Goal: Transaction & Acquisition: Purchase product/service

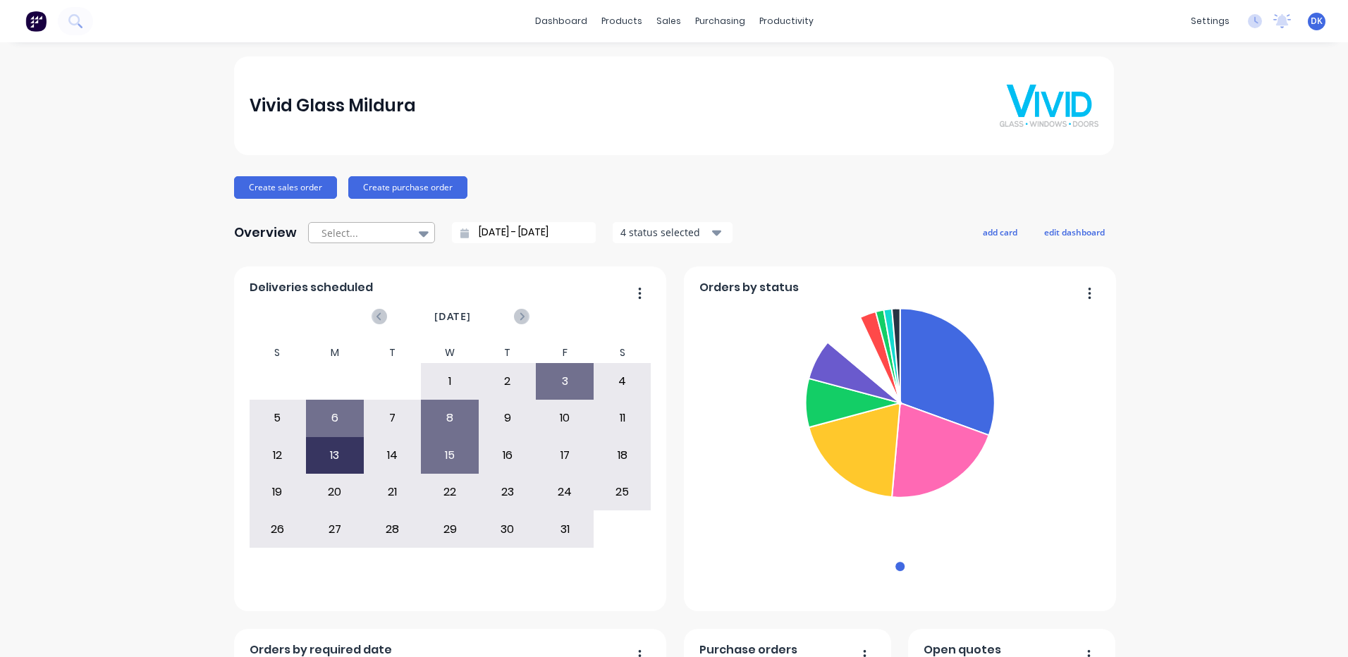
click at [419, 229] on icon at bounding box center [424, 234] width 10 height 16
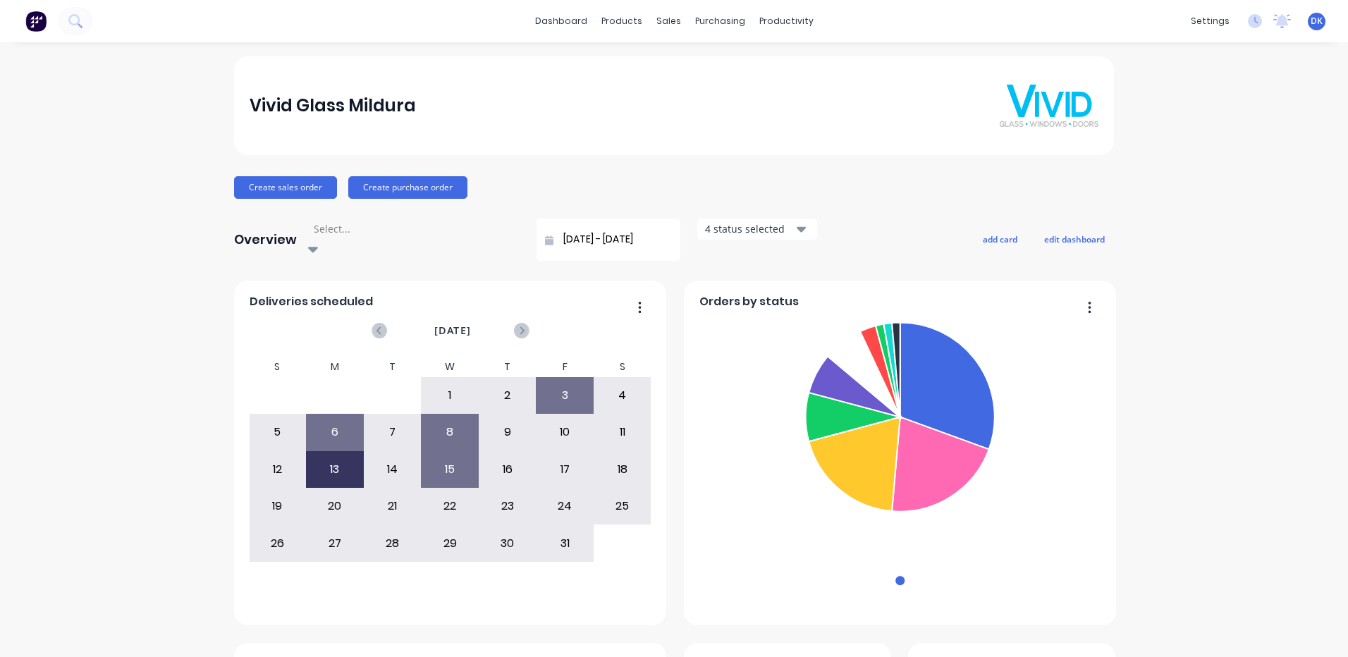
click at [318, 241] on icon at bounding box center [313, 249] width 10 height 16
click at [664, 18] on div "sales" at bounding box center [668, 21] width 39 height 21
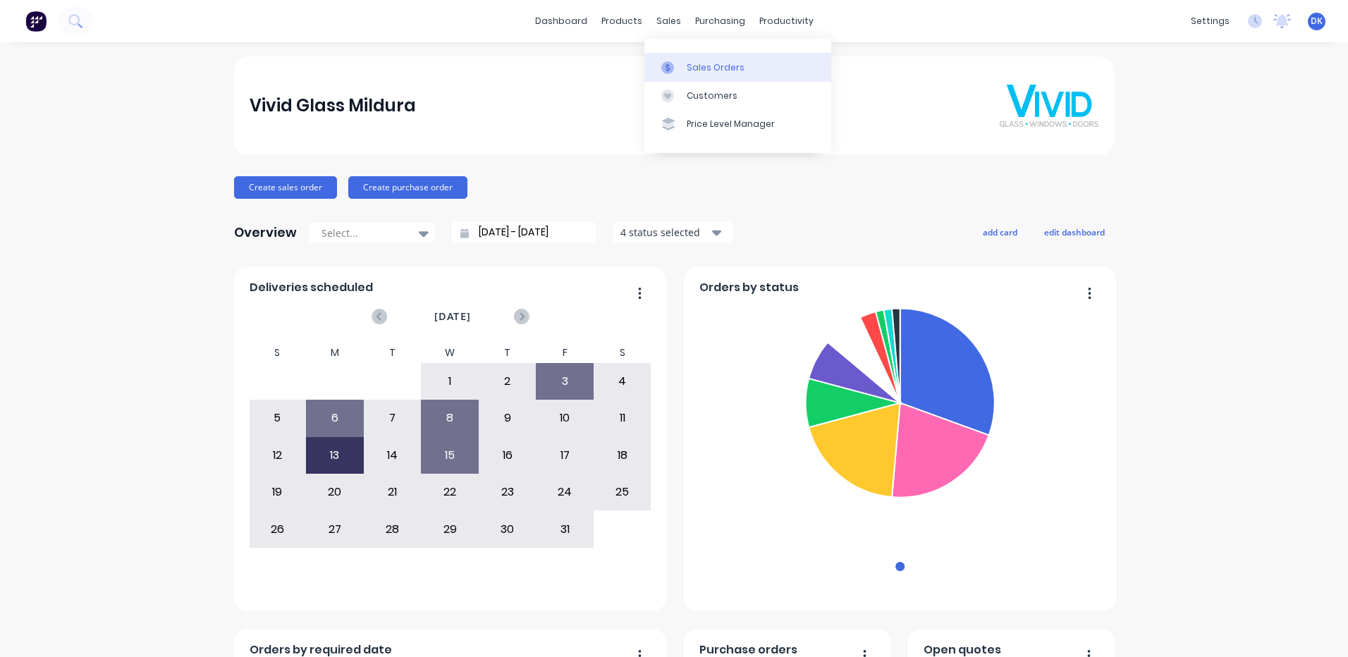
click at [711, 69] on div "Sales Orders" at bounding box center [716, 67] width 58 height 13
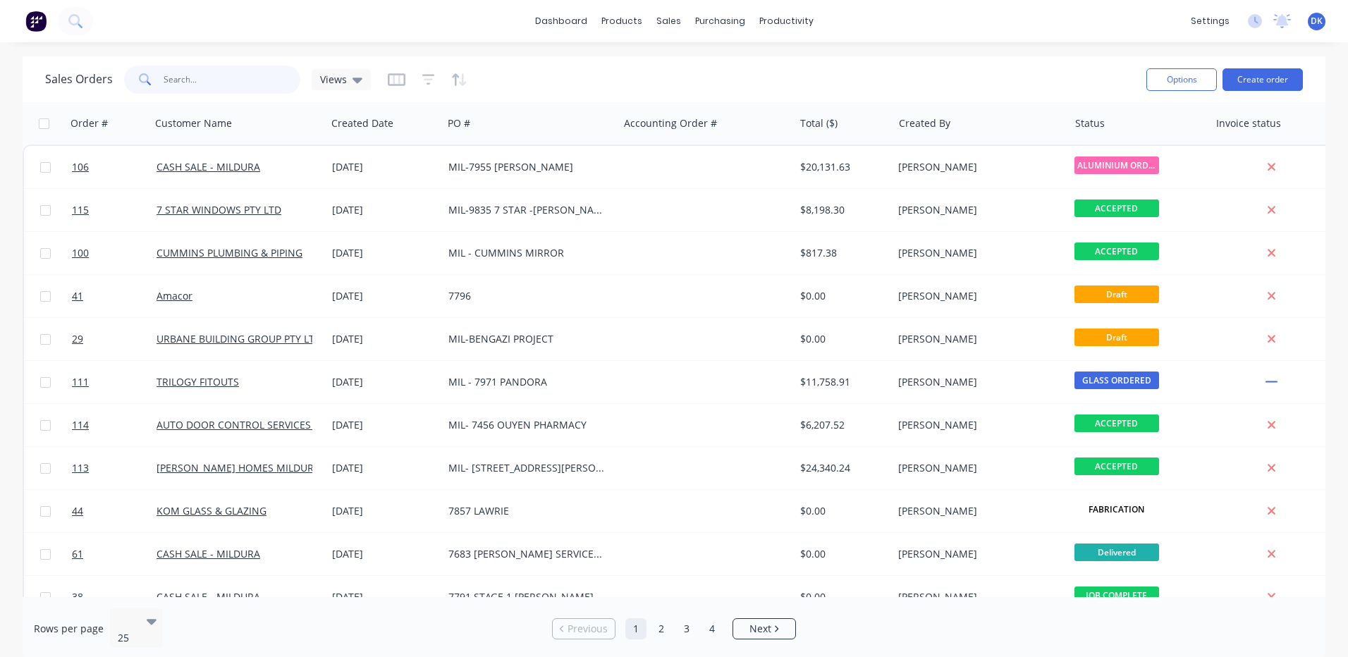
click at [189, 78] on input "text" at bounding box center [232, 80] width 137 height 28
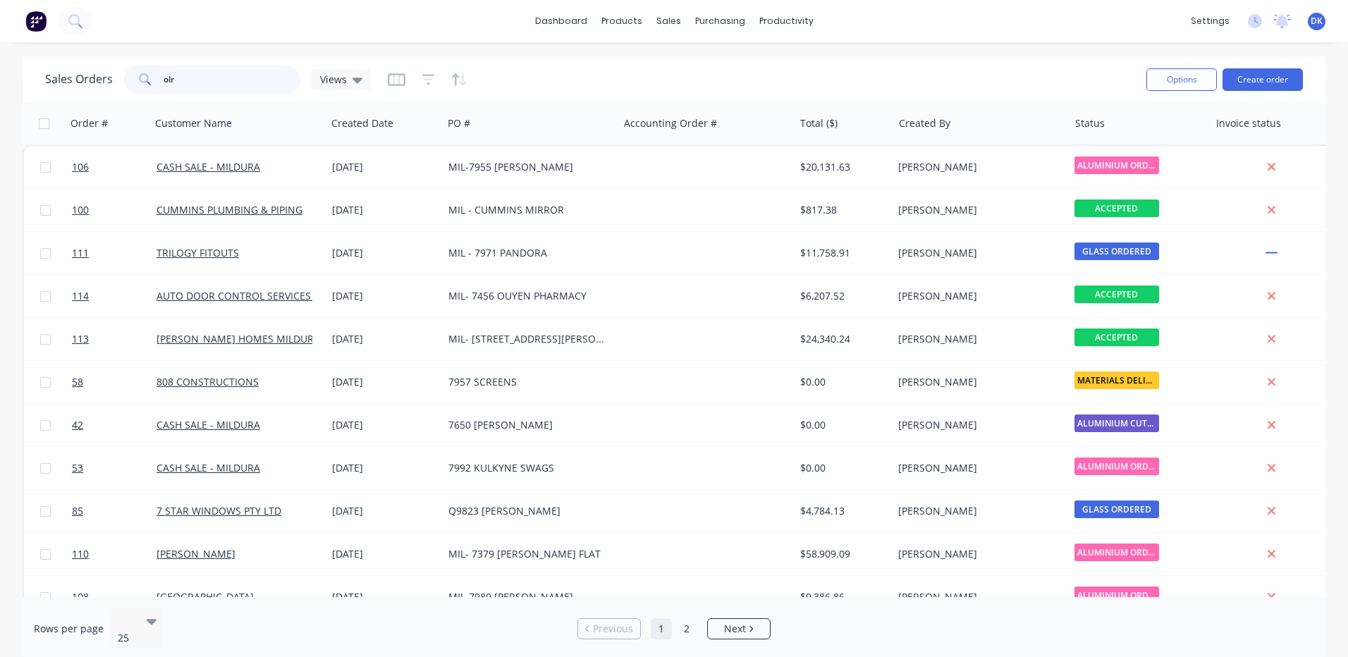
type input "olrs"
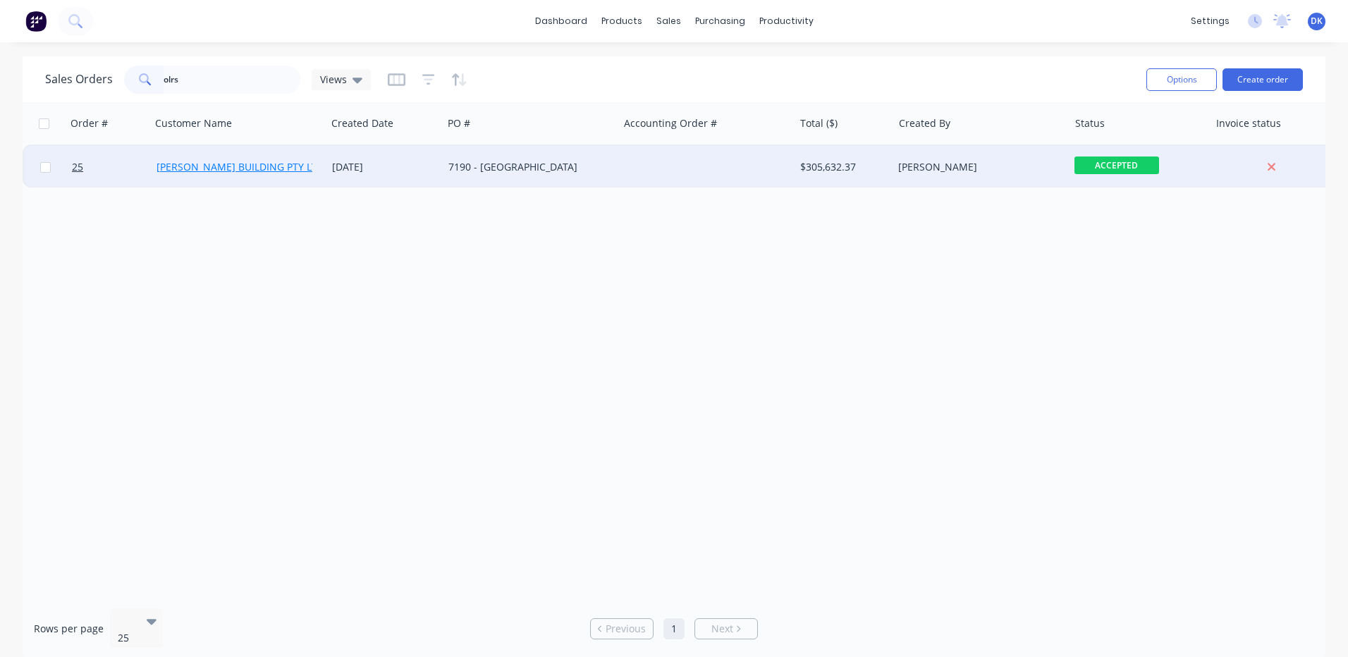
click at [231, 165] on link "[PERSON_NAME] BUILDING PTY LTD" at bounding box center [241, 166] width 168 height 13
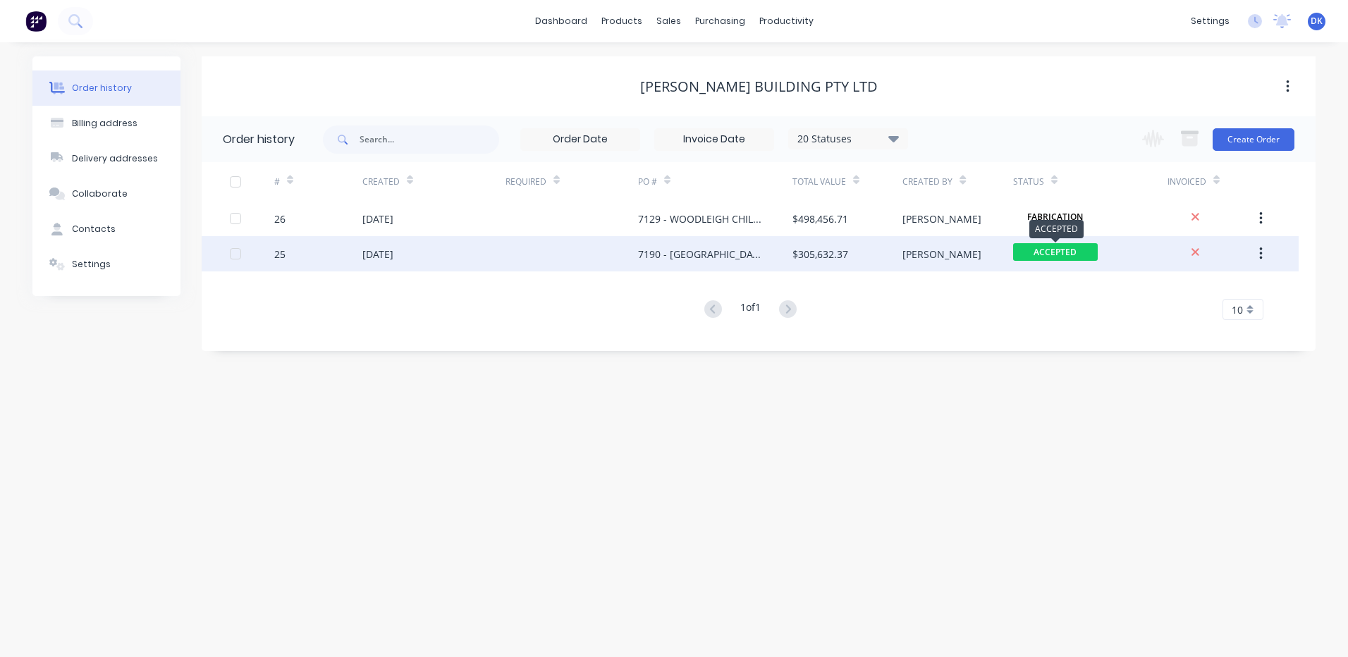
click at [1084, 254] on span "ACCEPTED" at bounding box center [1055, 252] width 85 height 18
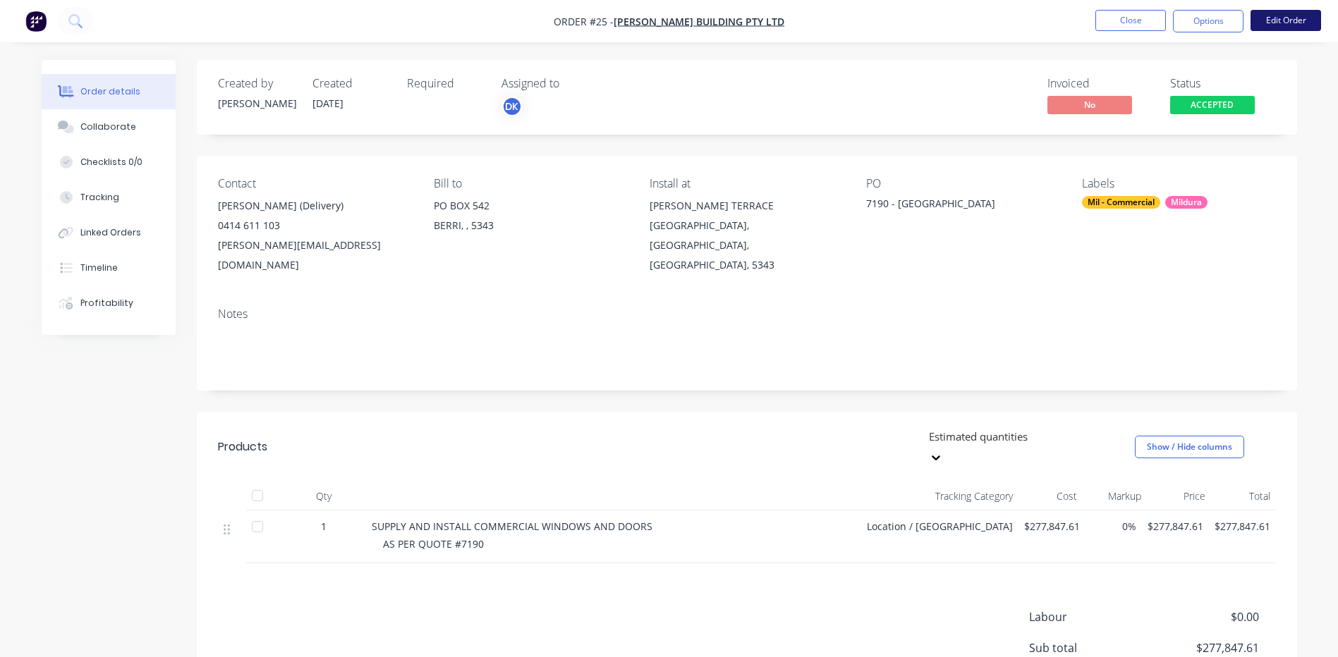
click at [1292, 18] on button "Edit Order" at bounding box center [1285, 20] width 71 height 21
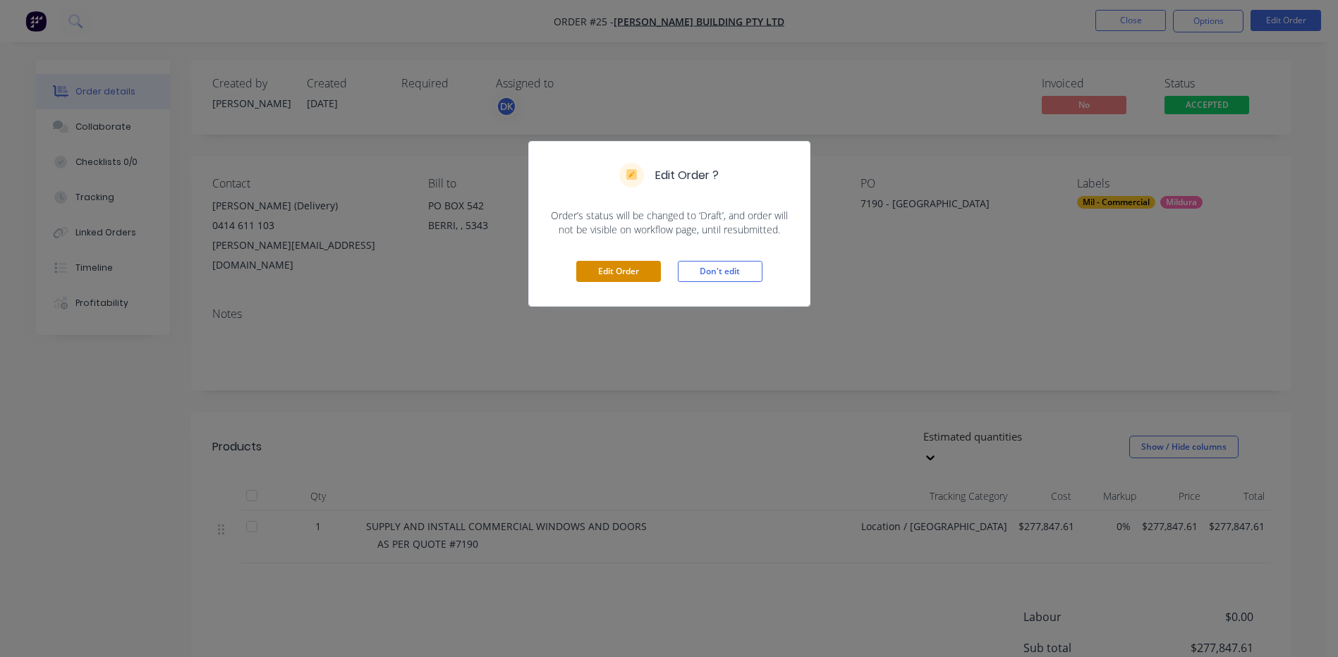
click at [616, 267] on button "Edit Order" at bounding box center [618, 271] width 85 height 21
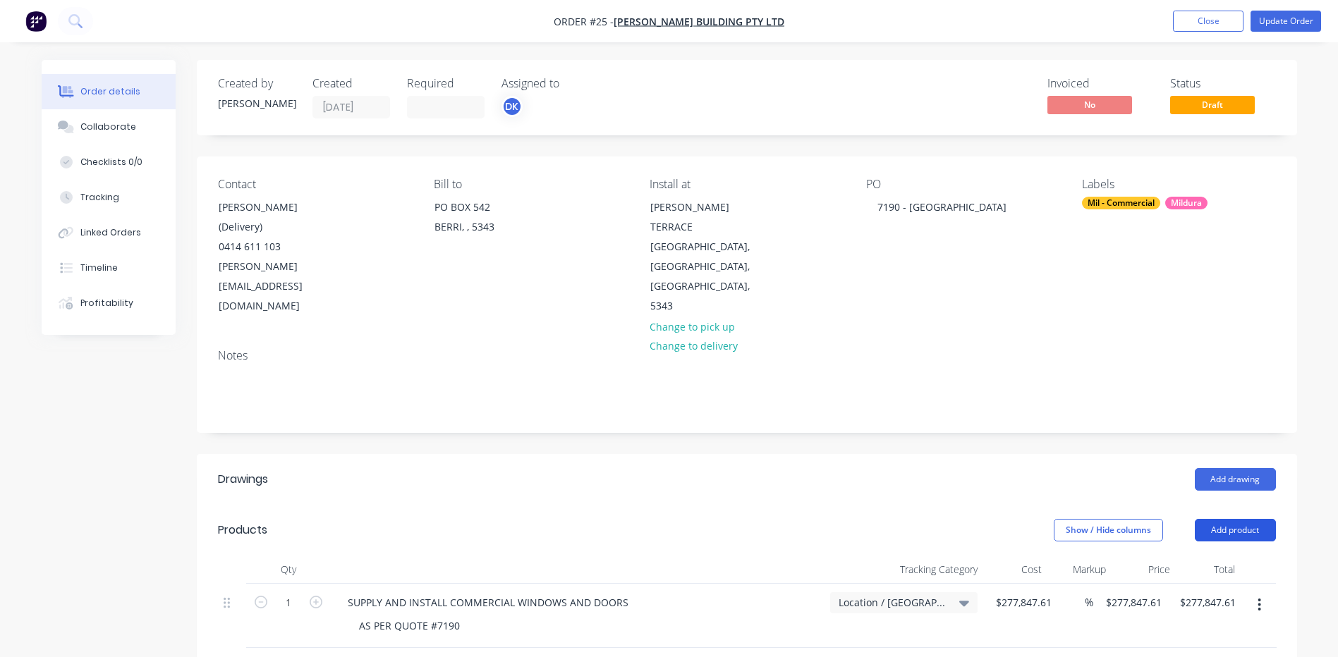
click at [1233, 519] on button "Add product" at bounding box center [1234, 530] width 81 height 23
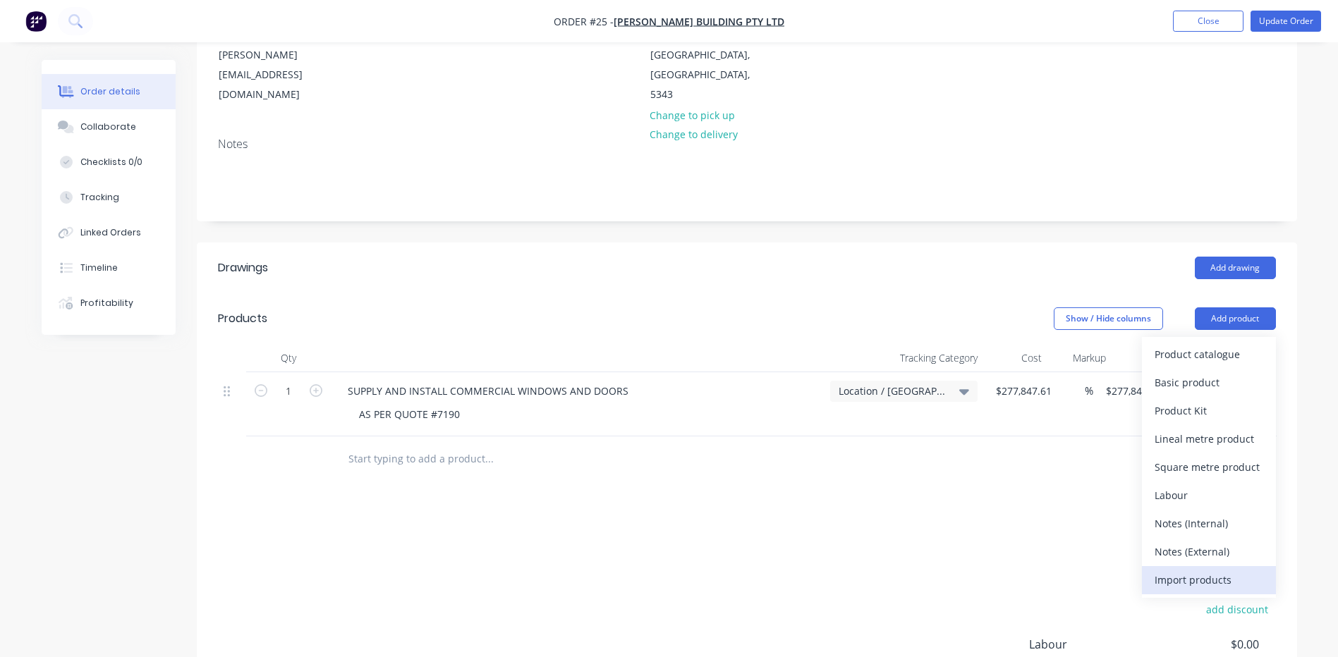
click at [1176, 570] on div "Import products" at bounding box center [1208, 580] width 109 height 20
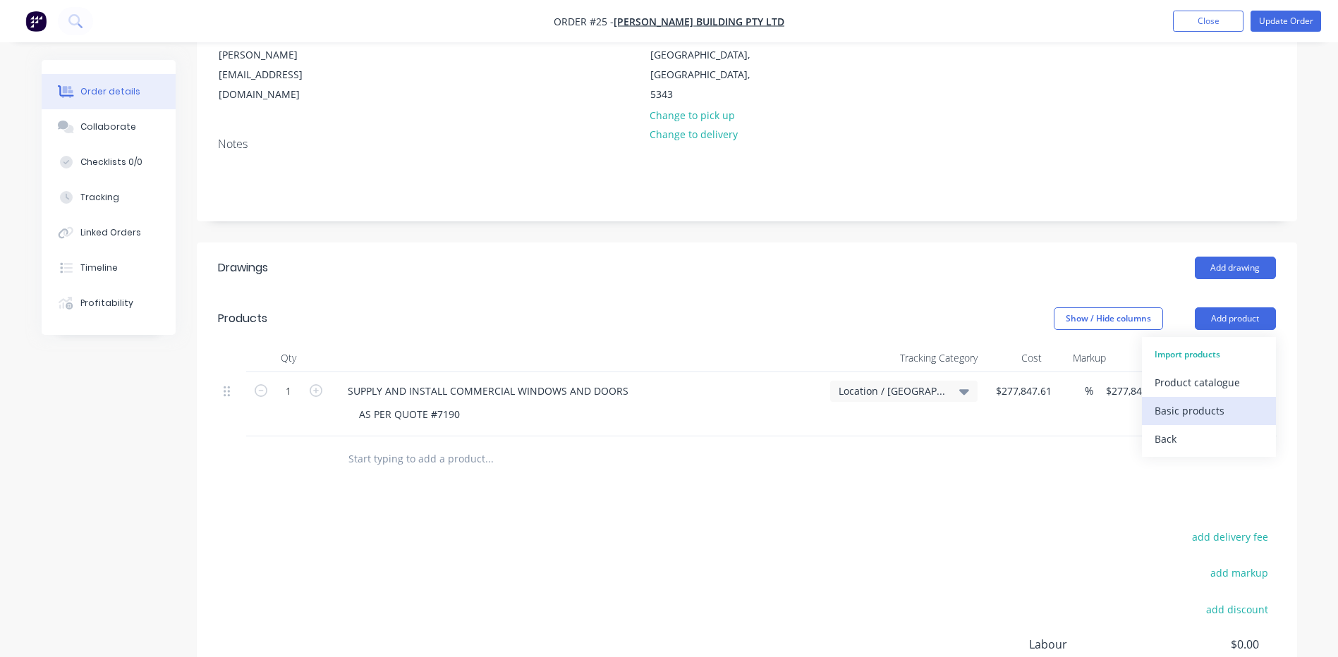
click at [1191, 400] on div "Basic products" at bounding box center [1208, 410] width 109 height 20
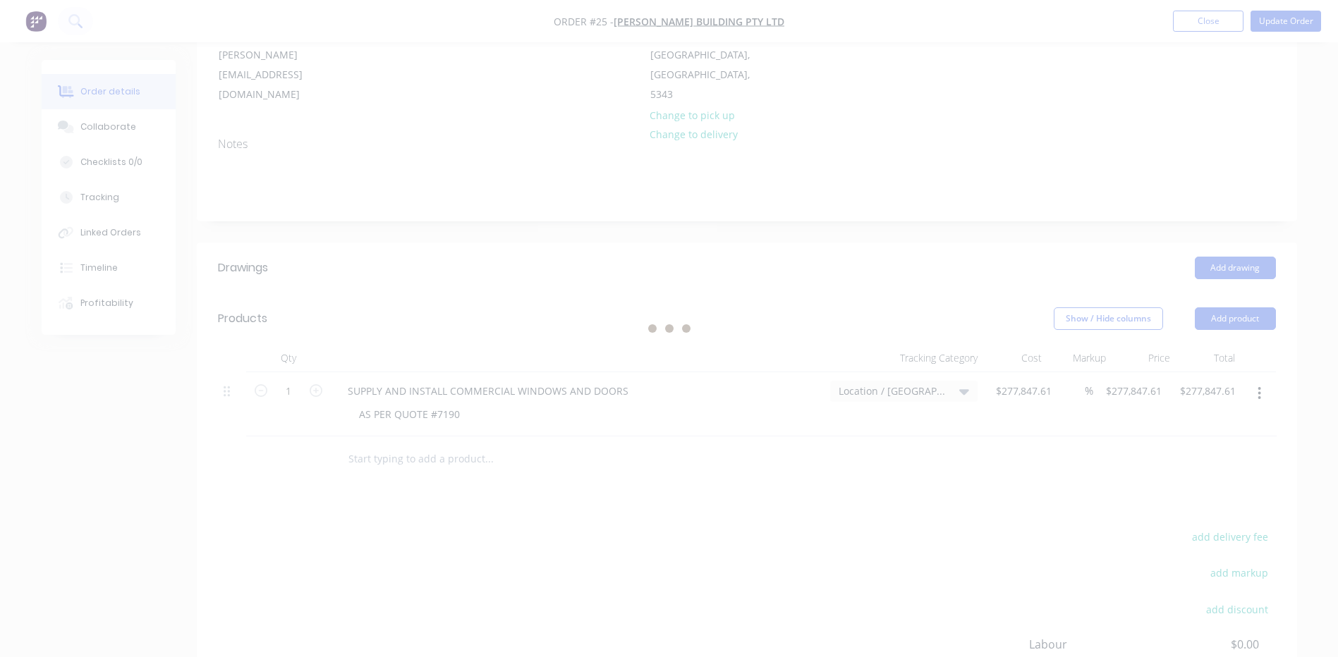
scroll to position [0, 0]
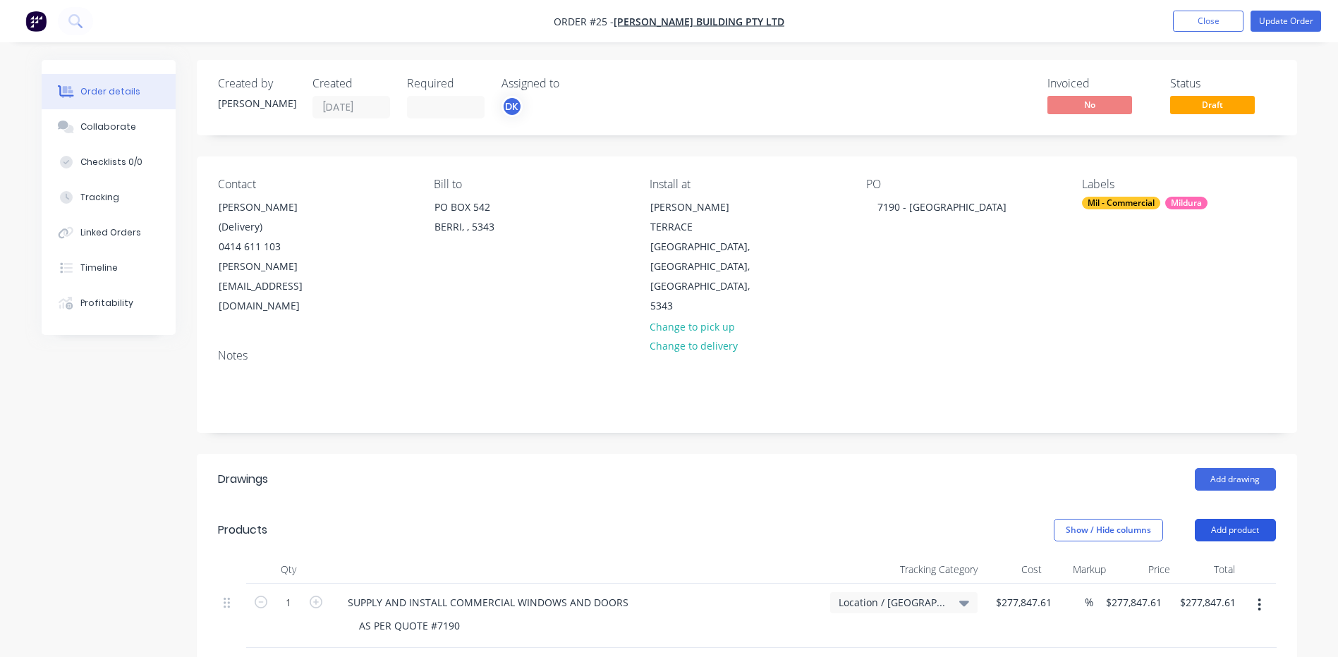
click at [1233, 519] on button "Add product" at bounding box center [1234, 530] width 81 height 23
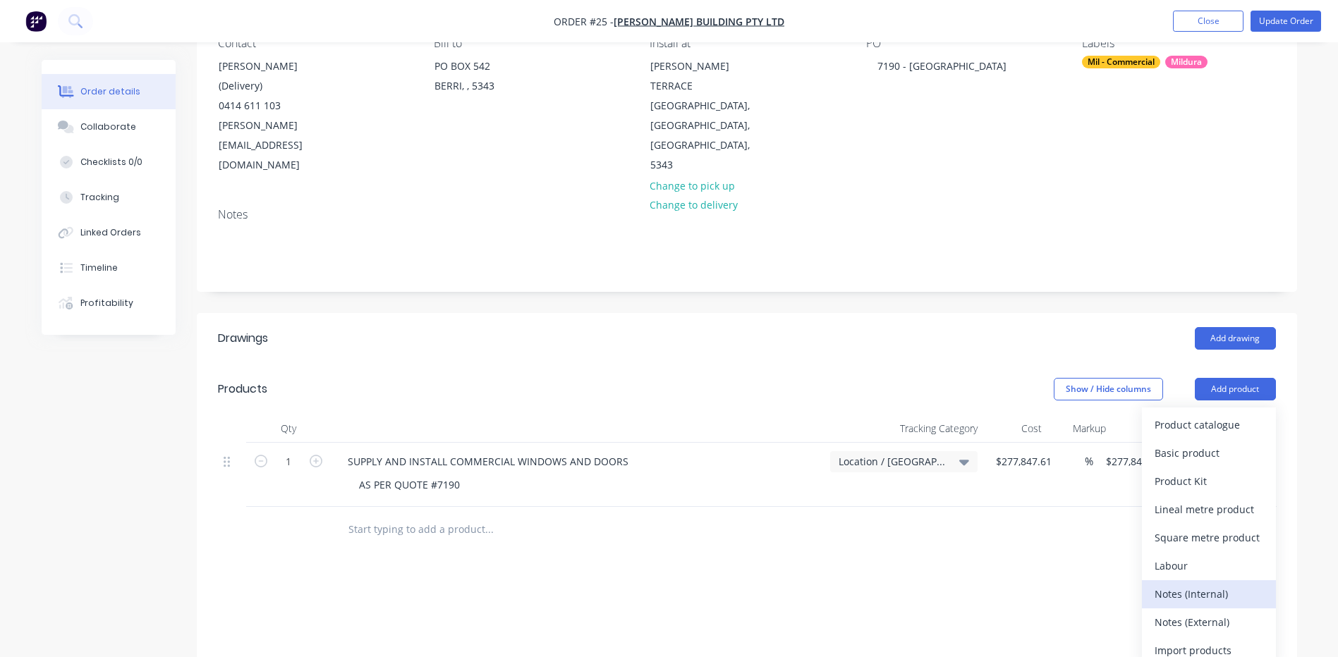
scroll to position [282, 0]
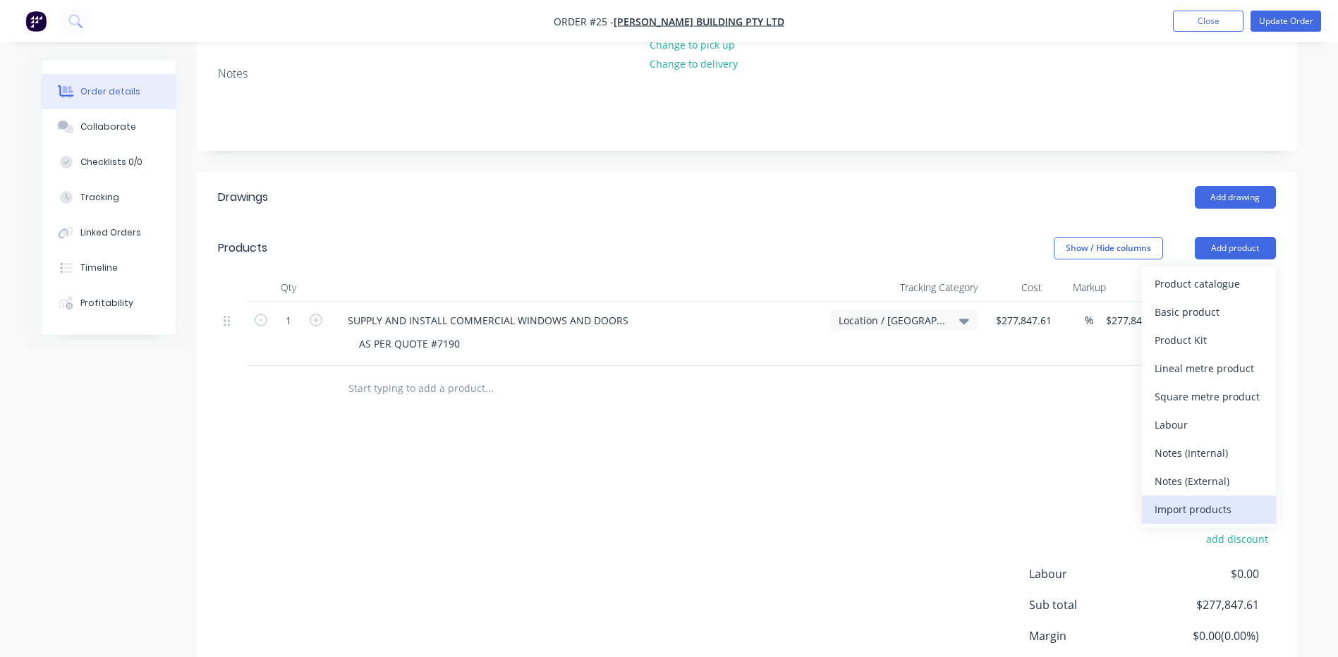
click at [1172, 499] on div "Import products" at bounding box center [1208, 509] width 109 height 20
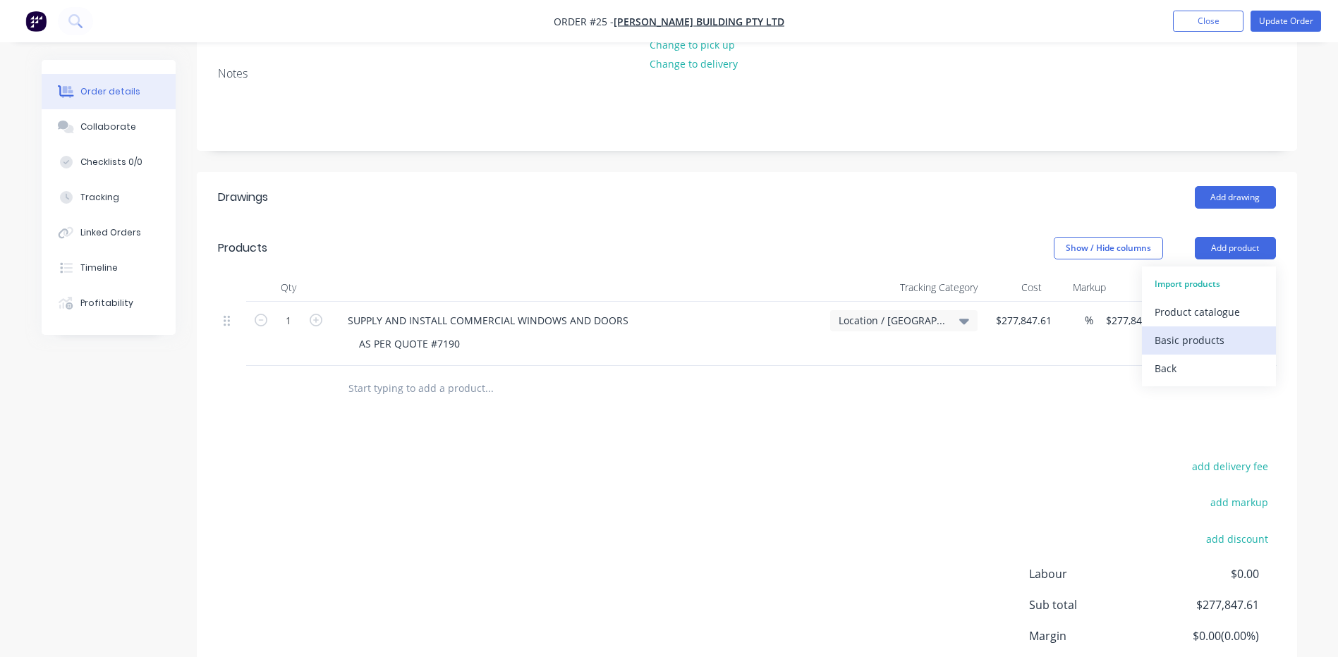
click at [1193, 330] on div "Basic products" at bounding box center [1208, 340] width 109 height 20
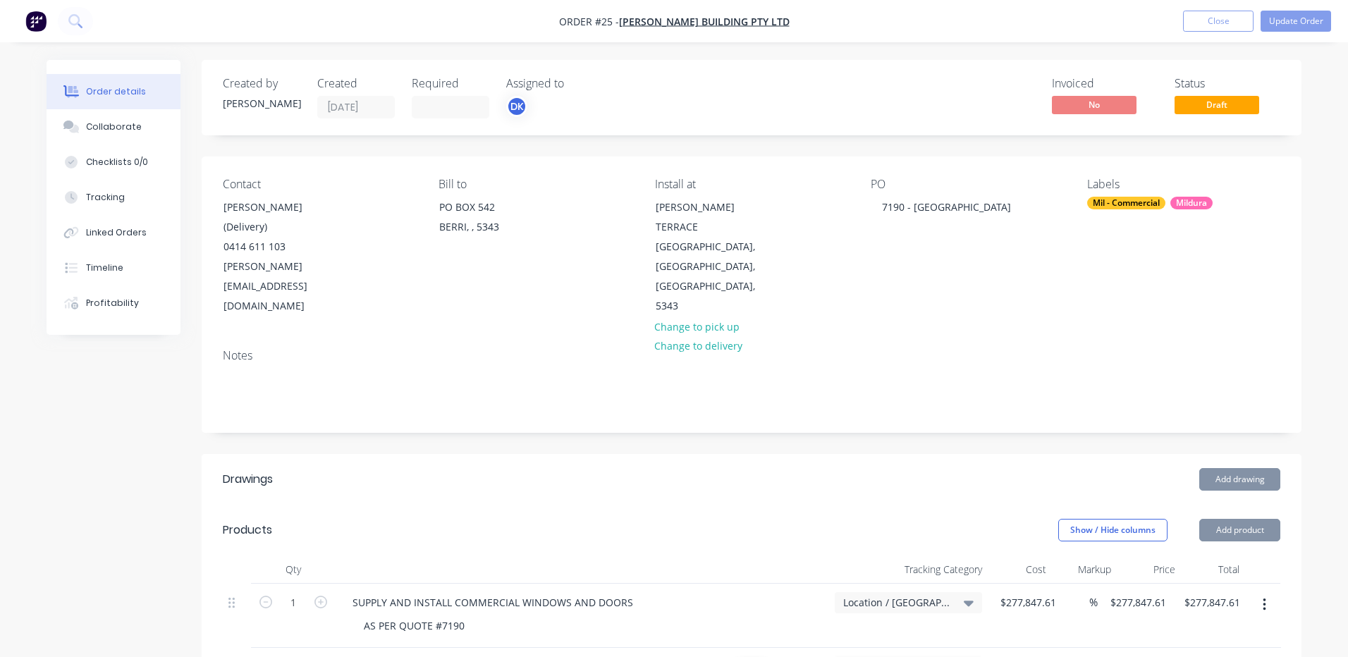
type input "18"
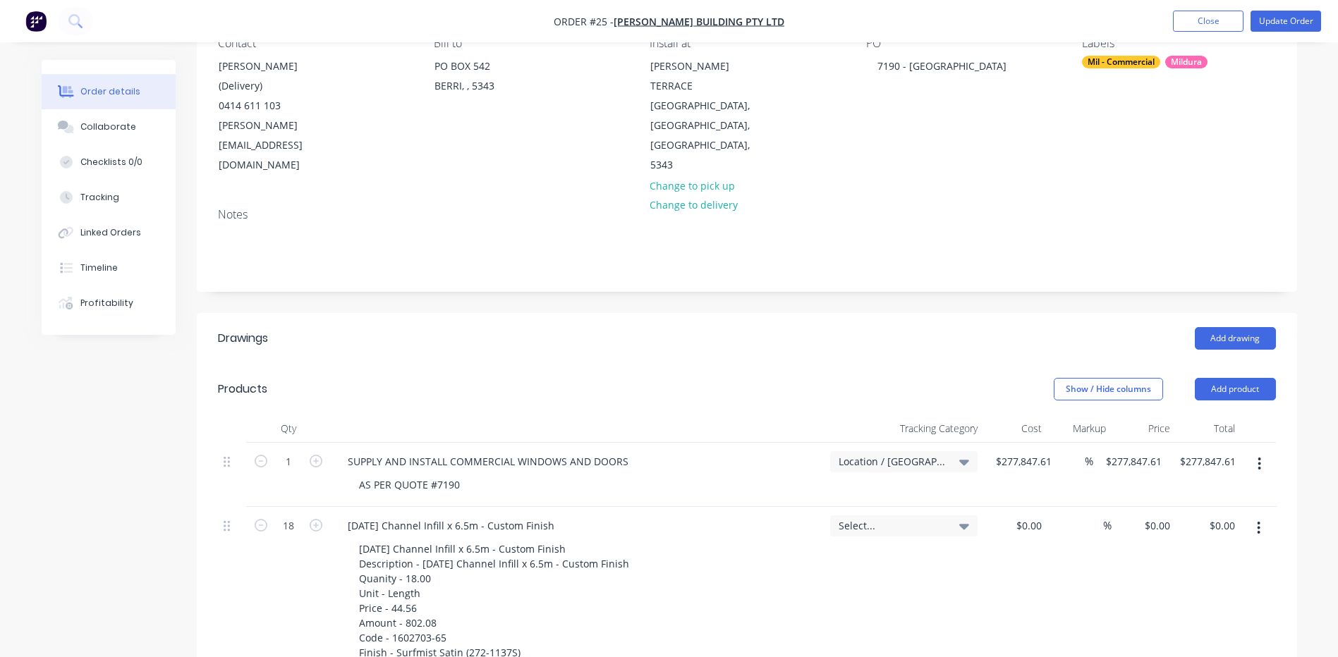
scroll to position [282, 0]
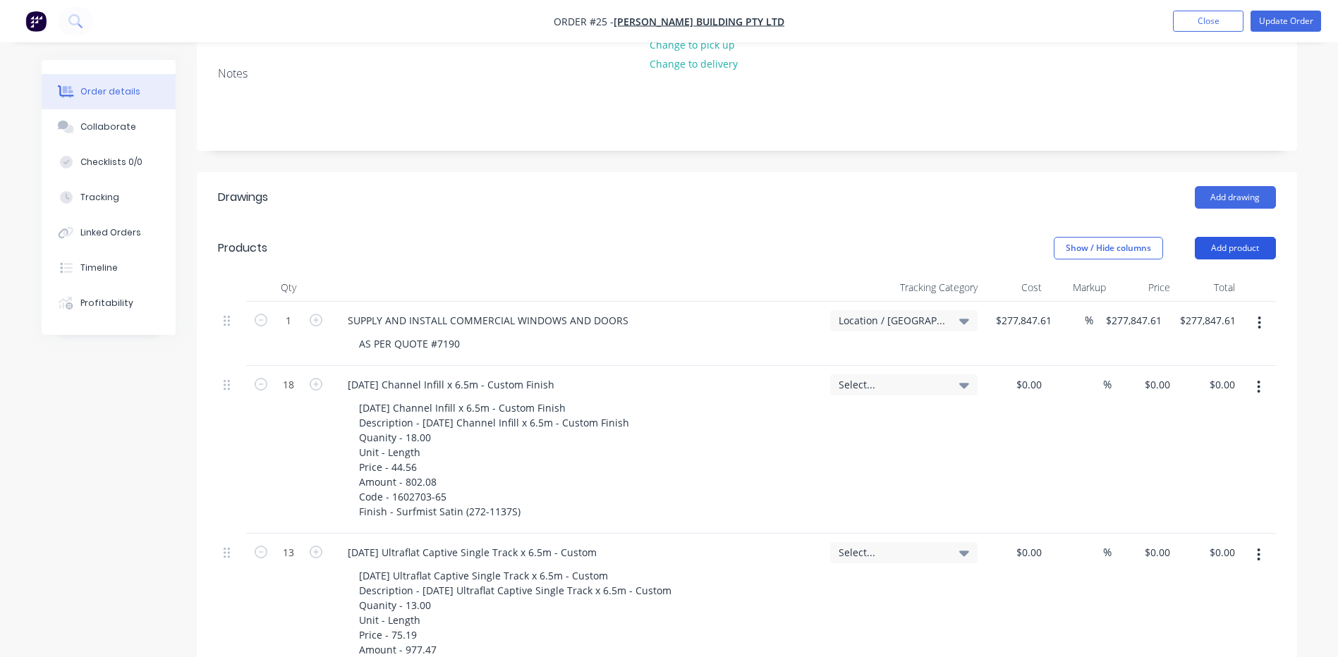
click at [1225, 237] on button "Add product" at bounding box center [1234, 248] width 81 height 23
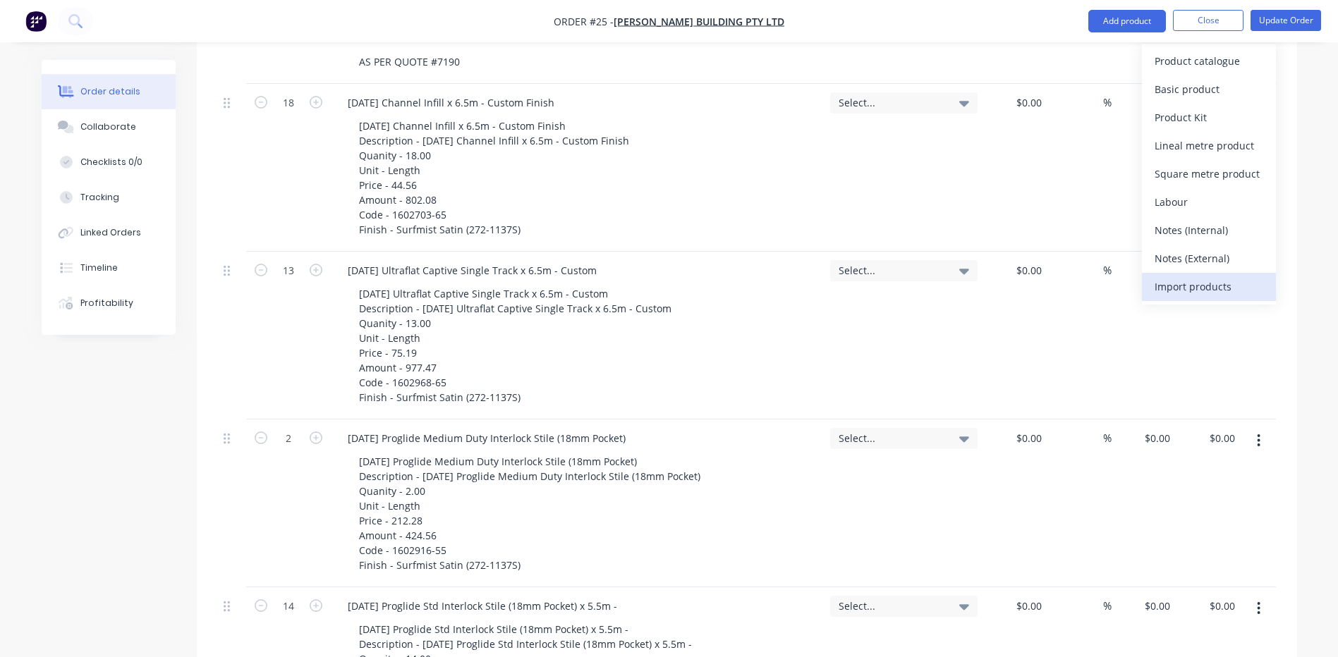
scroll to position [635, 0]
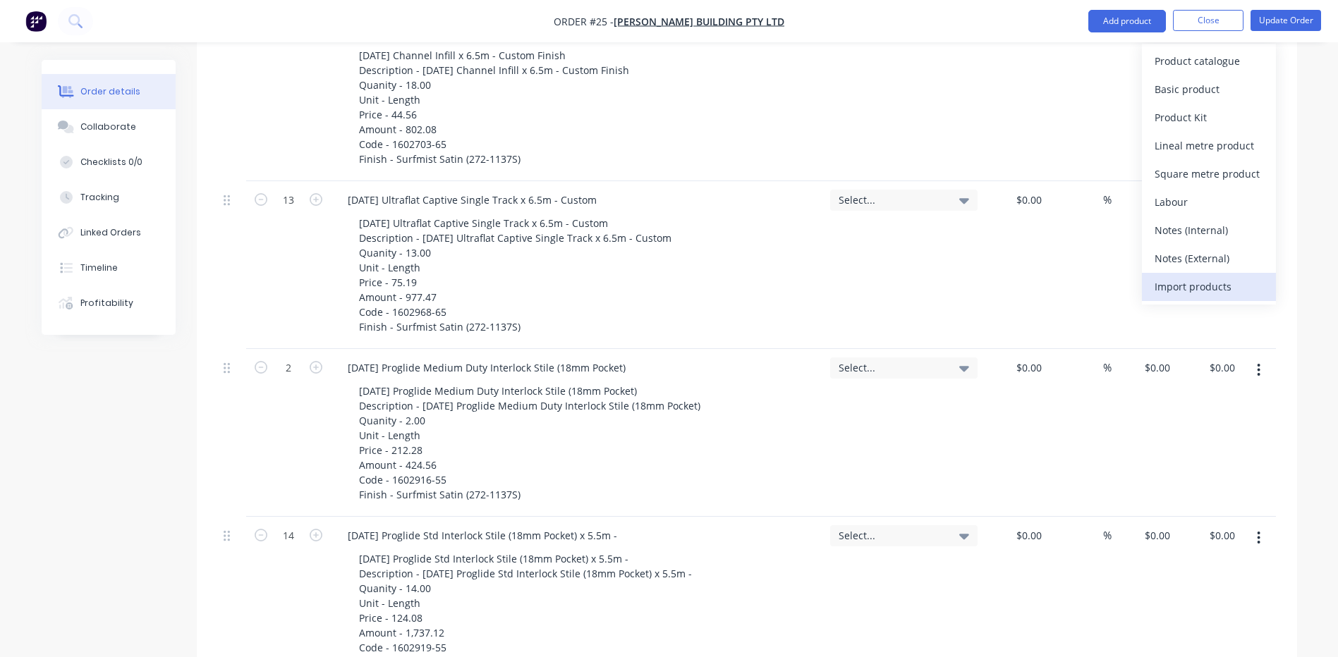
click at [1178, 283] on div "Import products" at bounding box center [1208, 287] width 109 height 20
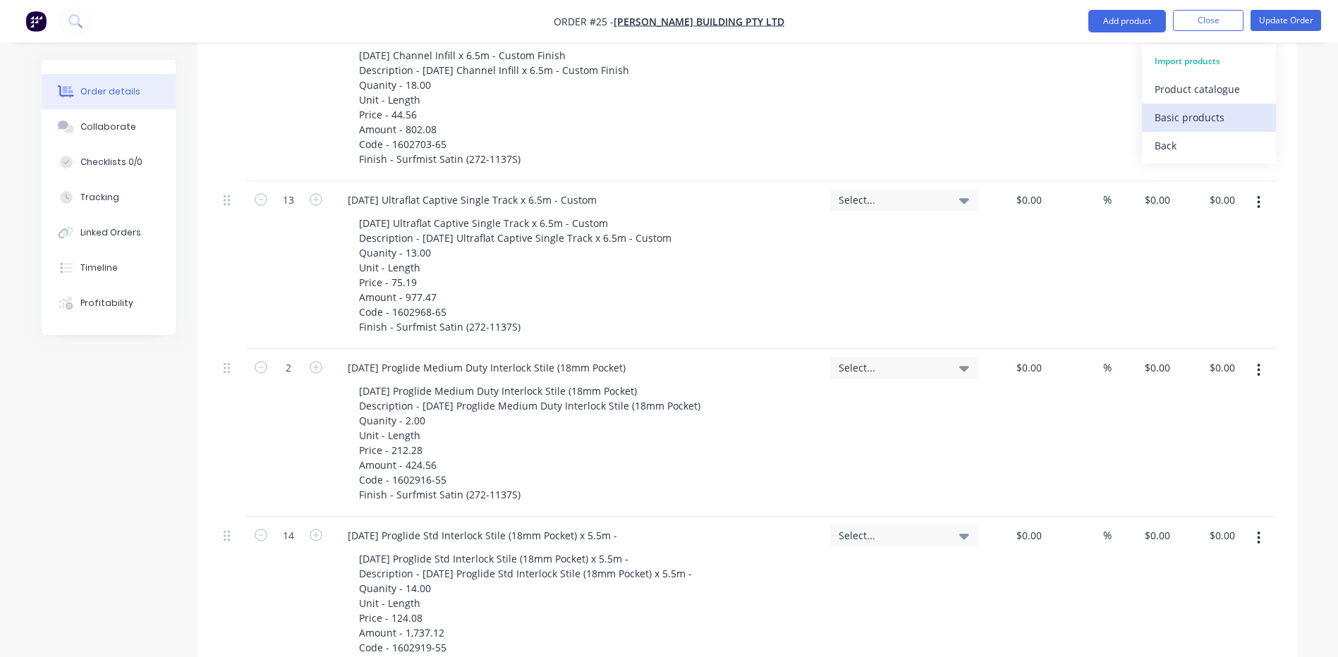
click at [1180, 116] on div "Basic products" at bounding box center [1208, 118] width 109 height 20
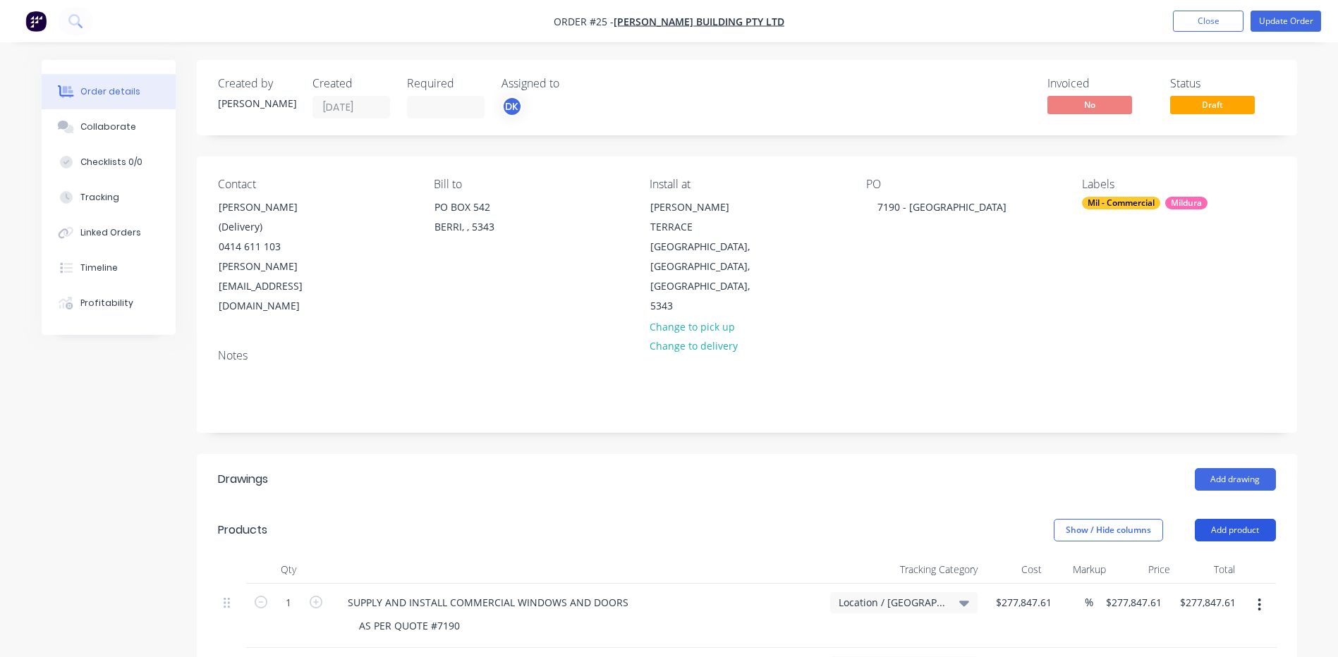
click at [1235, 519] on button "Add product" at bounding box center [1234, 530] width 81 height 23
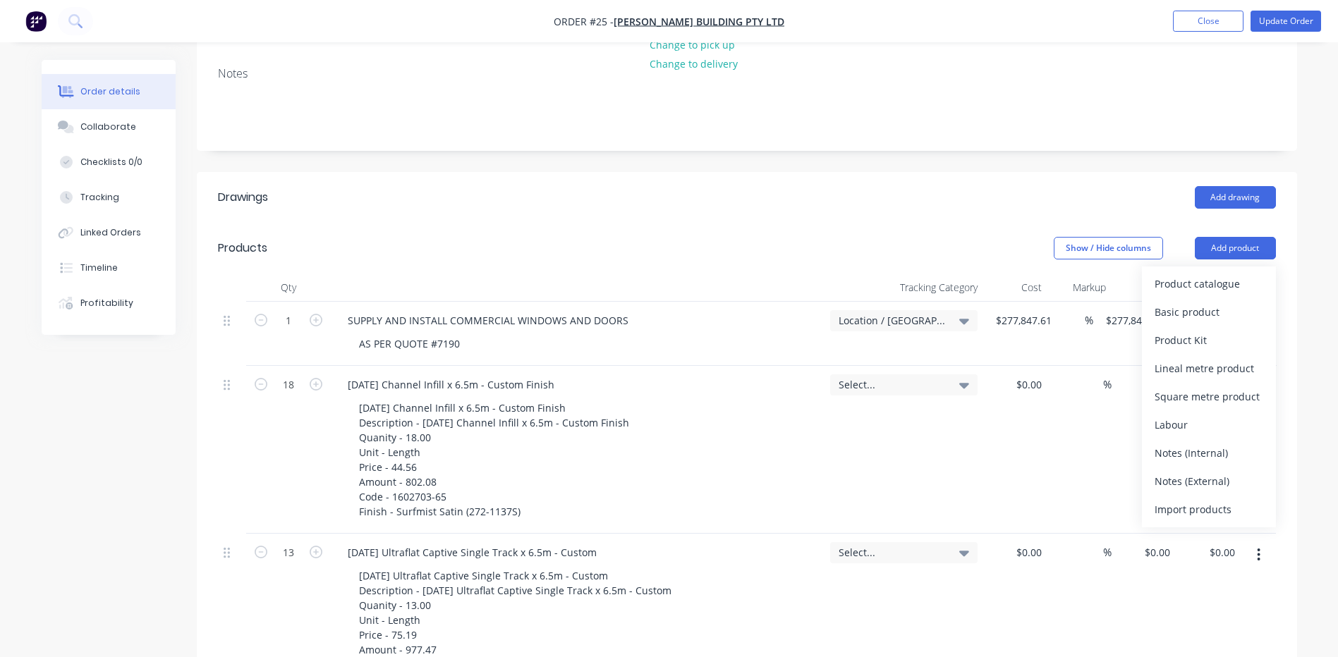
scroll to position [353, 0]
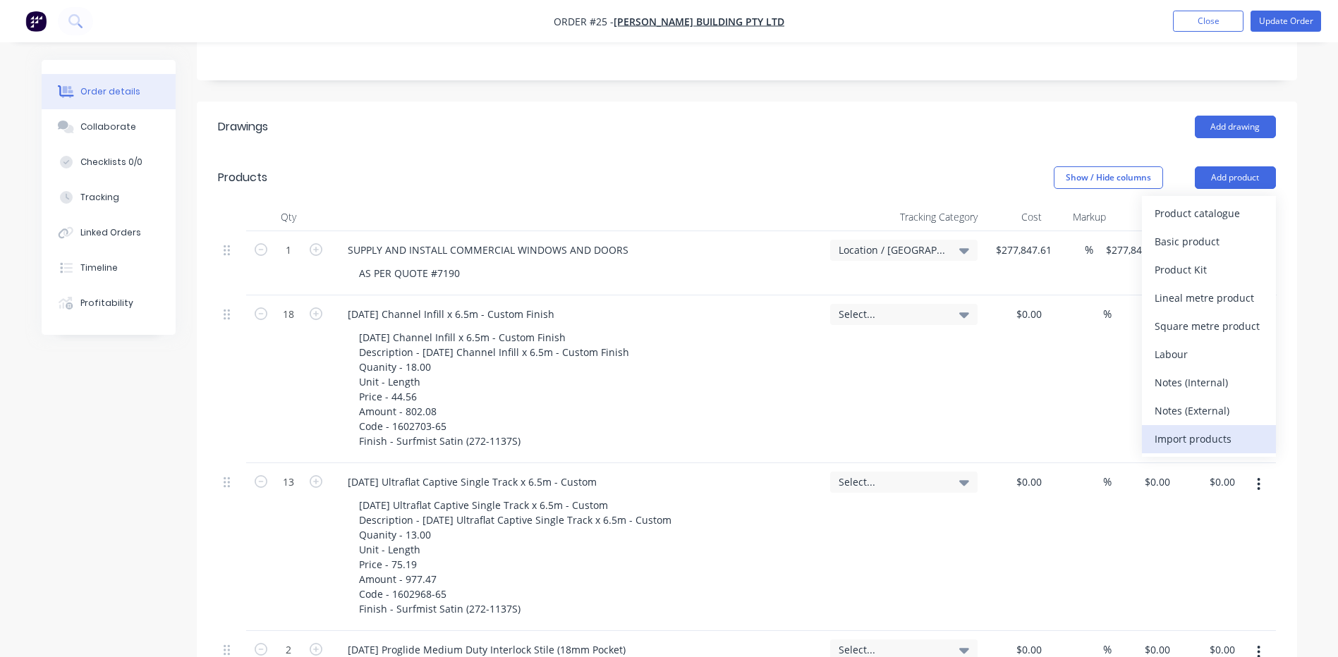
click at [1182, 429] on div "Import products" at bounding box center [1208, 439] width 109 height 20
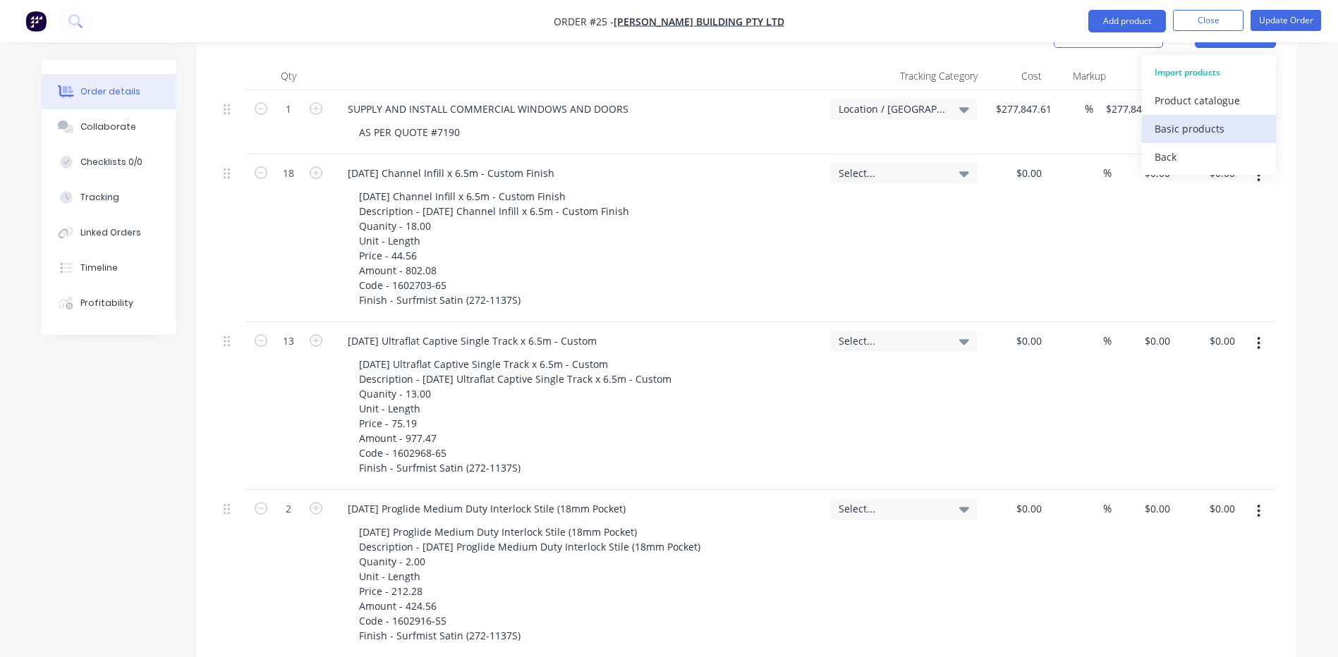
click at [1186, 118] on div "Basic products" at bounding box center [1208, 128] width 109 height 20
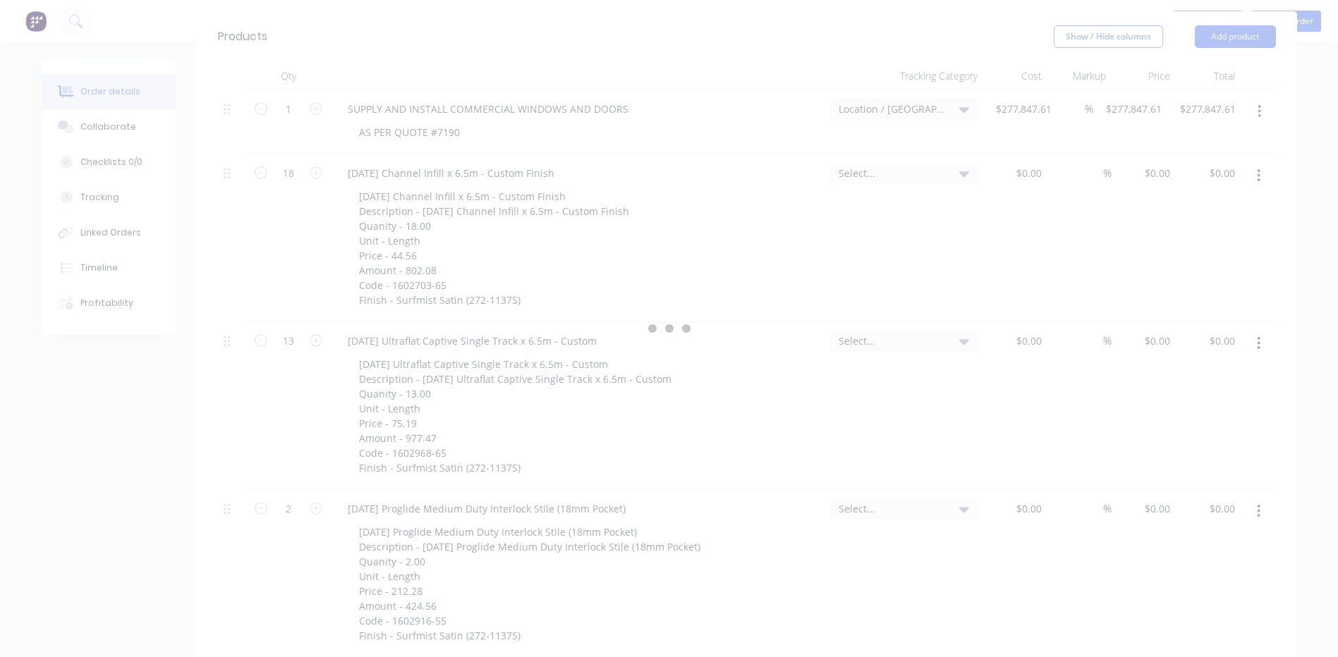
scroll to position [0, 0]
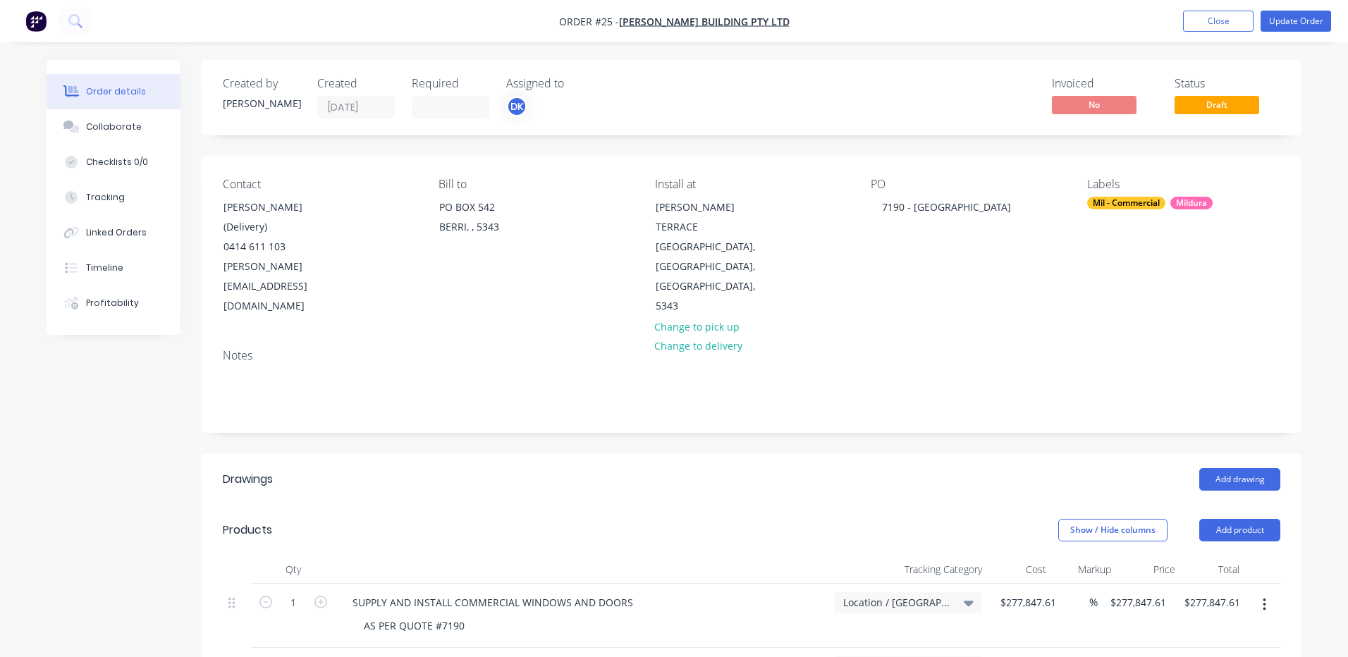
type input "28"
type input "$56.43"
type input "$338.58"
type input "5"
type input "$102.32"
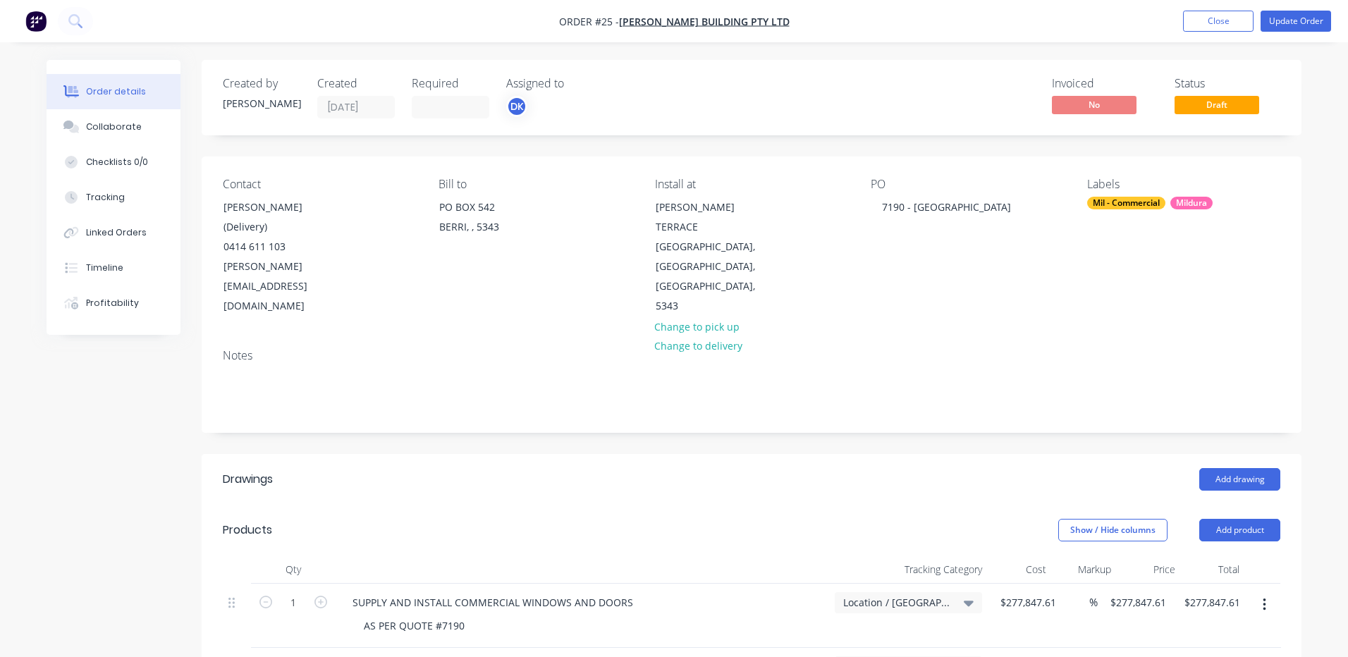
type input "$920.88"
type input "12"
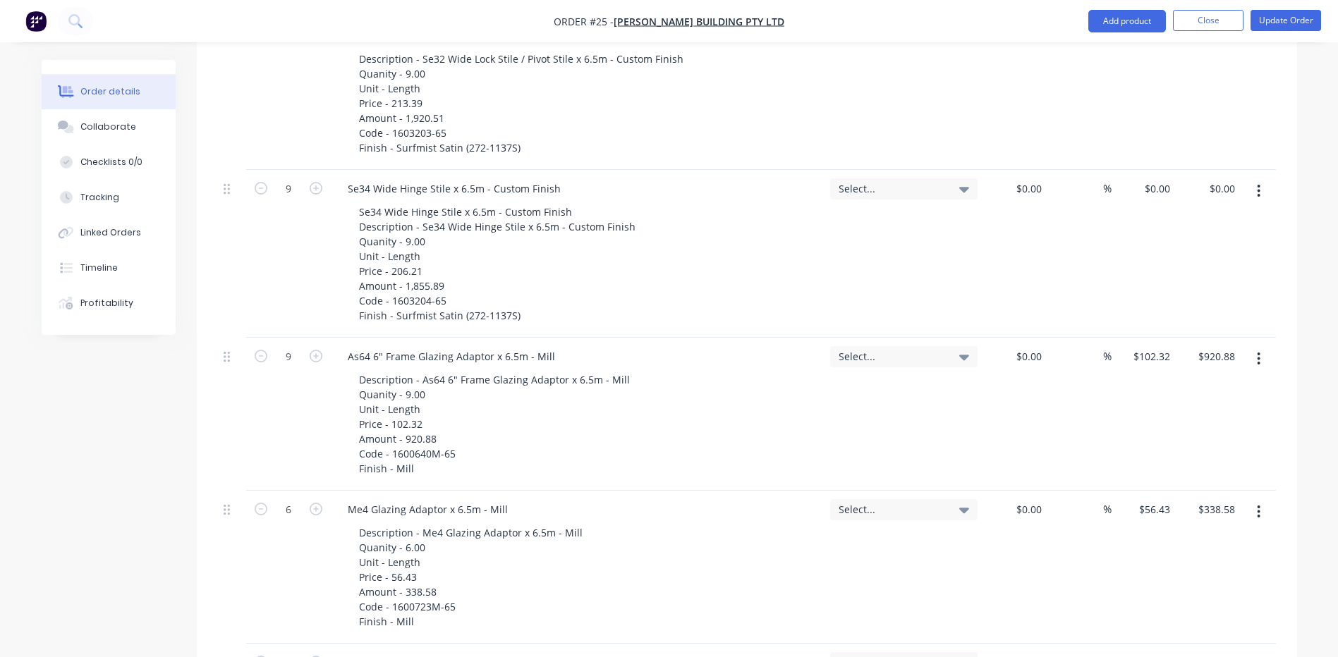
scroll to position [3526, 0]
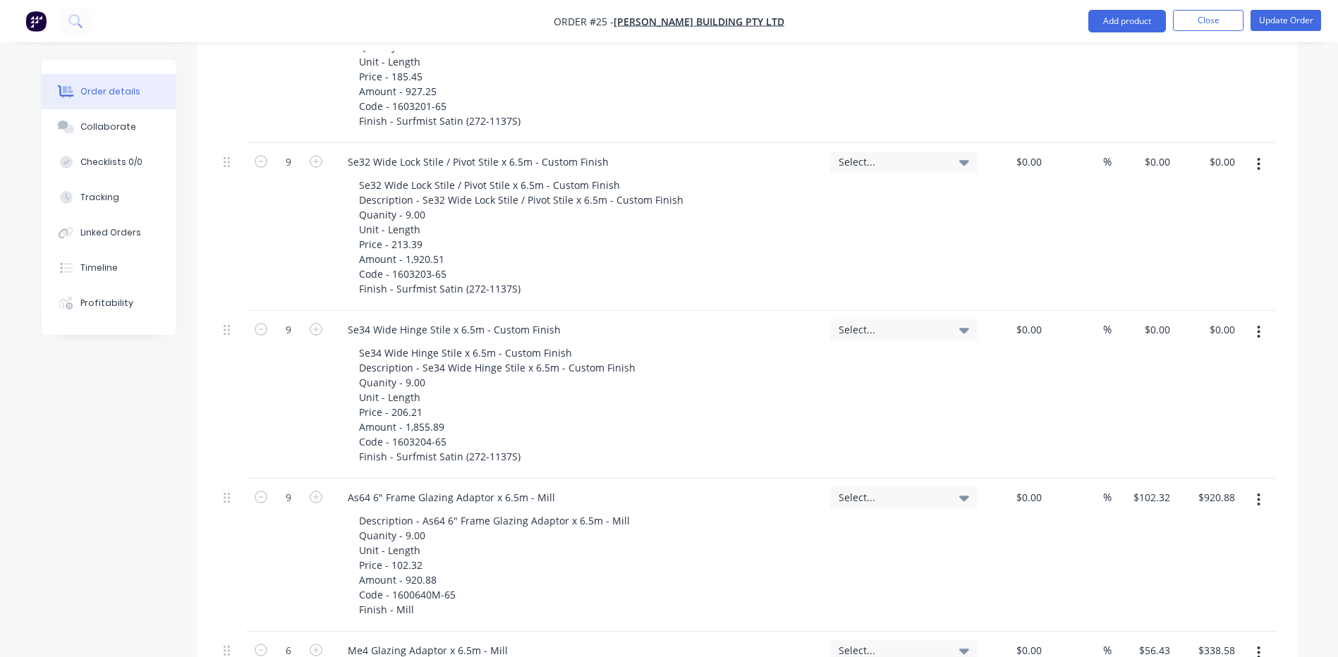
click at [1256, 324] on icon "button" at bounding box center [1258, 332] width 4 height 16
click at [1170, 444] on div "Delete" at bounding box center [1208, 454] width 109 height 20
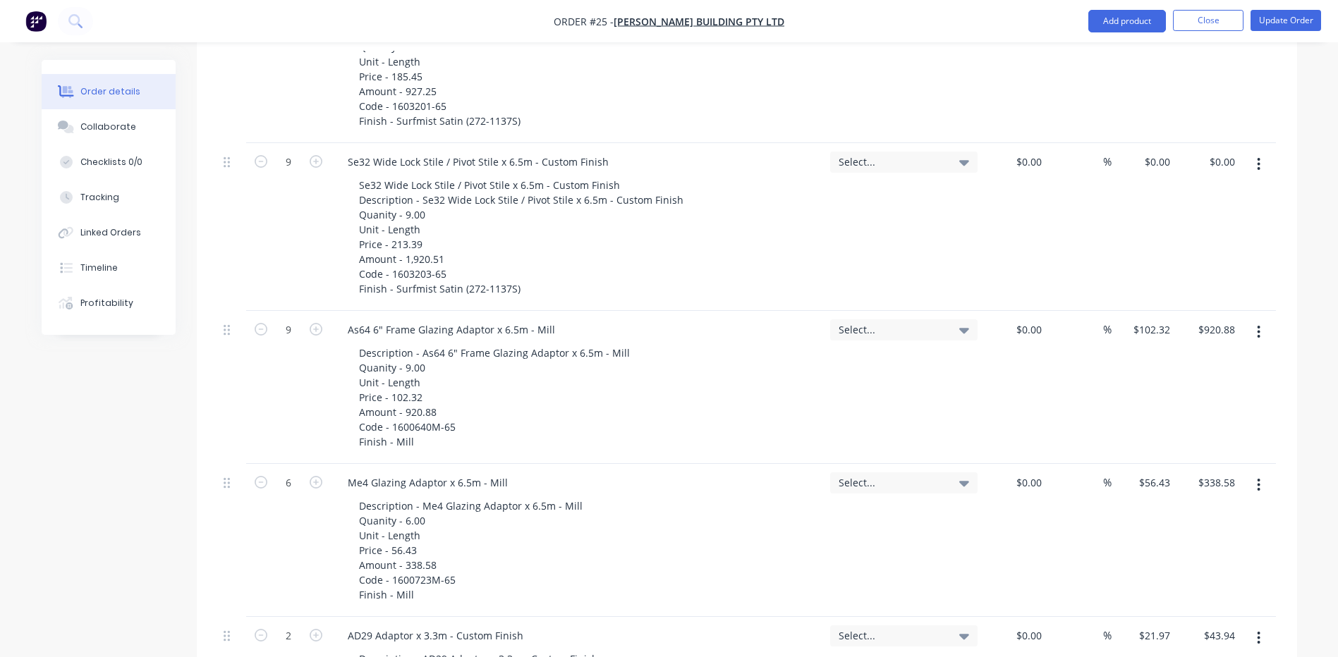
click at [1255, 152] on button "button" at bounding box center [1258, 164] width 33 height 25
click at [1170, 276] on div "Delete" at bounding box center [1208, 286] width 109 height 20
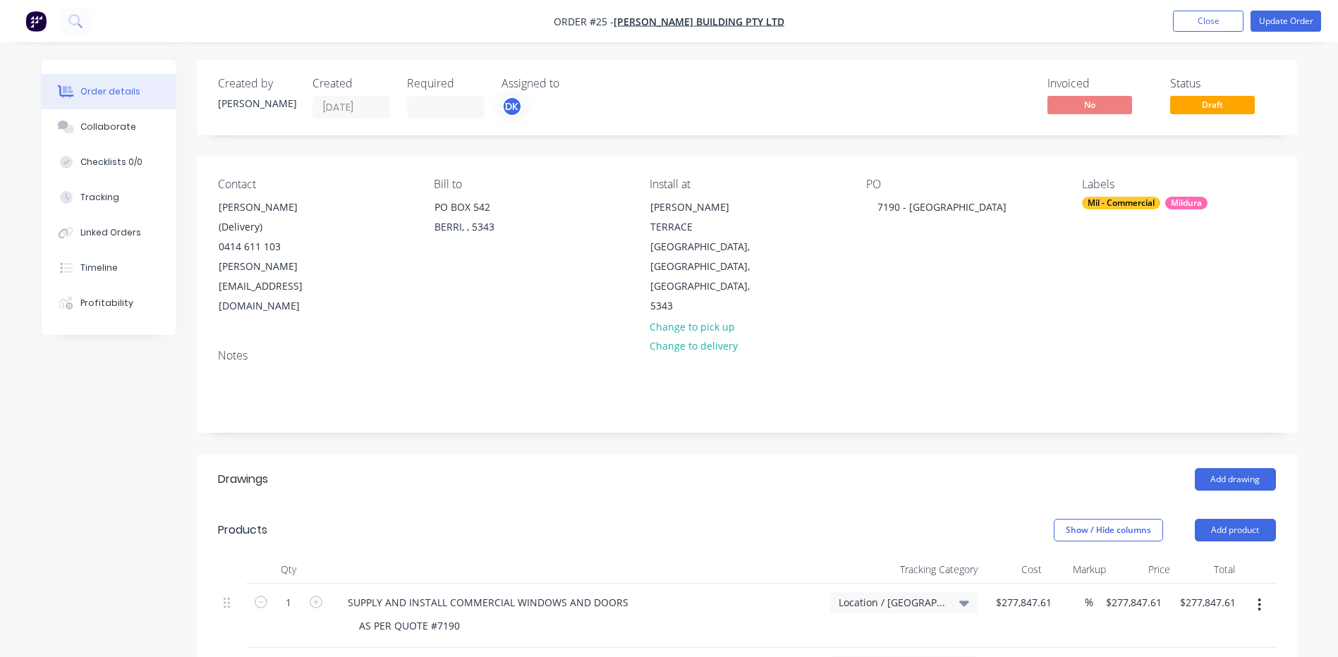
scroll to position [494, 0]
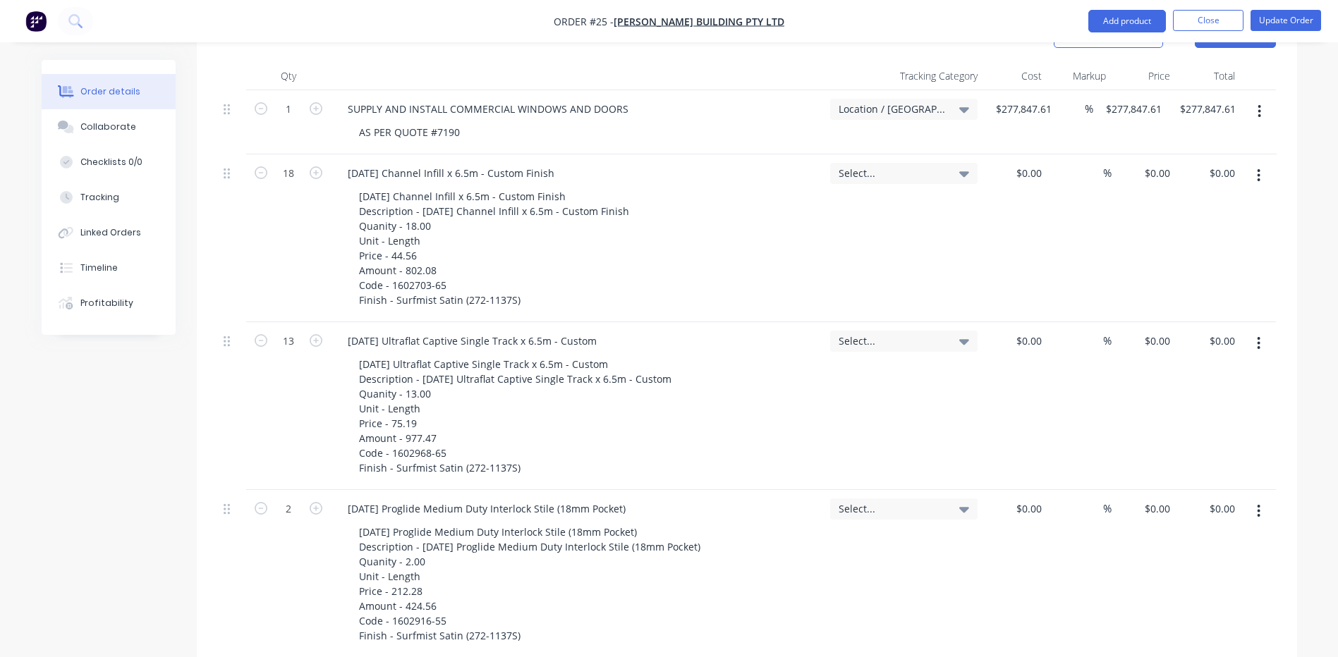
click at [1257, 168] on icon "button" at bounding box center [1258, 176] width 4 height 16
click at [1170, 287] on div "Delete" at bounding box center [1208, 297] width 109 height 20
click at [1255, 163] on button "button" at bounding box center [1258, 175] width 33 height 25
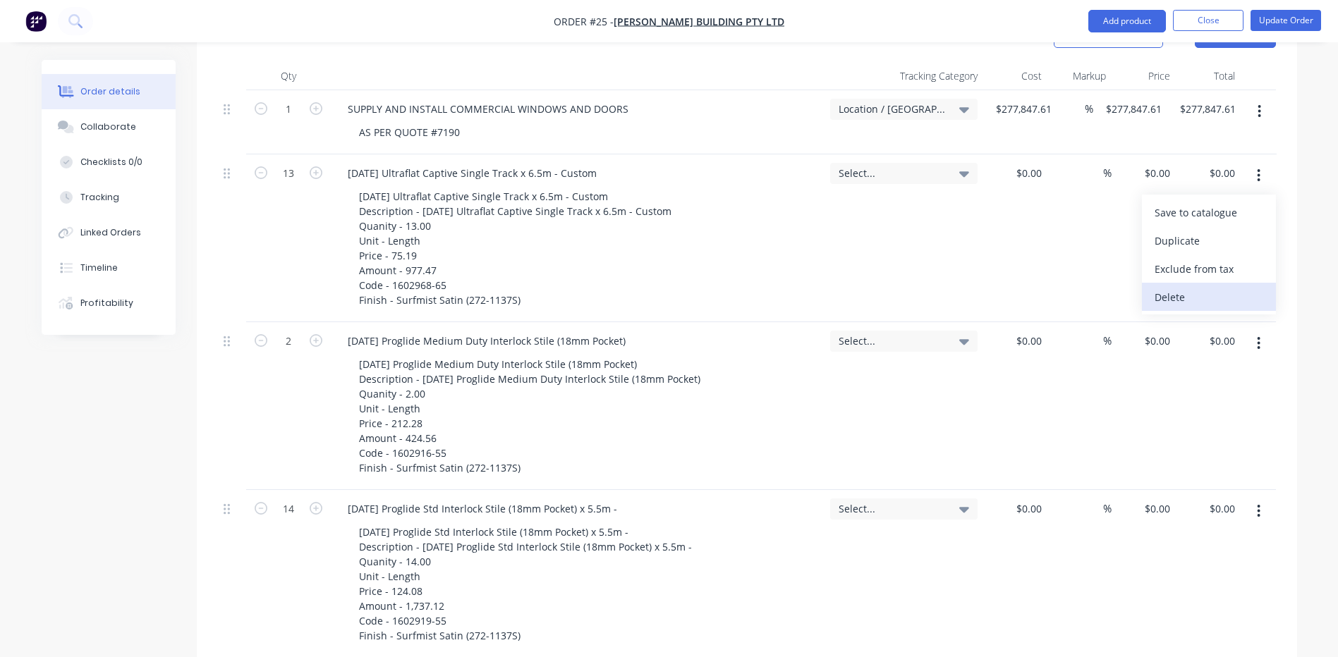
click at [1178, 287] on div "Delete" at bounding box center [1208, 297] width 109 height 20
click at [1261, 163] on button "button" at bounding box center [1258, 175] width 33 height 25
drag, startPoint x: 1171, startPoint y: 240, endPoint x: 1231, endPoint y: 169, distance: 92.5
click at [1171, 287] on div "Delete" at bounding box center [1208, 297] width 109 height 20
click at [1262, 163] on button "button" at bounding box center [1258, 175] width 33 height 25
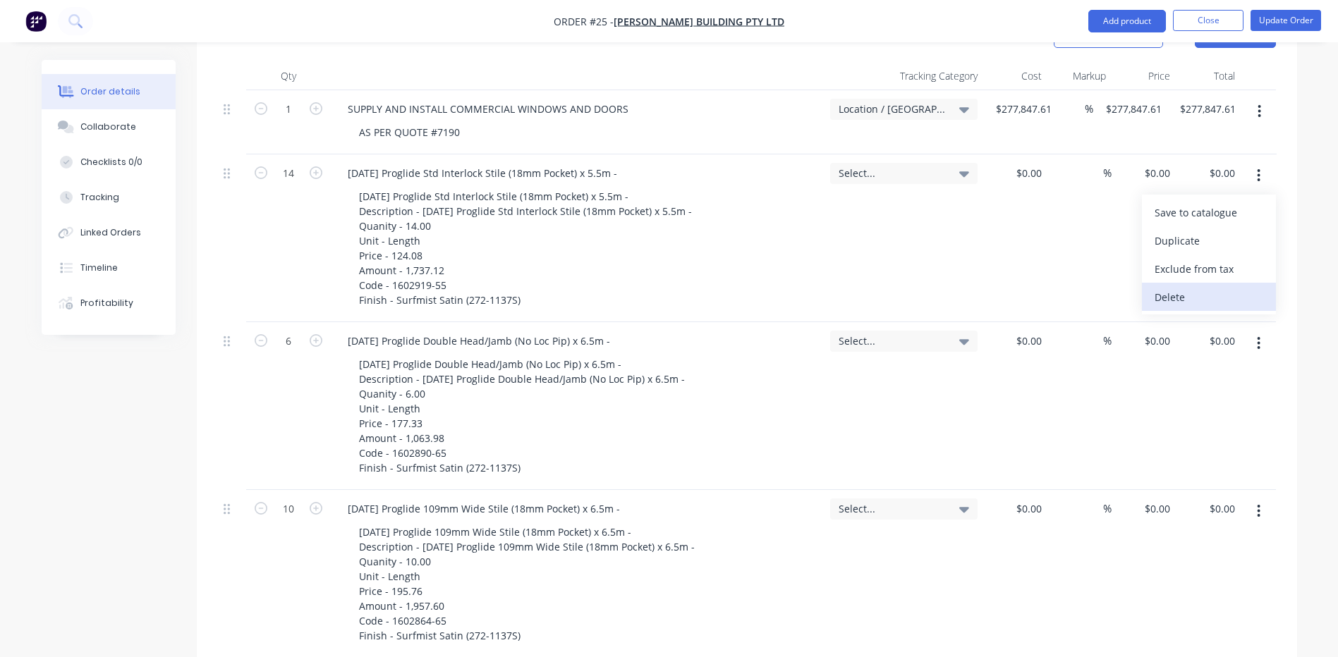
click at [1170, 287] on div "Delete" at bounding box center [1208, 297] width 109 height 20
click at [1262, 163] on button "button" at bounding box center [1258, 175] width 33 height 25
click at [1168, 287] on div "Delete" at bounding box center [1208, 297] width 109 height 20
click at [1257, 168] on icon "button" at bounding box center [1258, 176] width 4 height 16
click at [1168, 287] on div "Delete" at bounding box center [1208, 297] width 109 height 20
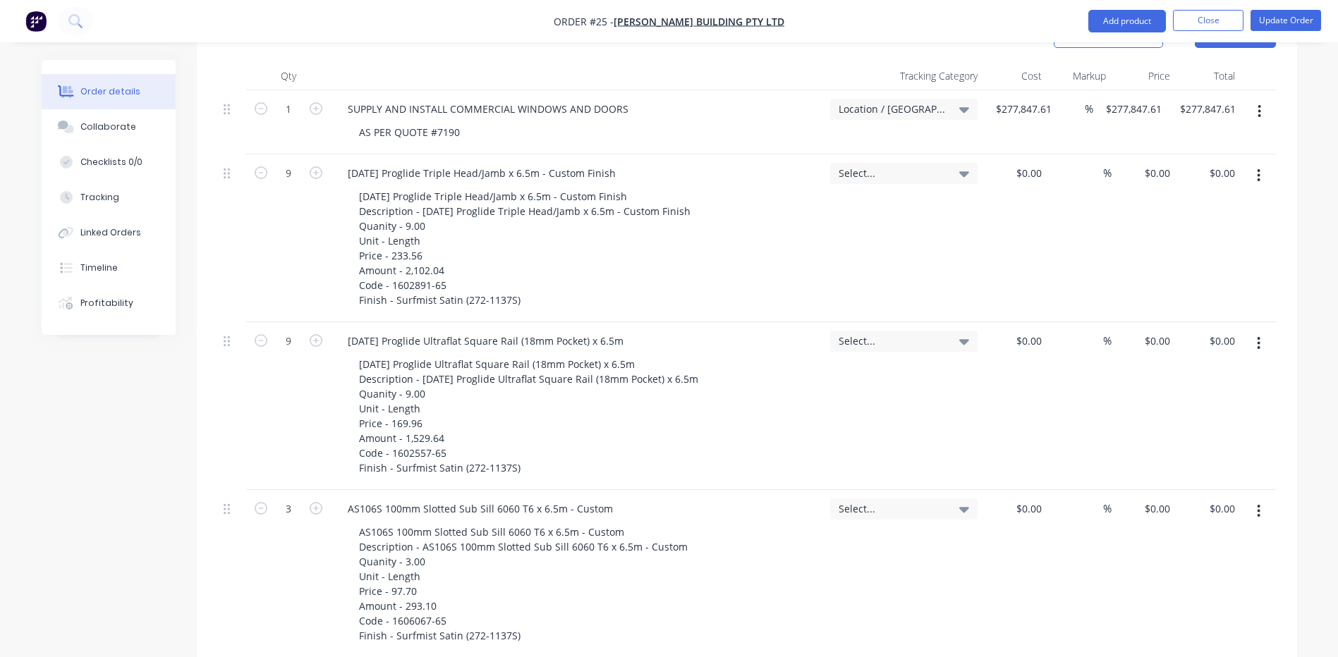
click at [1258, 169] on icon "button" at bounding box center [1258, 175] width 3 height 13
click at [1164, 287] on div "Delete" at bounding box center [1208, 297] width 109 height 20
click at [1252, 163] on button "button" at bounding box center [1258, 175] width 33 height 25
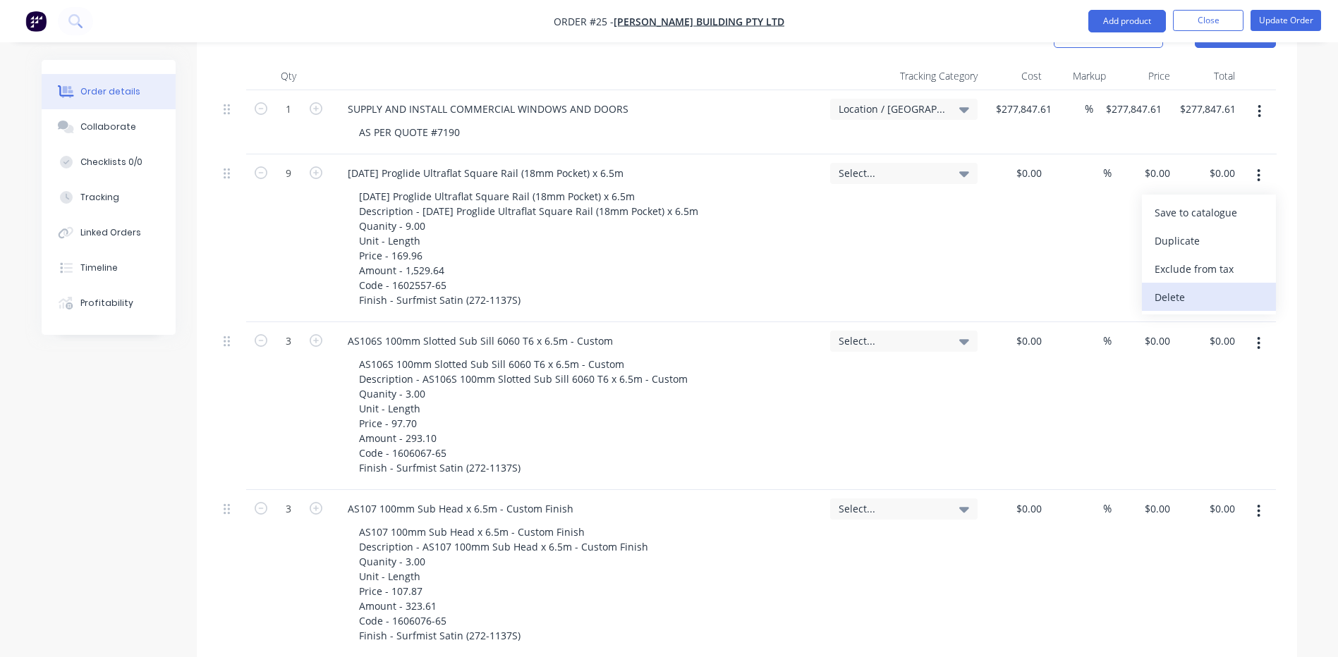
click at [1173, 287] on div "Delete" at bounding box center [1208, 297] width 109 height 20
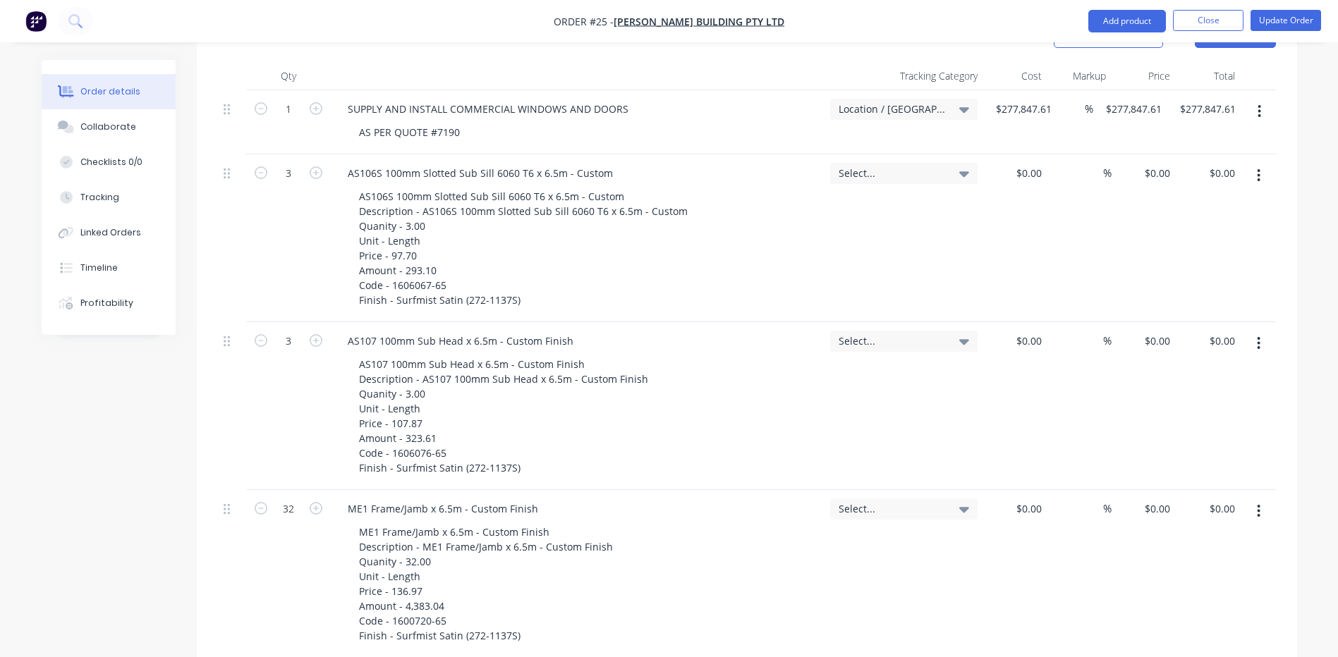
click at [1261, 163] on button "button" at bounding box center [1258, 175] width 33 height 25
click at [1178, 287] on div "Delete" at bounding box center [1208, 297] width 109 height 20
click at [1262, 163] on button "button" at bounding box center [1258, 175] width 33 height 25
click at [1177, 287] on div "Delete" at bounding box center [1208, 297] width 109 height 20
click at [1258, 169] on icon "button" at bounding box center [1258, 175] width 3 height 13
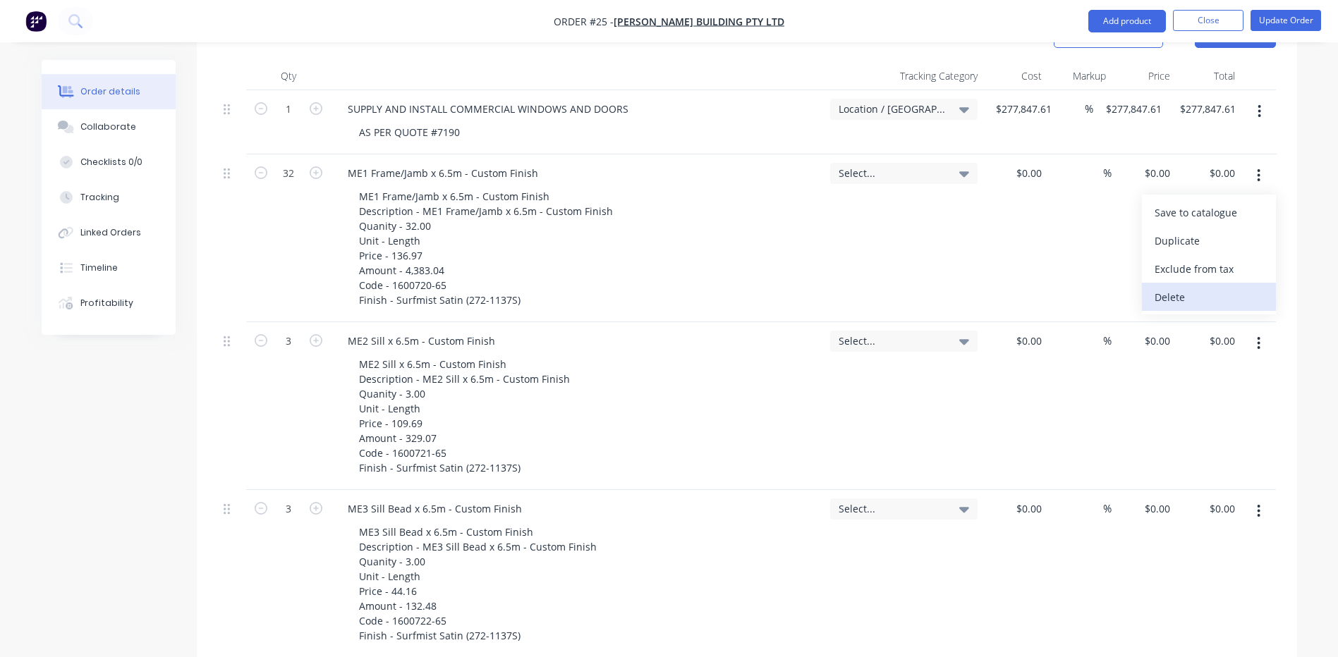
click at [1185, 287] on div "Delete" at bounding box center [1208, 297] width 109 height 20
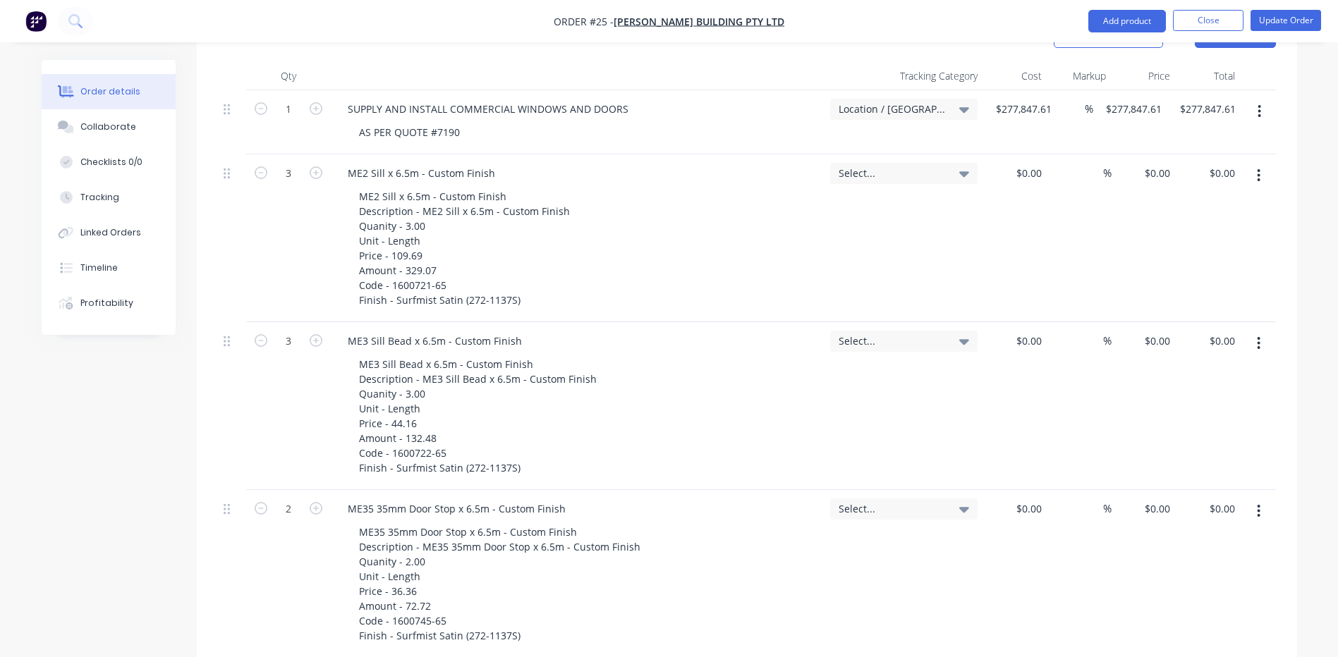
click at [1258, 168] on icon "button" at bounding box center [1258, 176] width 4 height 16
click at [1186, 287] on div "Delete" at bounding box center [1208, 297] width 109 height 20
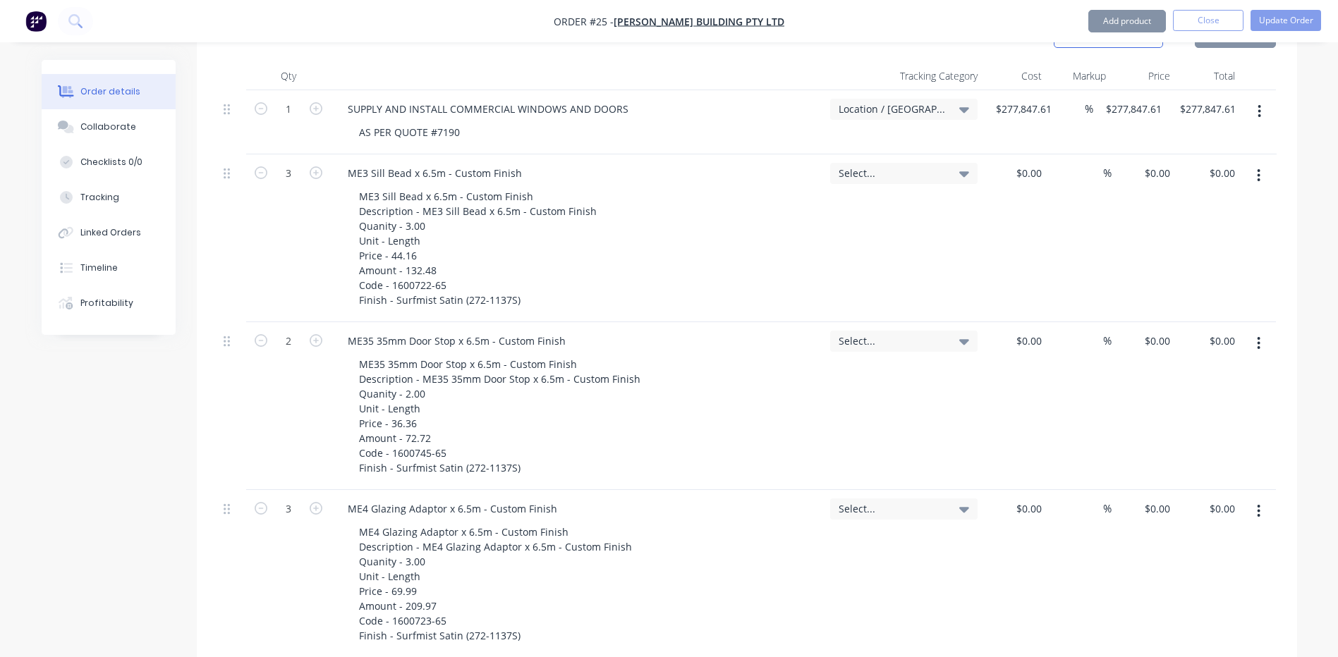
click at [1261, 163] on button "button" at bounding box center [1258, 175] width 33 height 25
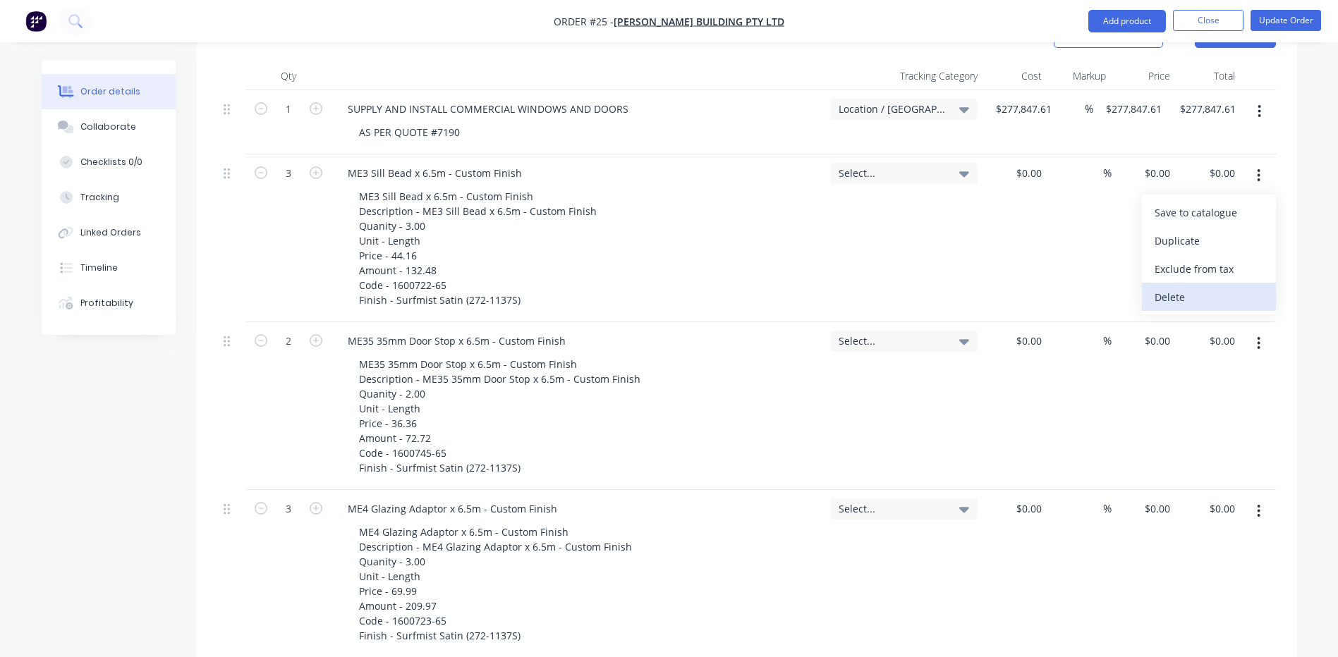
click at [1191, 287] on div "Delete" at bounding box center [1208, 297] width 109 height 20
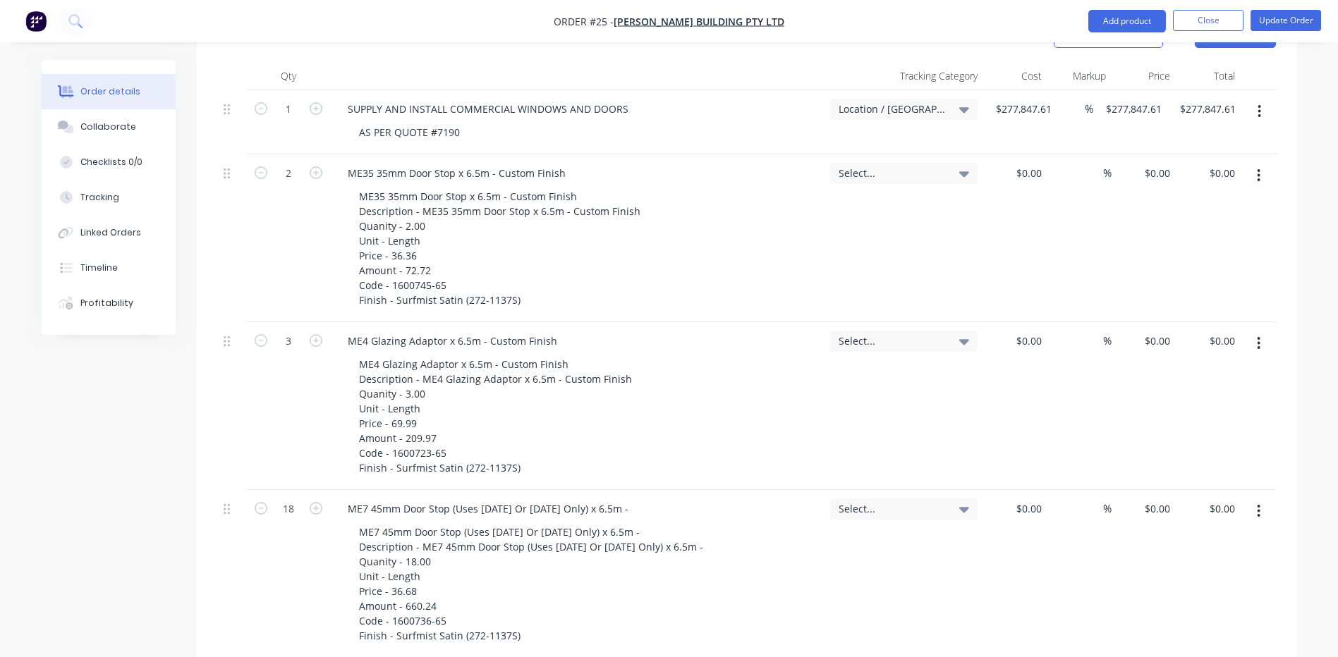
click at [1256, 168] on icon "button" at bounding box center [1258, 176] width 4 height 16
click at [1165, 287] on div "Delete" at bounding box center [1208, 297] width 109 height 20
click at [1253, 163] on button "button" at bounding box center [1258, 175] width 33 height 25
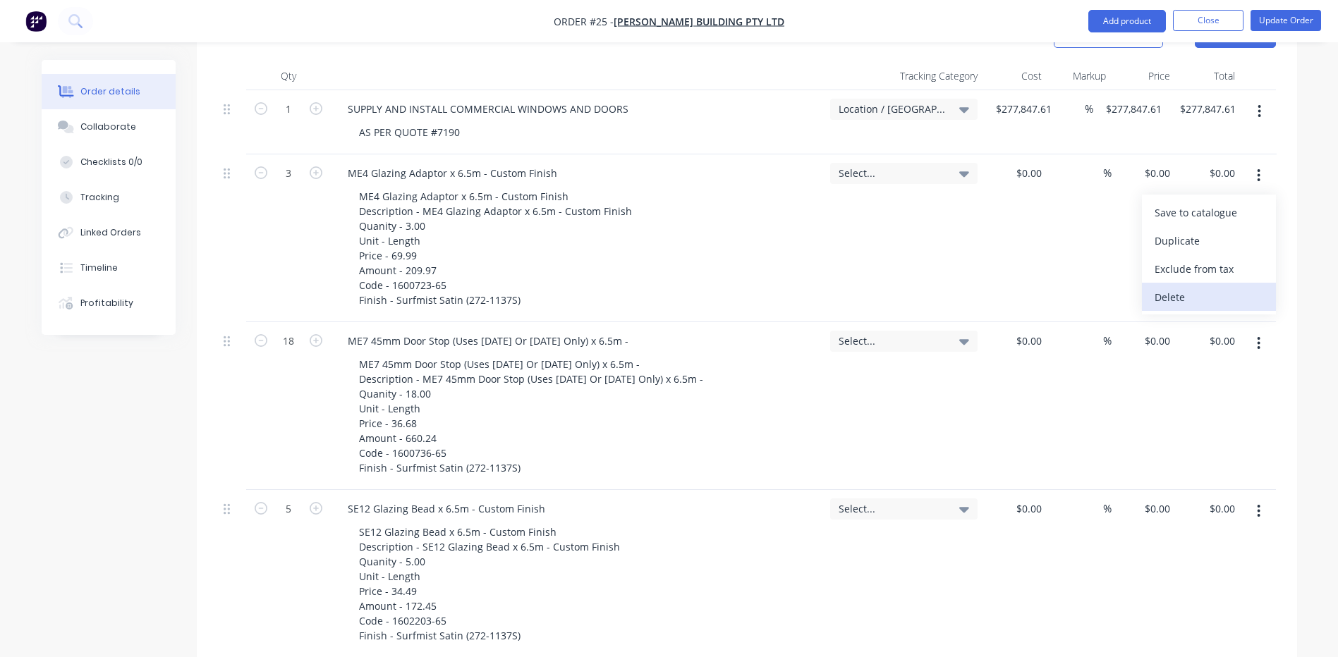
click at [1170, 287] on div "Delete" at bounding box center [1208, 297] width 109 height 20
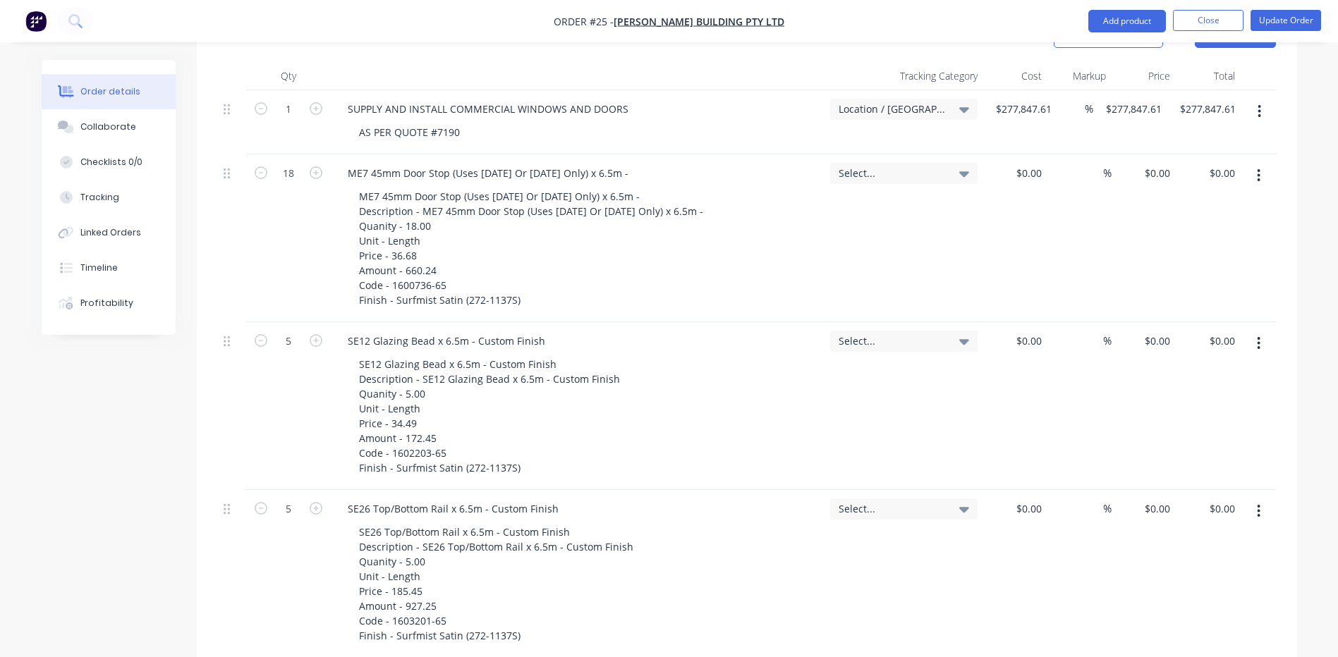
click at [1258, 169] on icon "button" at bounding box center [1258, 175] width 3 height 13
click at [1170, 287] on div "Delete" at bounding box center [1208, 297] width 109 height 20
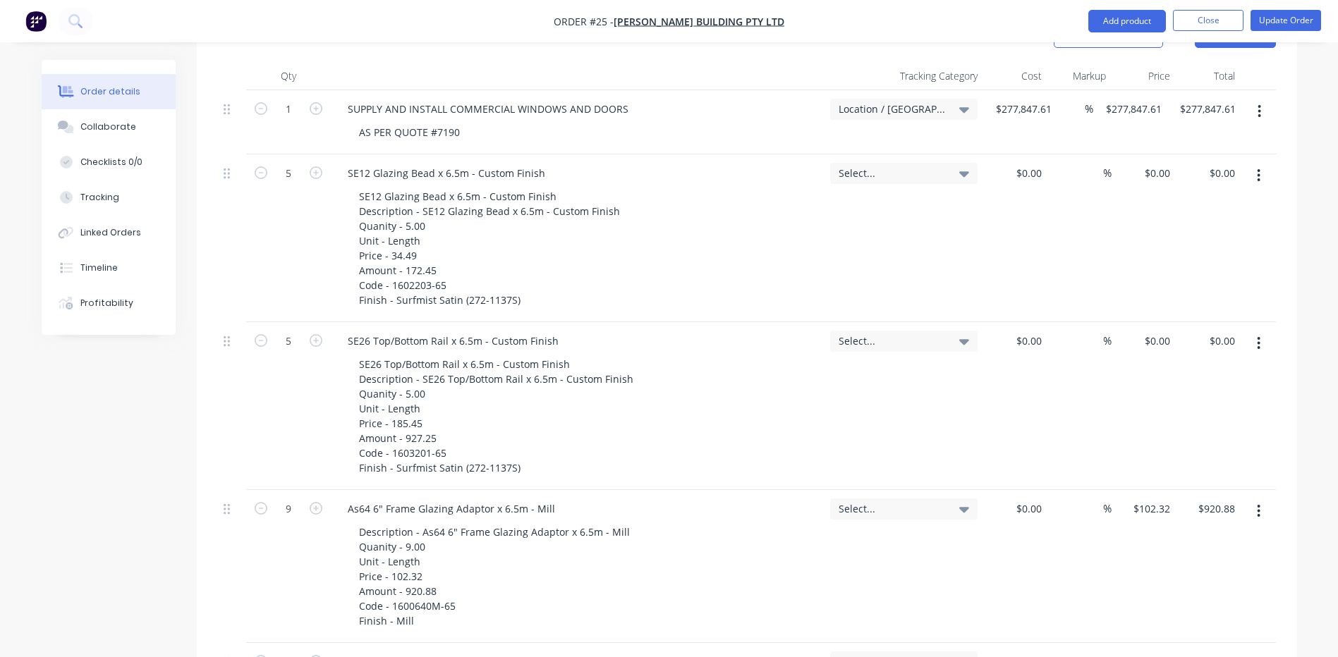
click at [1259, 169] on icon "button" at bounding box center [1258, 175] width 3 height 13
click at [1169, 287] on div "Delete" at bounding box center [1208, 297] width 109 height 20
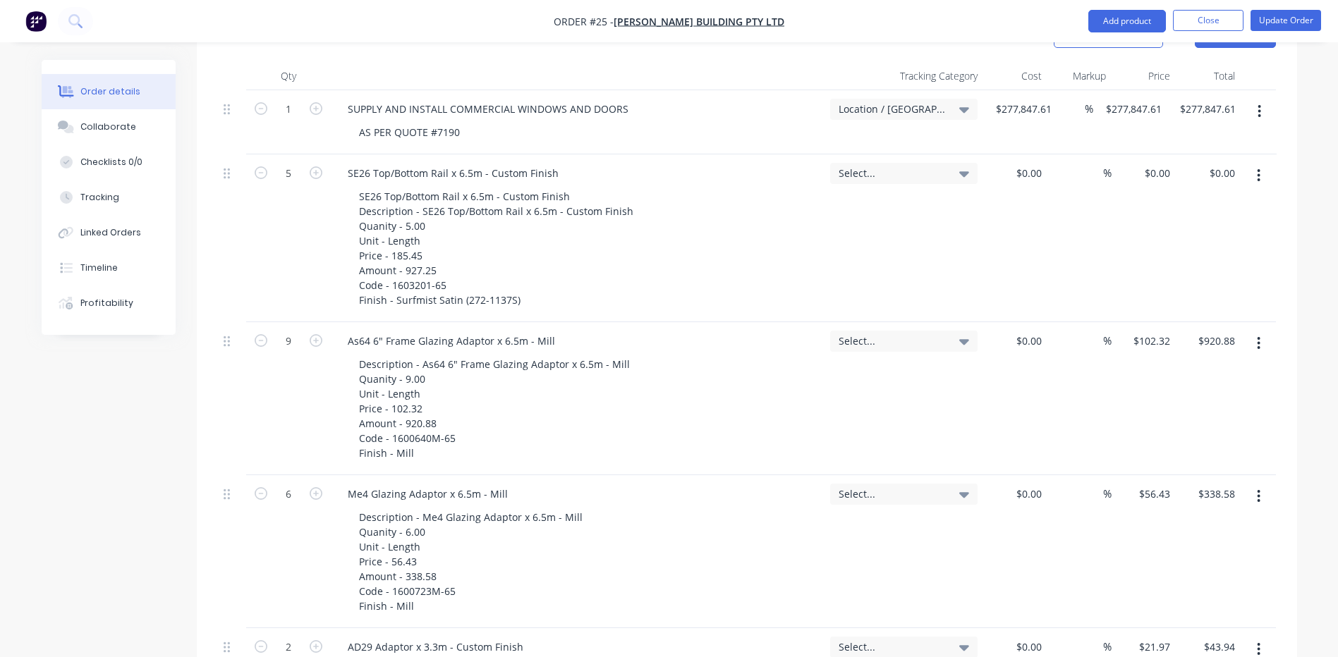
click at [1255, 163] on button "button" at bounding box center [1258, 175] width 33 height 25
click at [1171, 287] on div "Delete" at bounding box center [1208, 297] width 109 height 20
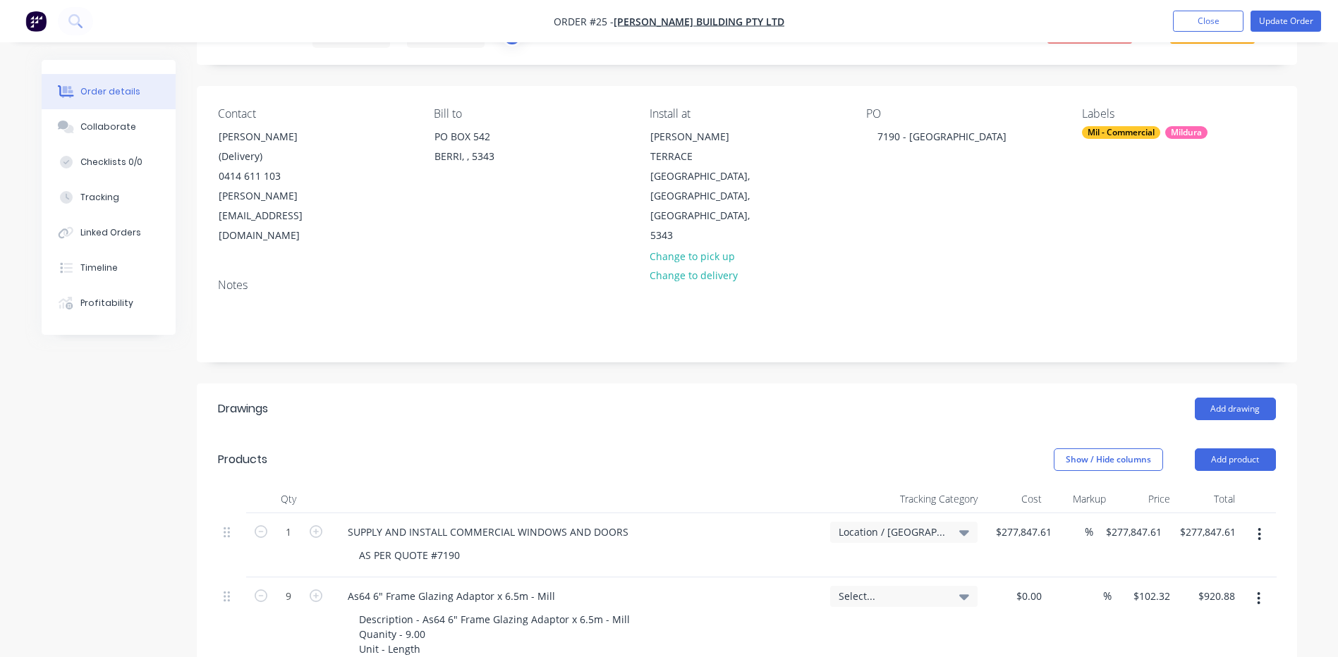
scroll to position [282, 0]
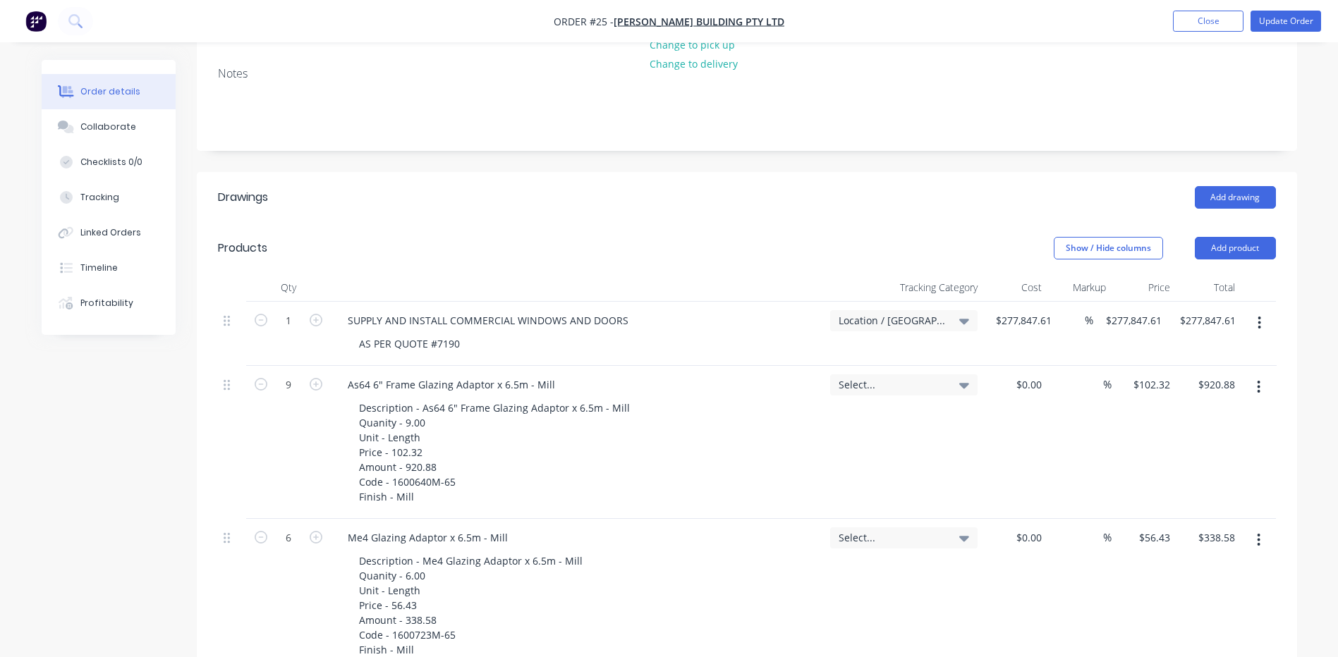
click at [965, 319] on icon at bounding box center [964, 322] width 10 height 6
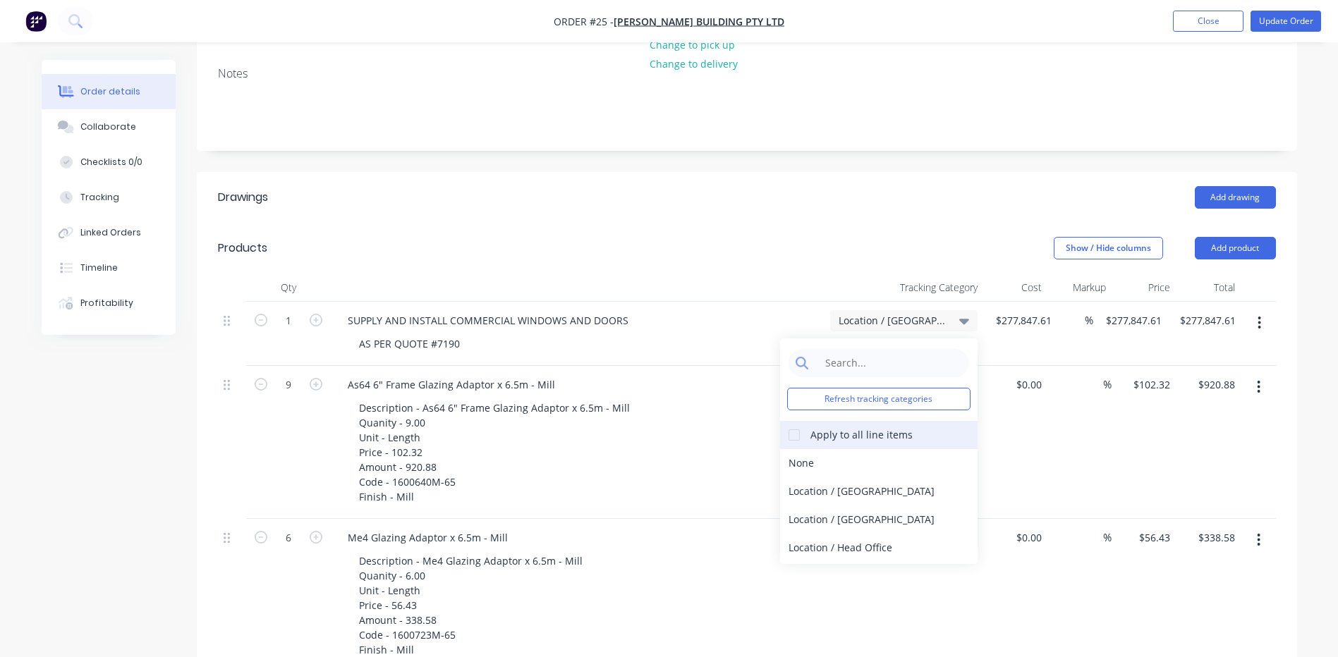
click at [793, 421] on div at bounding box center [794, 435] width 28 height 28
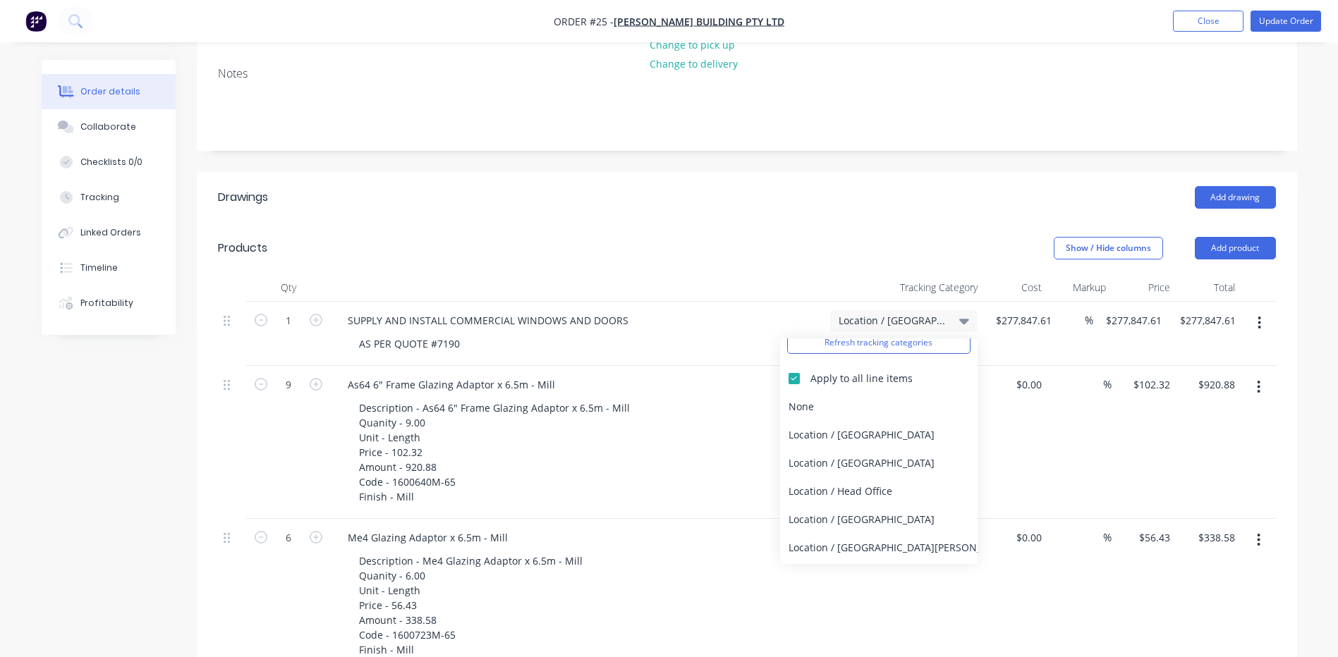
scroll to position [85, 0]
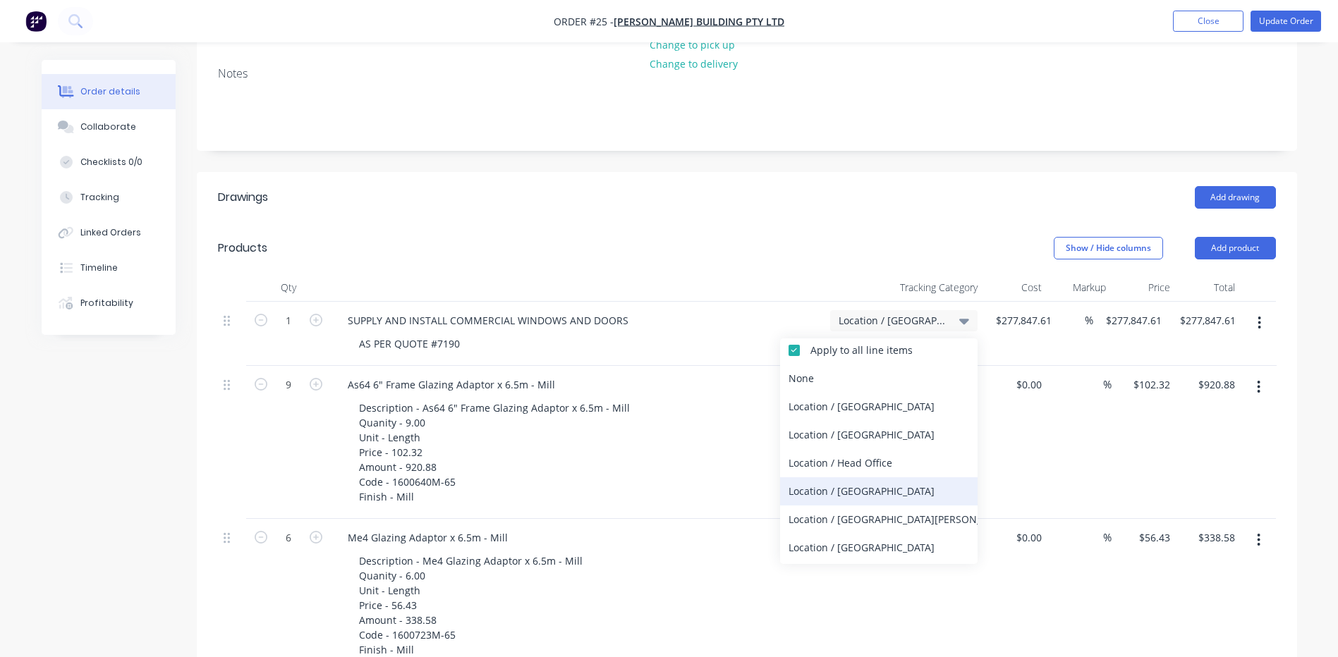
click at [846, 477] on div "Location / [GEOGRAPHIC_DATA]" at bounding box center [878, 491] width 197 height 28
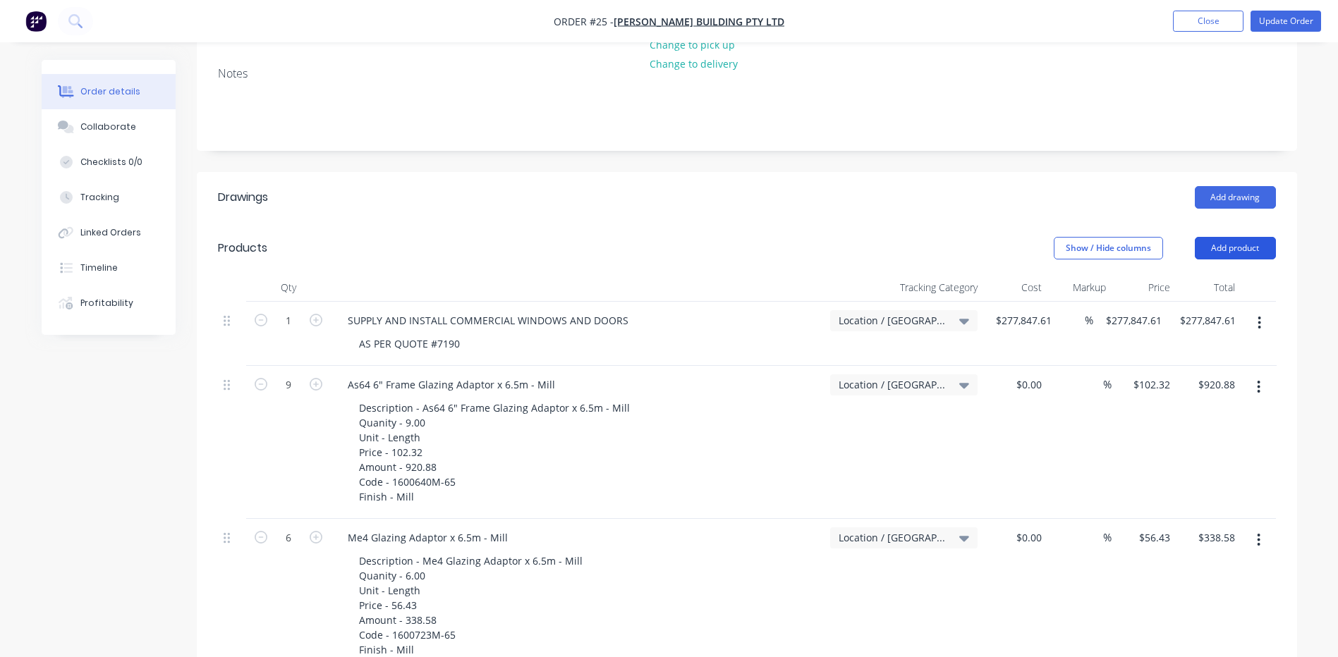
click at [1235, 237] on button "Add product" at bounding box center [1234, 248] width 81 height 23
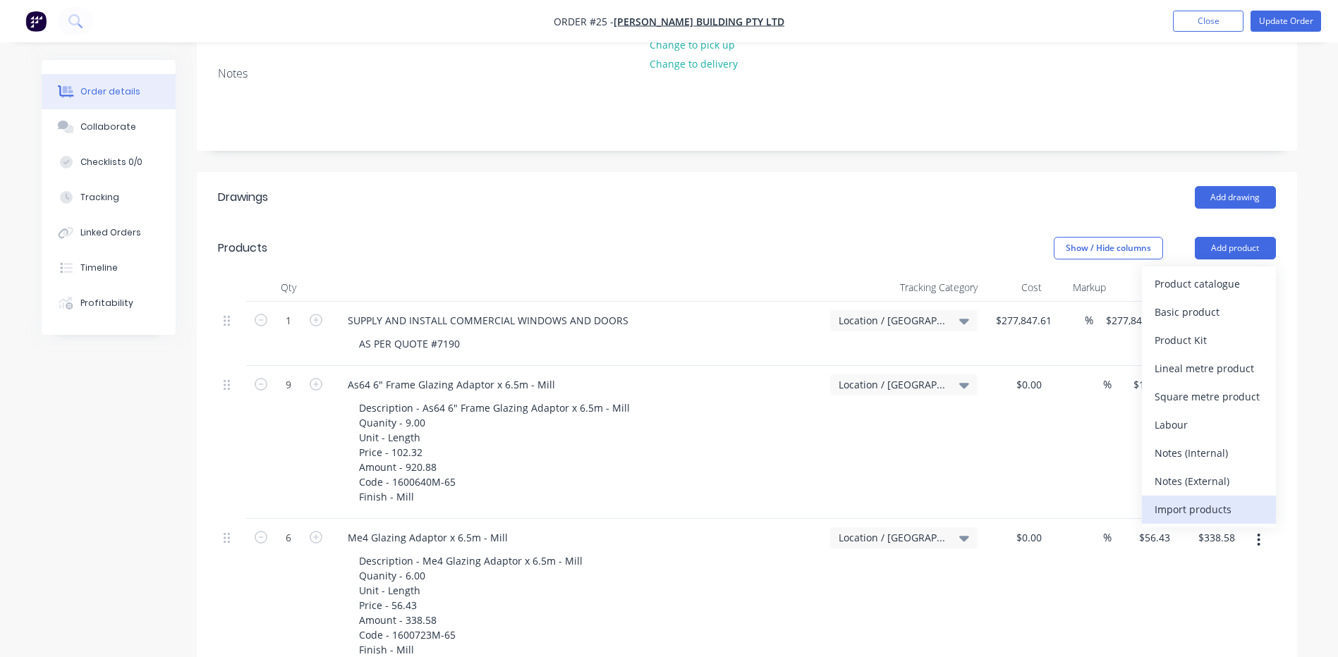
click at [1184, 499] on div "Import products" at bounding box center [1208, 509] width 109 height 20
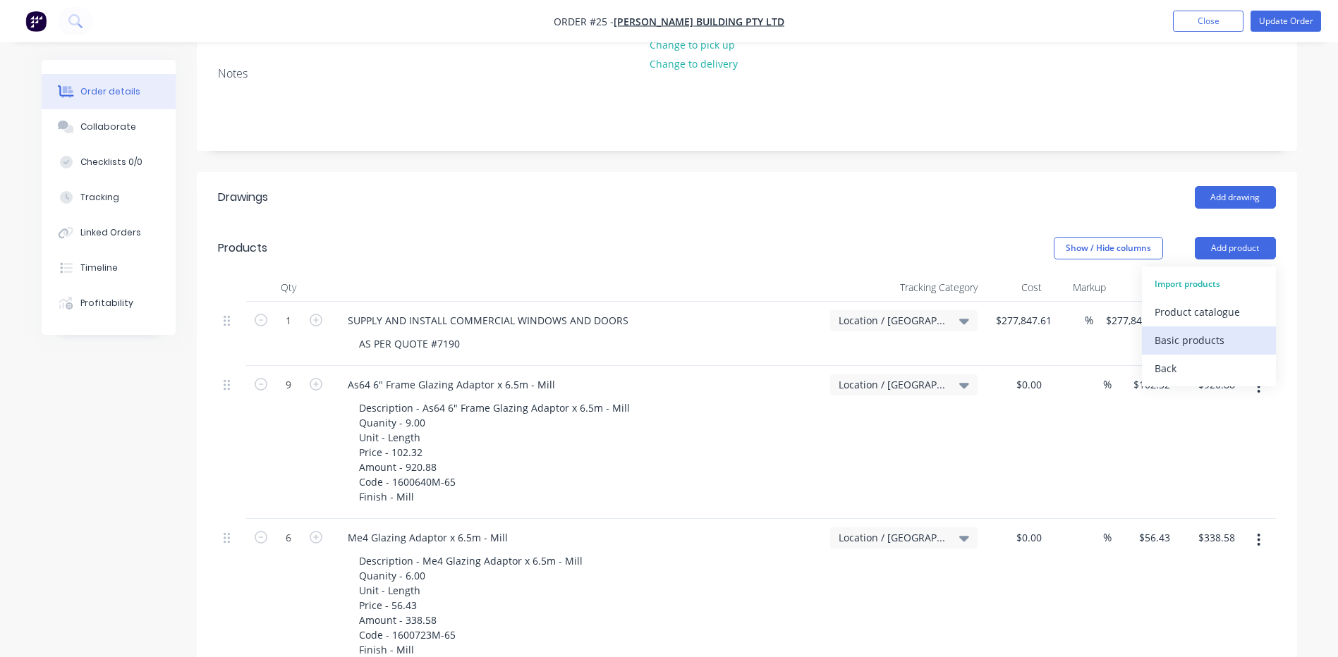
click at [1187, 330] on div "Basic products" at bounding box center [1208, 340] width 109 height 20
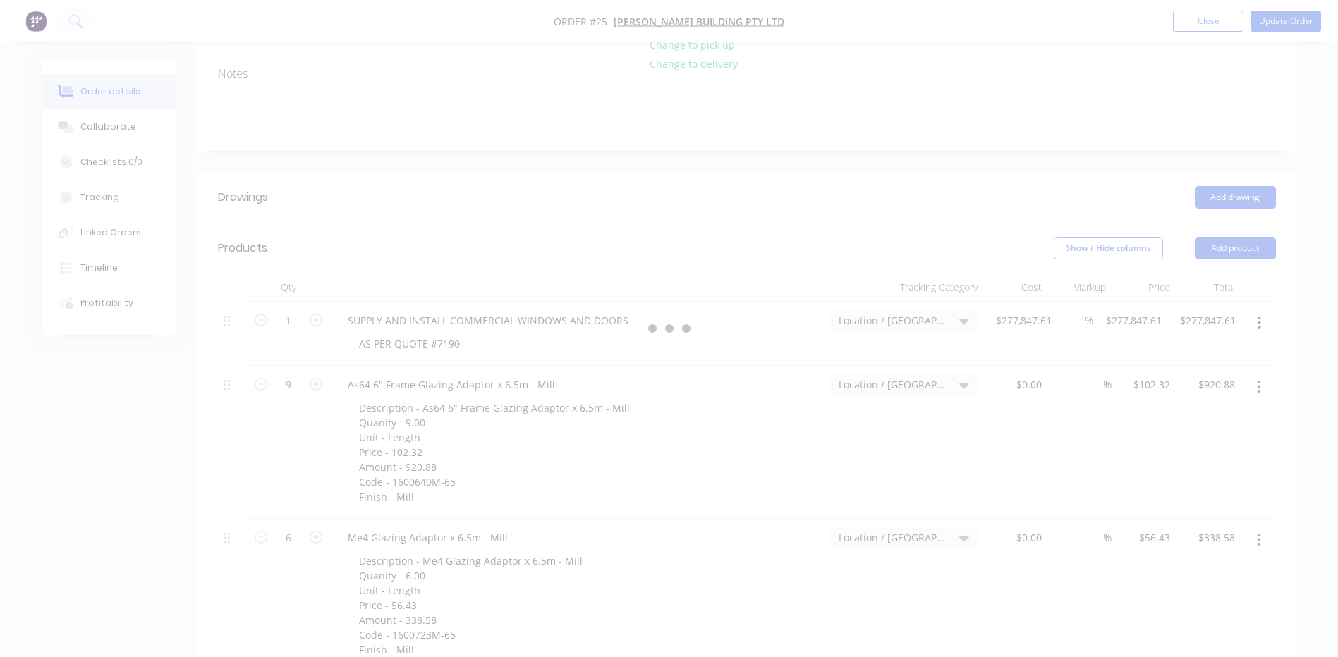
scroll to position [0, 0]
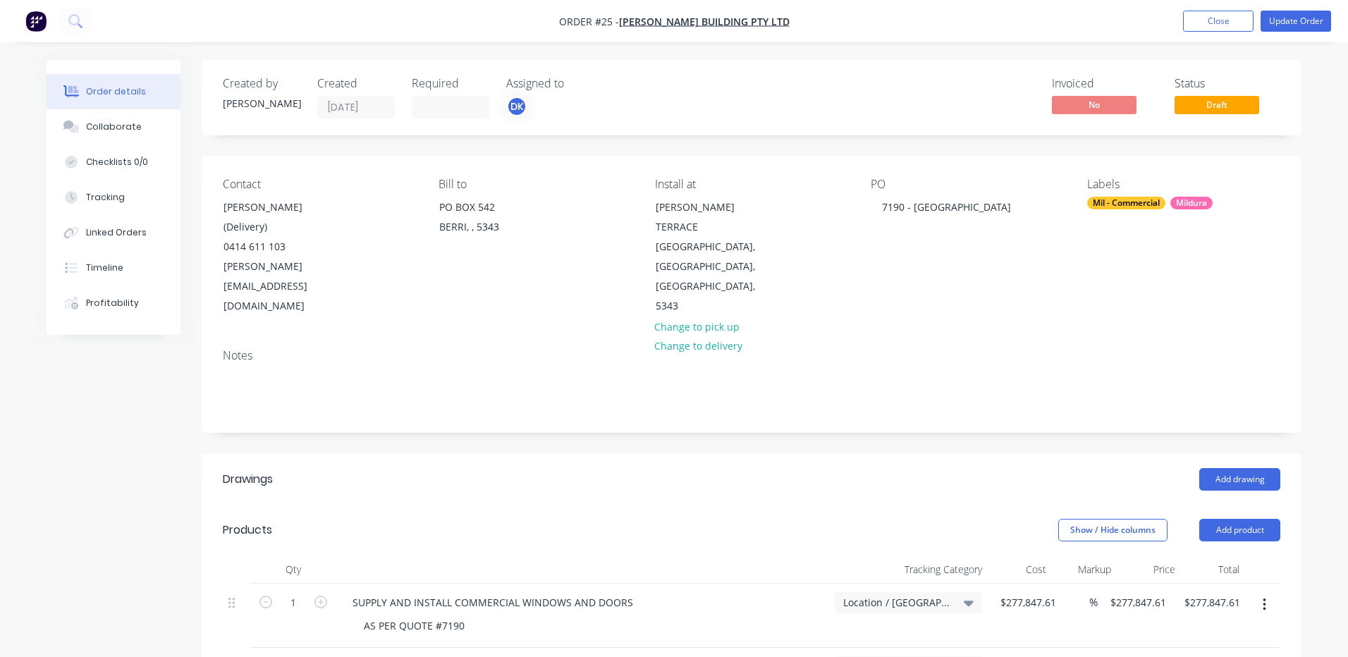
type input "18"
type input "$34.49"
type input "$172.45"
click at [1279, 23] on button "Update Order" at bounding box center [1285, 21] width 71 height 21
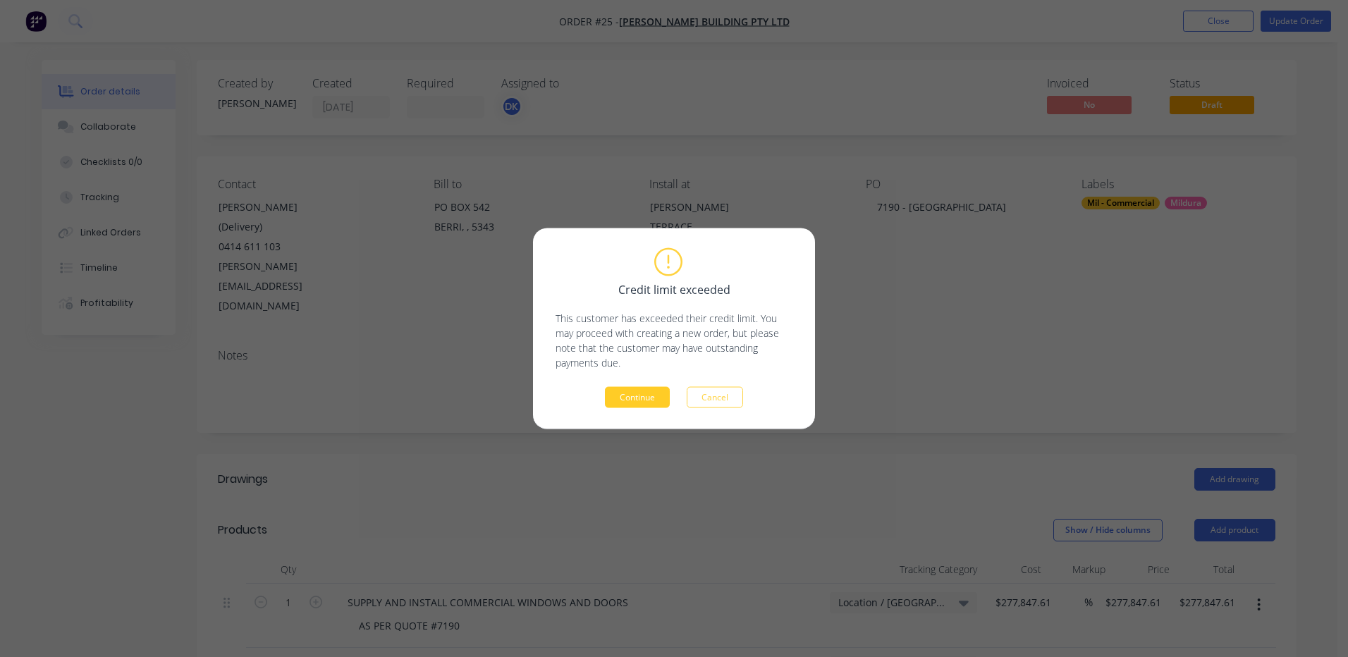
click at [634, 396] on button "Continue" at bounding box center [637, 397] width 65 height 21
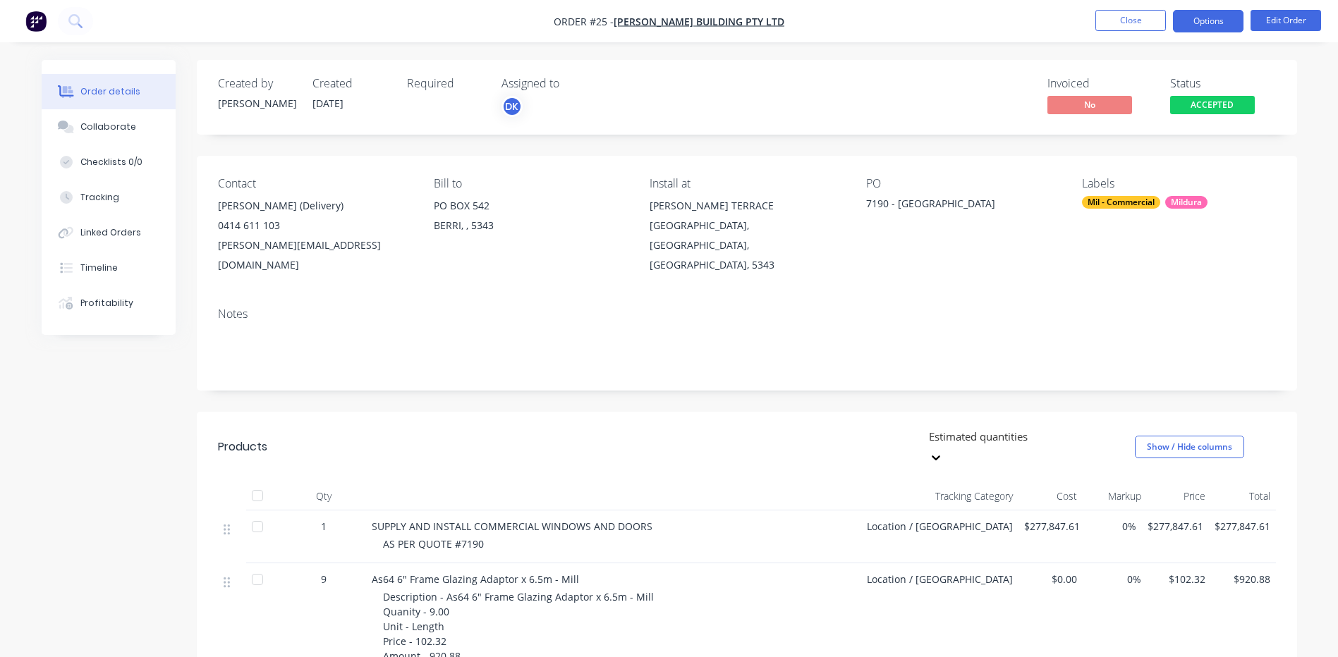
click at [1204, 18] on button "Options" at bounding box center [1208, 21] width 71 height 23
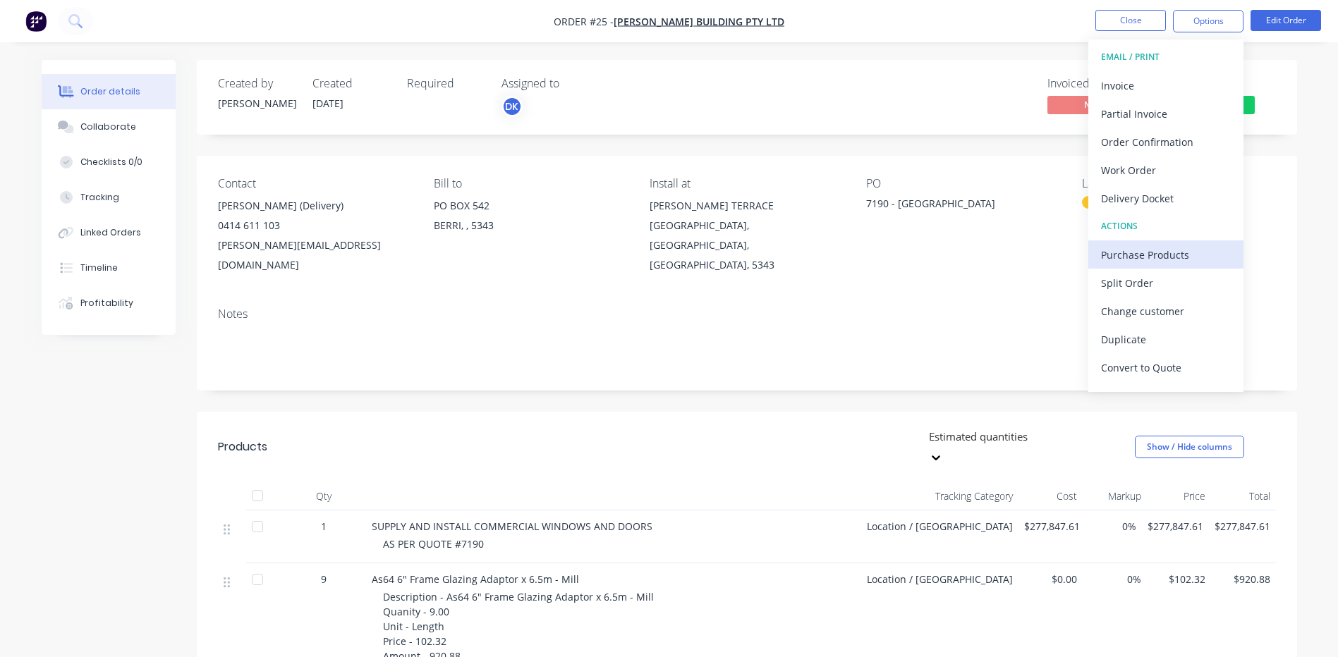
click at [1137, 252] on div "Purchase Products" at bounding box center [1166, 255] width 130 height 20
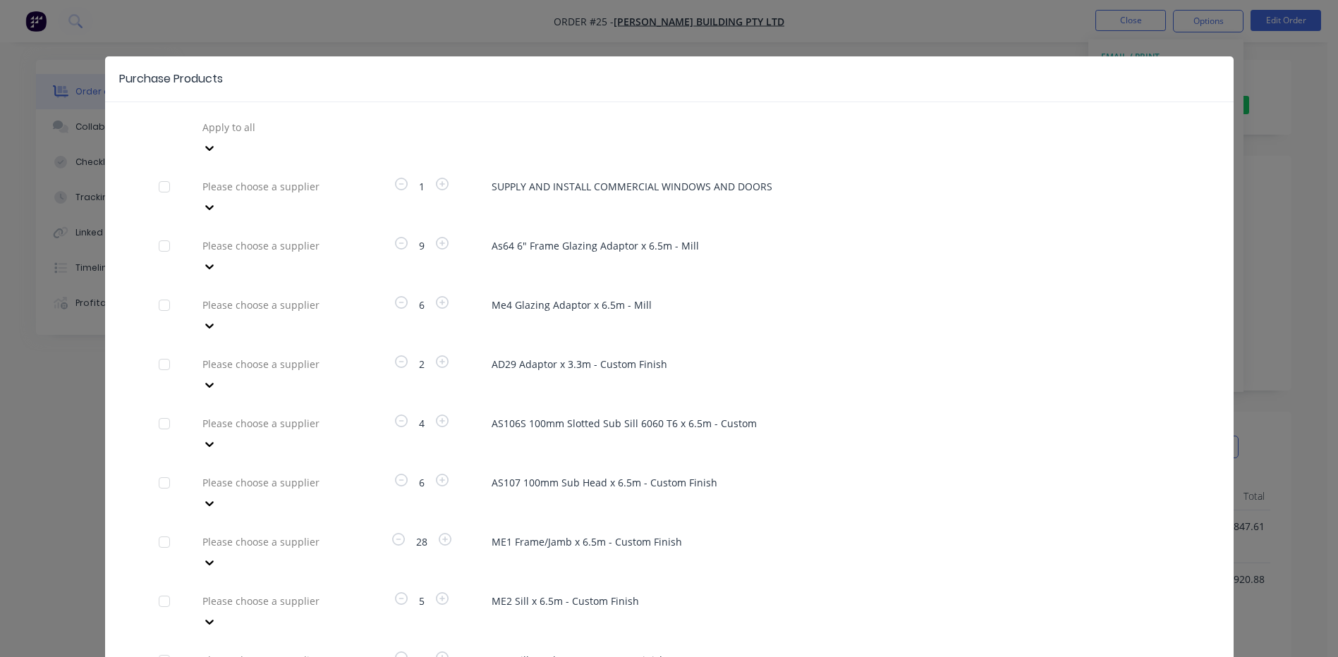
click at [216, 141] on icon at bounding box center [209, 148] width 14 height 14
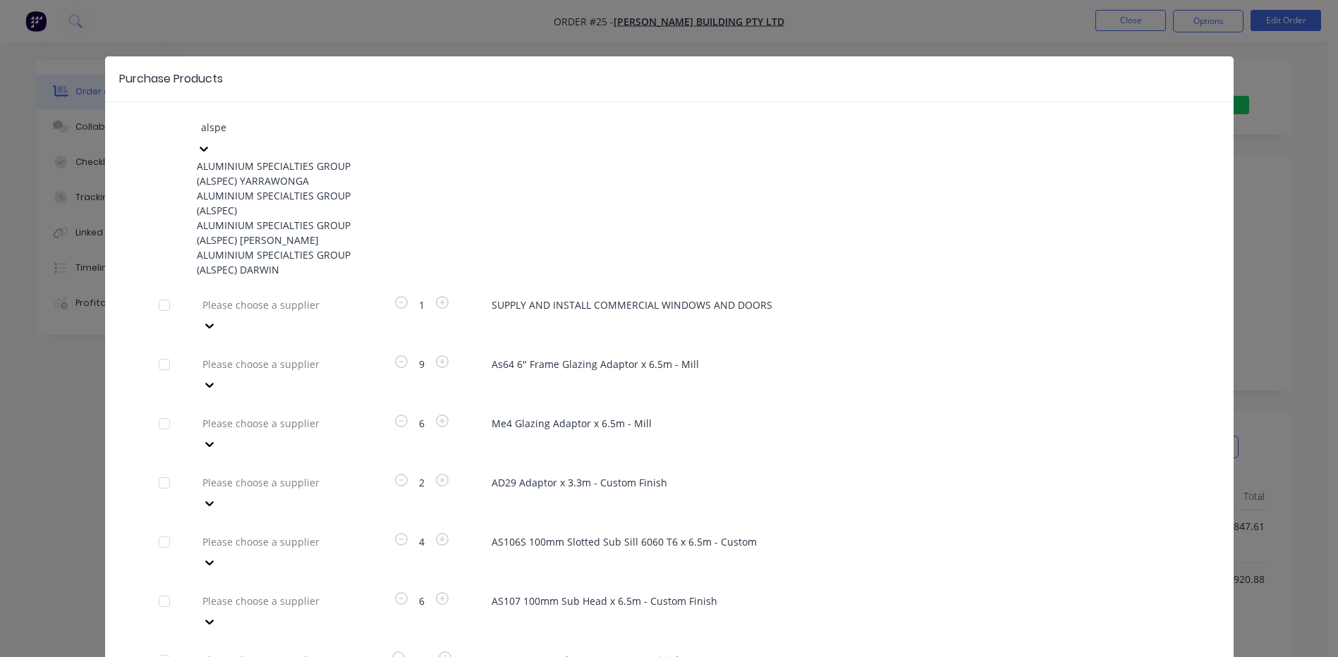
type input "alspec"
click at [257, 203] on div "ALUMINIUM SPECIALTIES GROUP (ALSPEC)" at bounding box center [274, 203] width 155 height 30
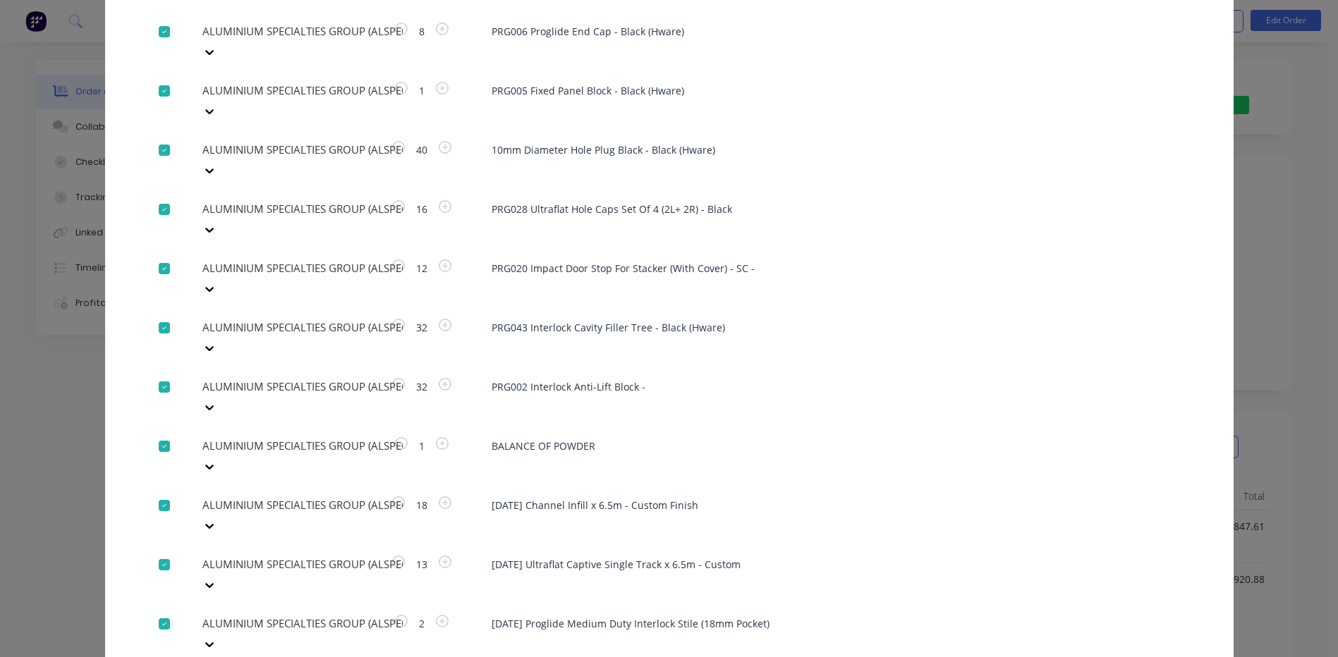
scroll to position [1458, 0]
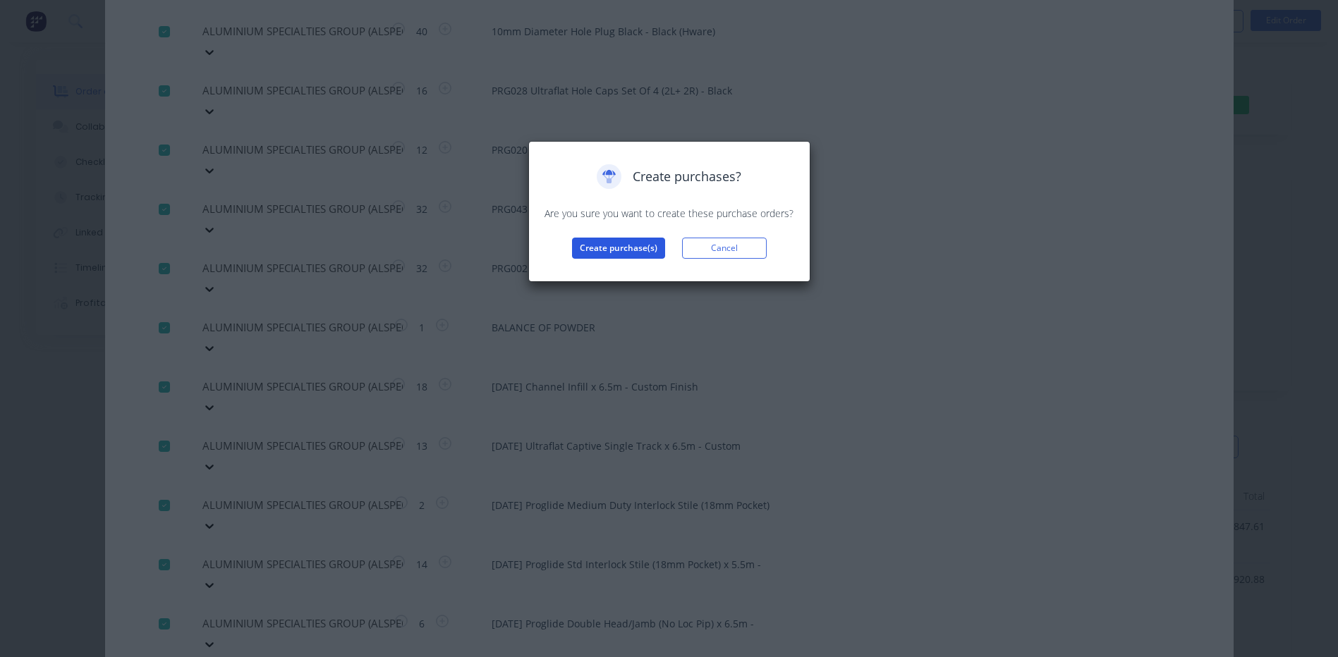
click at [602, 245] on button "Create purchase(s)" at bounding box center [618, 248] width 93 height 21
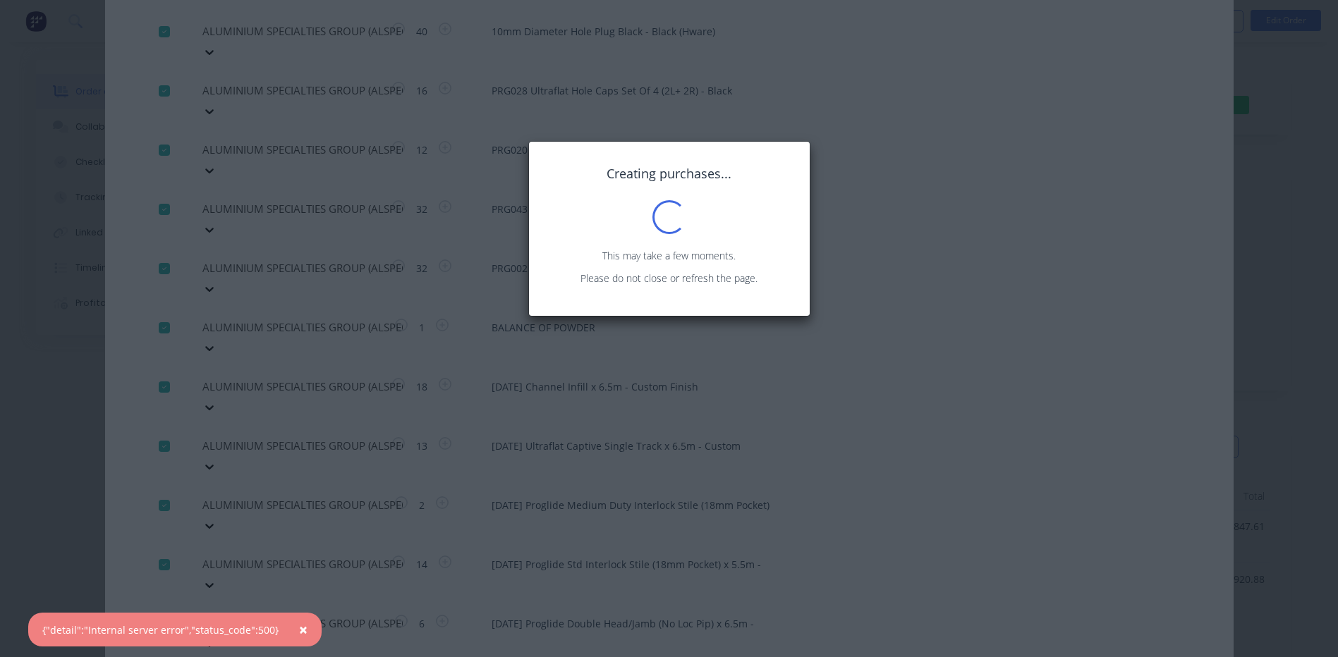
click at [299, 628] on span "×" at bounding box center [303, 630] width 8 height 20
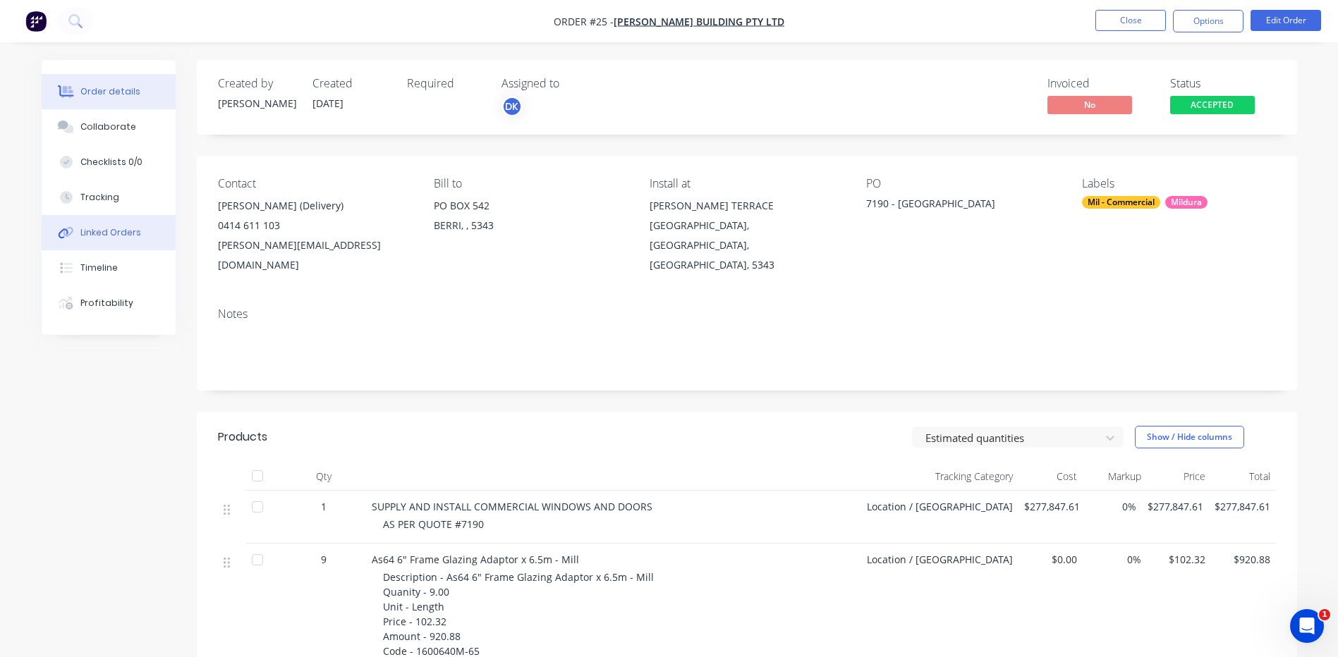
click at [104, 229] on div "Linked Orders" at bounding box center [110, 232] width 61 height 13
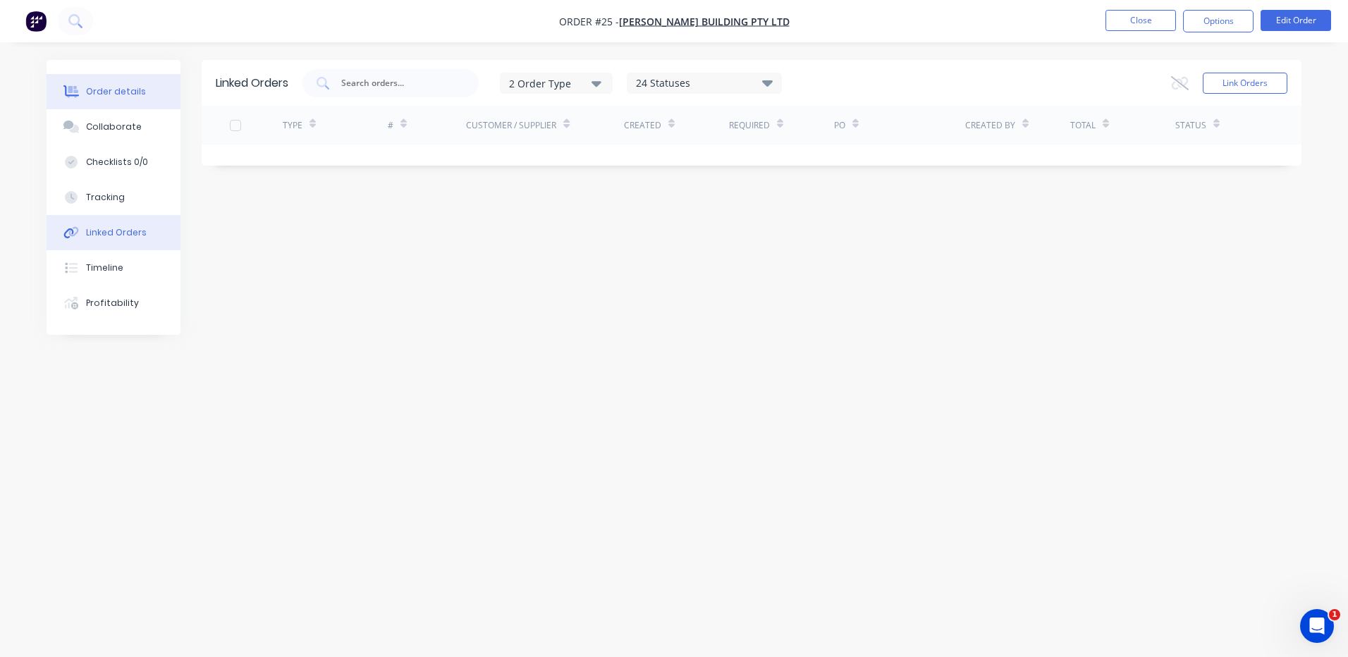
click at [106, 91] on div "Order details" at bounding box center [116, 91] width 60 height 13
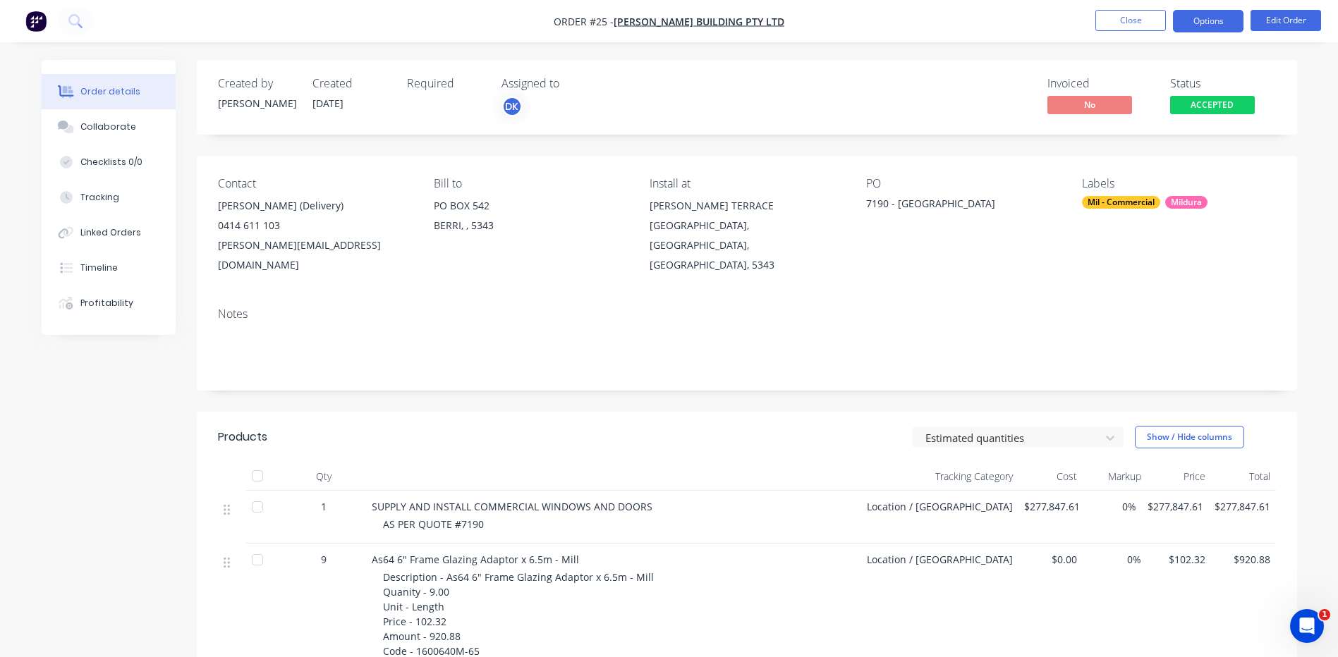
click at [1210, 18] on button "Options" at bounding box center [1208, 21] width 71 height 23
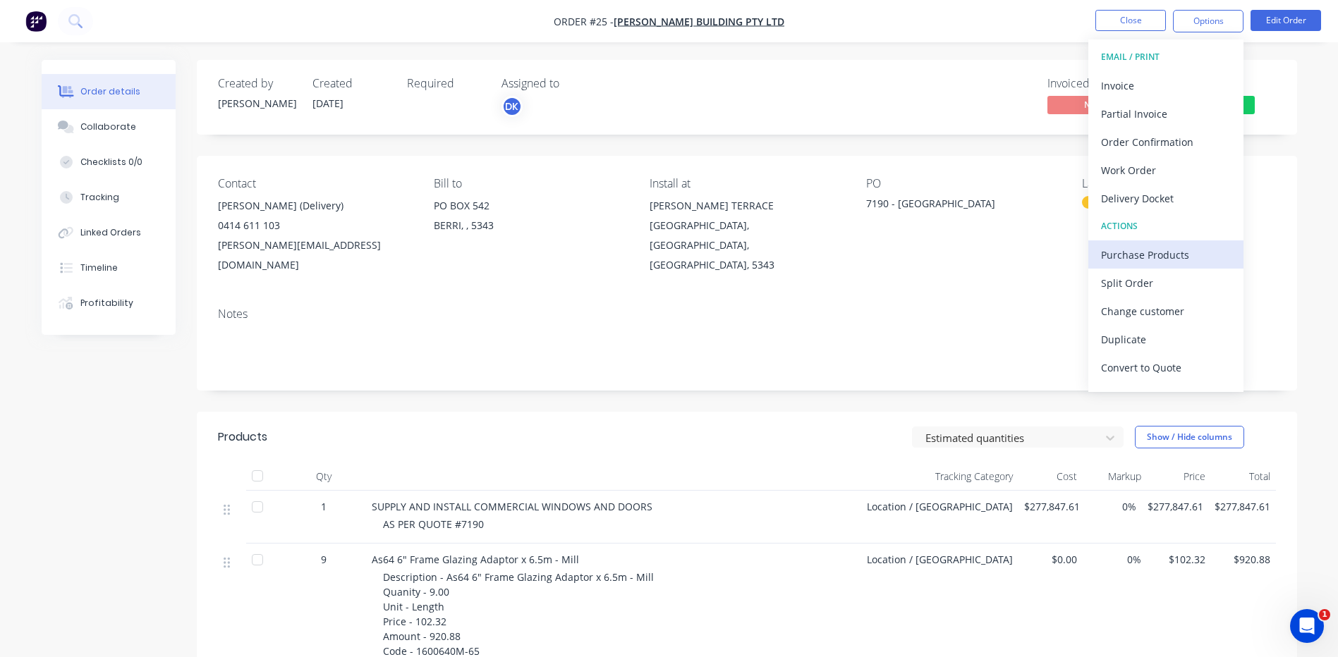
click at [1134, 255] on div "Purchase Products" at bounding box center [1166, 255] width 130 height 20
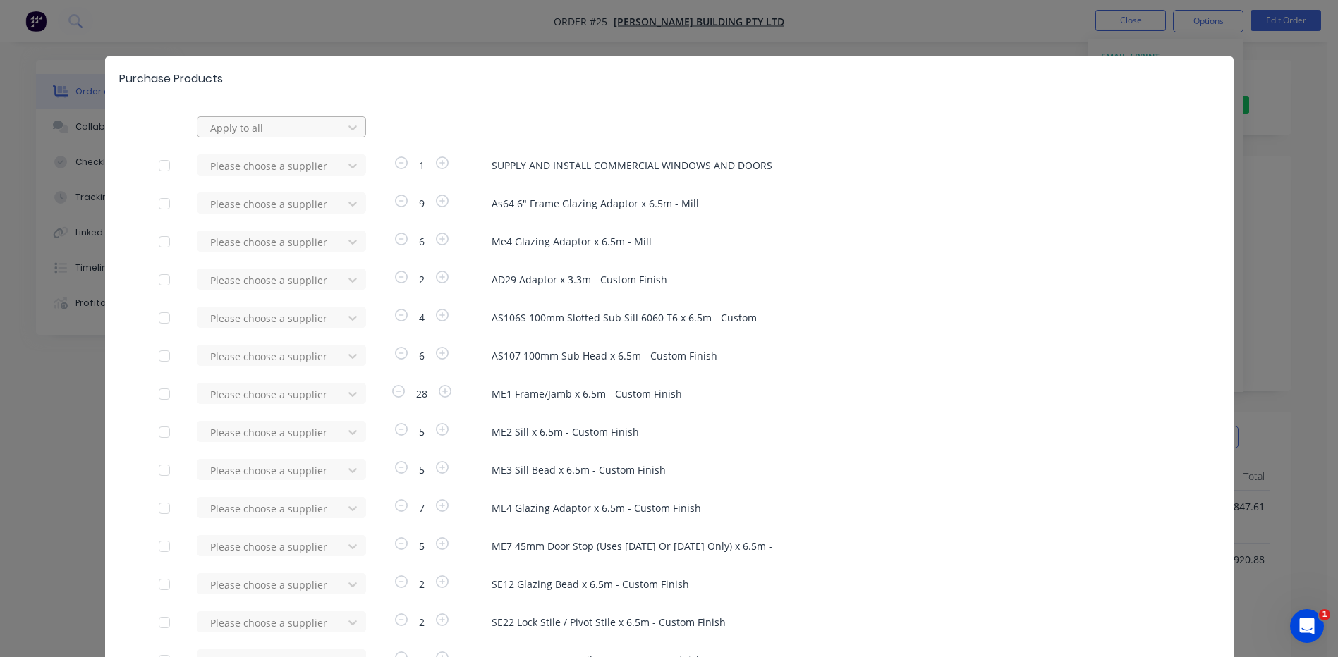
click at [237, 126] on div at bounding box center [272, 128] width 127 height 18
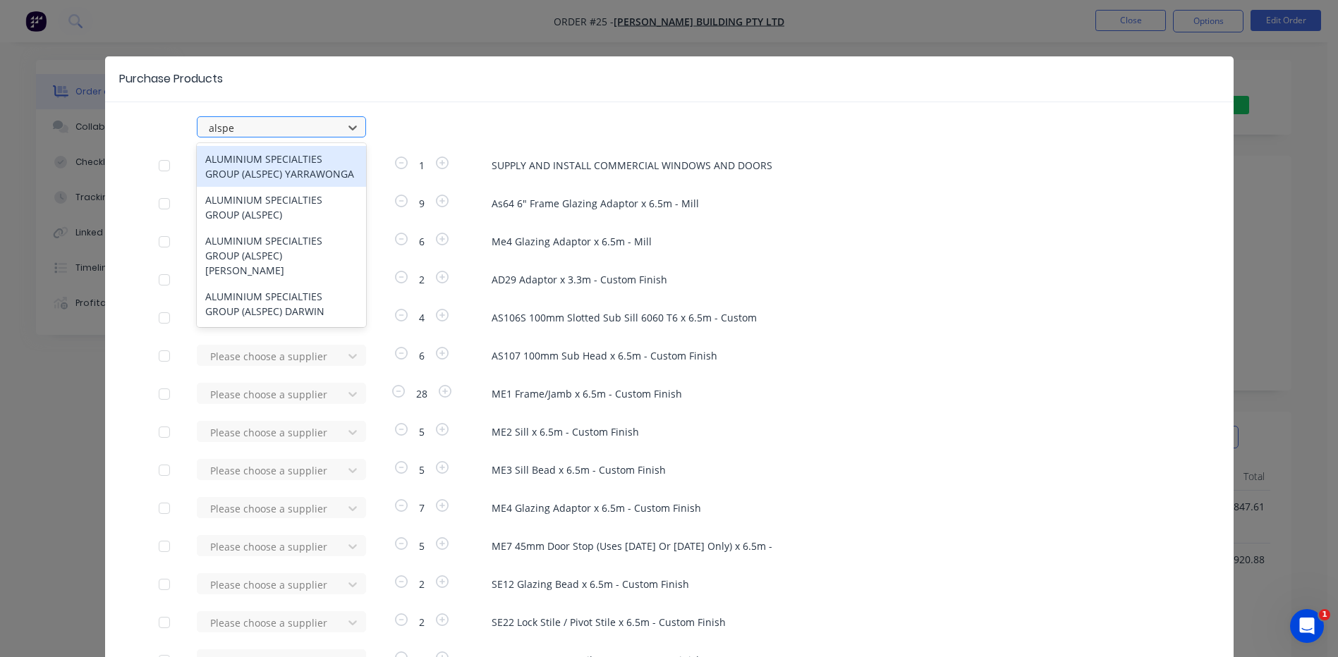
type input "alspec"
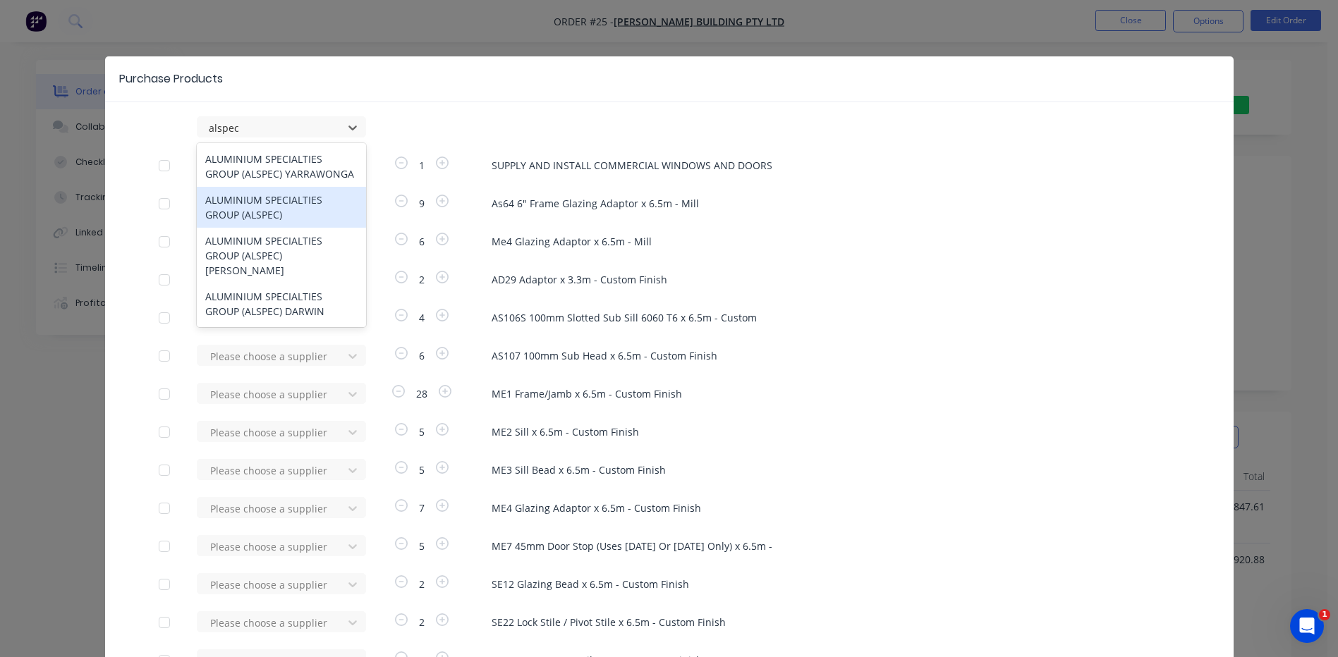
click at [267, 209] on div "ALUMINIUM SPECIALTIES GROUP (ALSPEC)" at bounding box center [281, 207] width 169 height 41
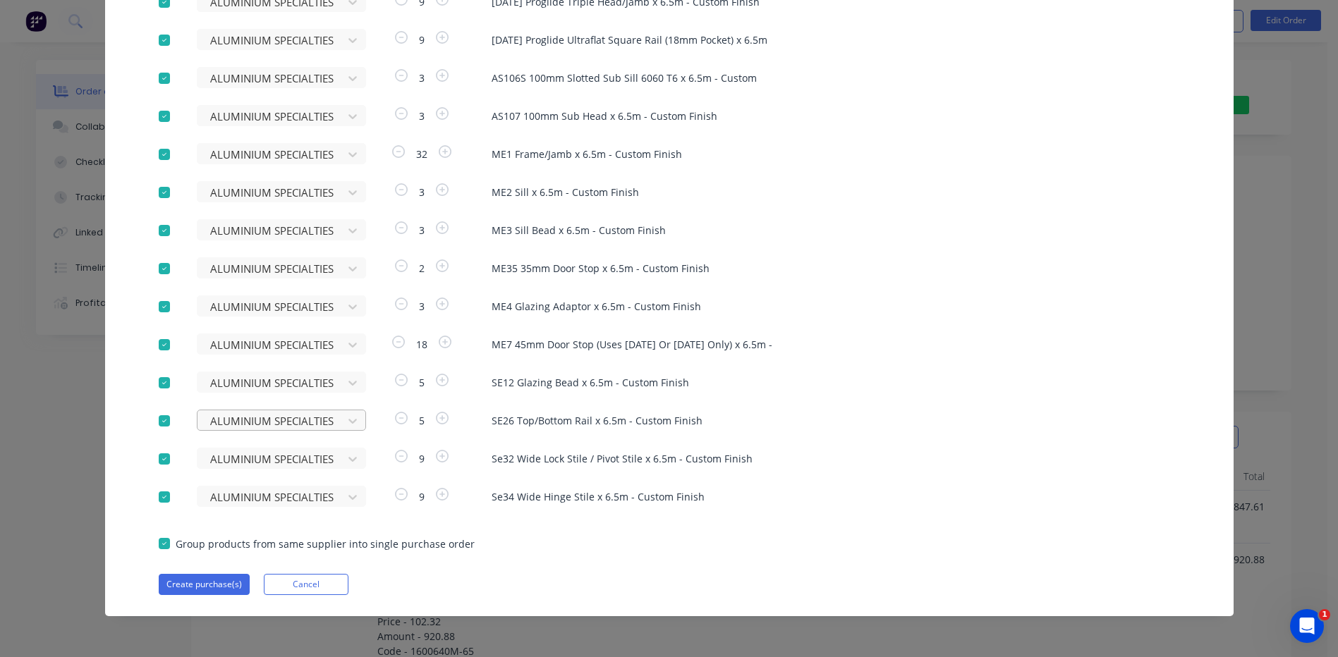
scroll to position [494, 0]
click at [183, 583] on button "Create purchase(s)" at bounding box center [204, 584] width 91 height 21
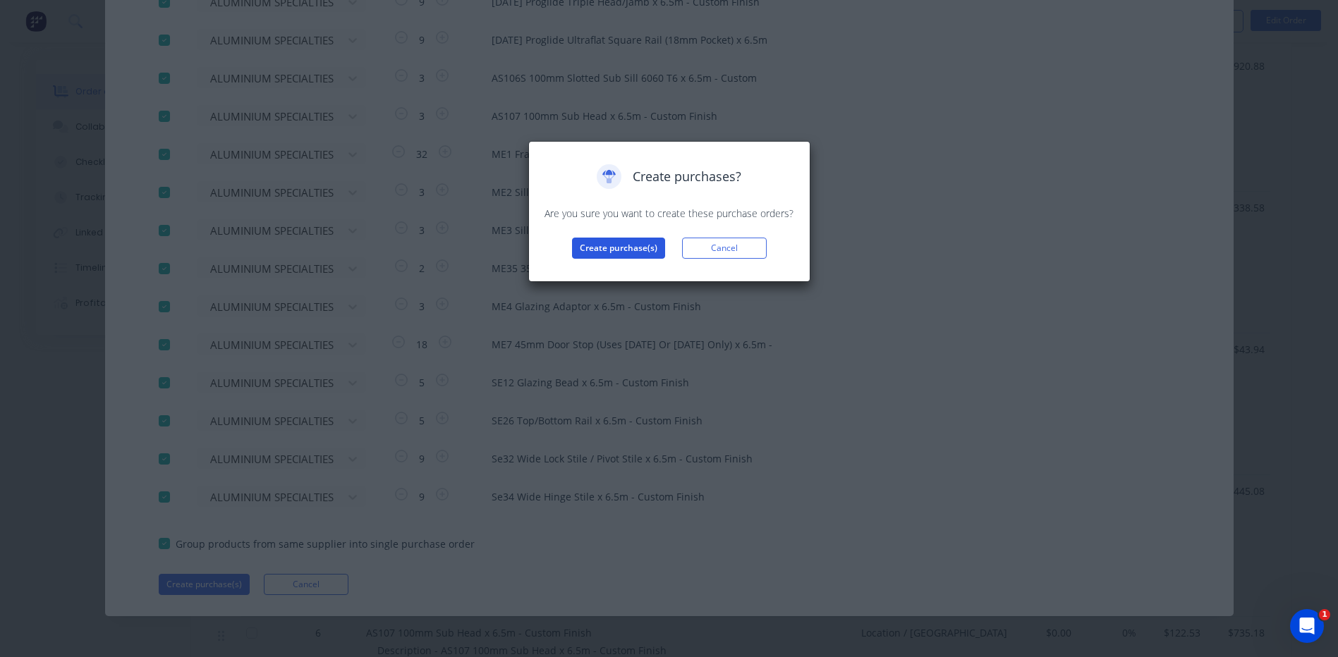
click at [613, 245] on button "Create purchase(s)" at bounding box center [618, 248] width 93 height 21
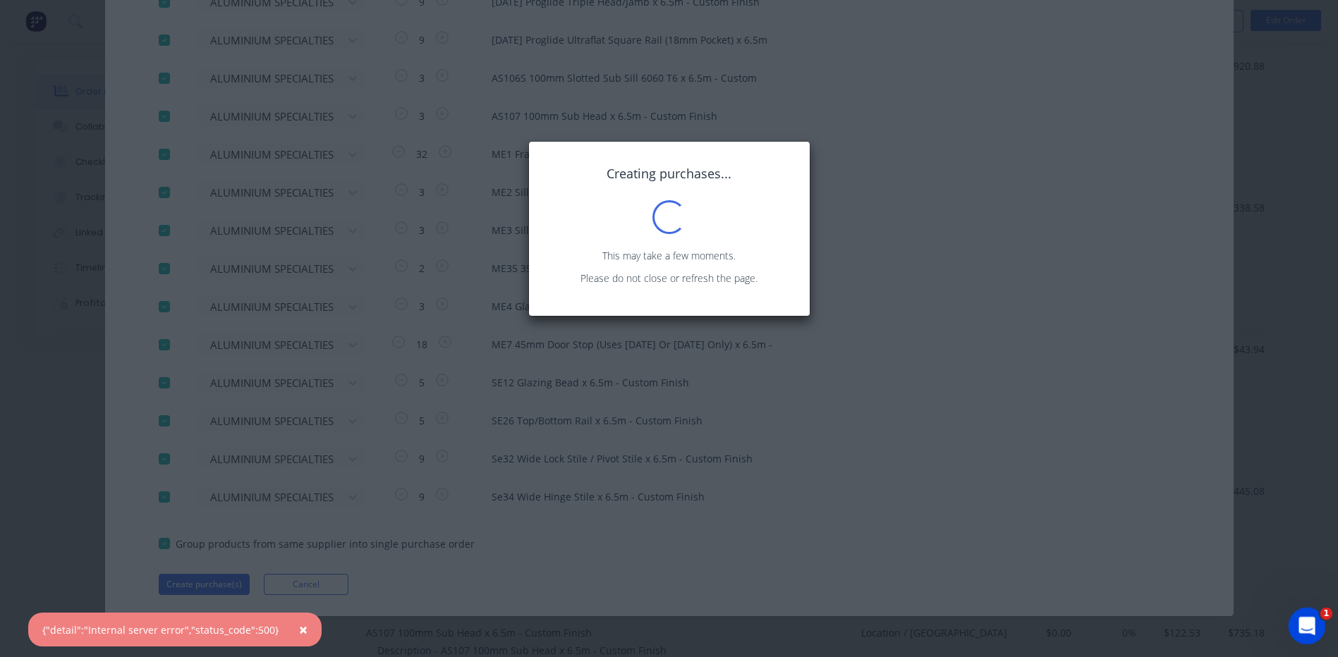
click at [1309, 619] on icon "Open Intercom Messenger" at bounding box center [1304, 624] width 23 height 23
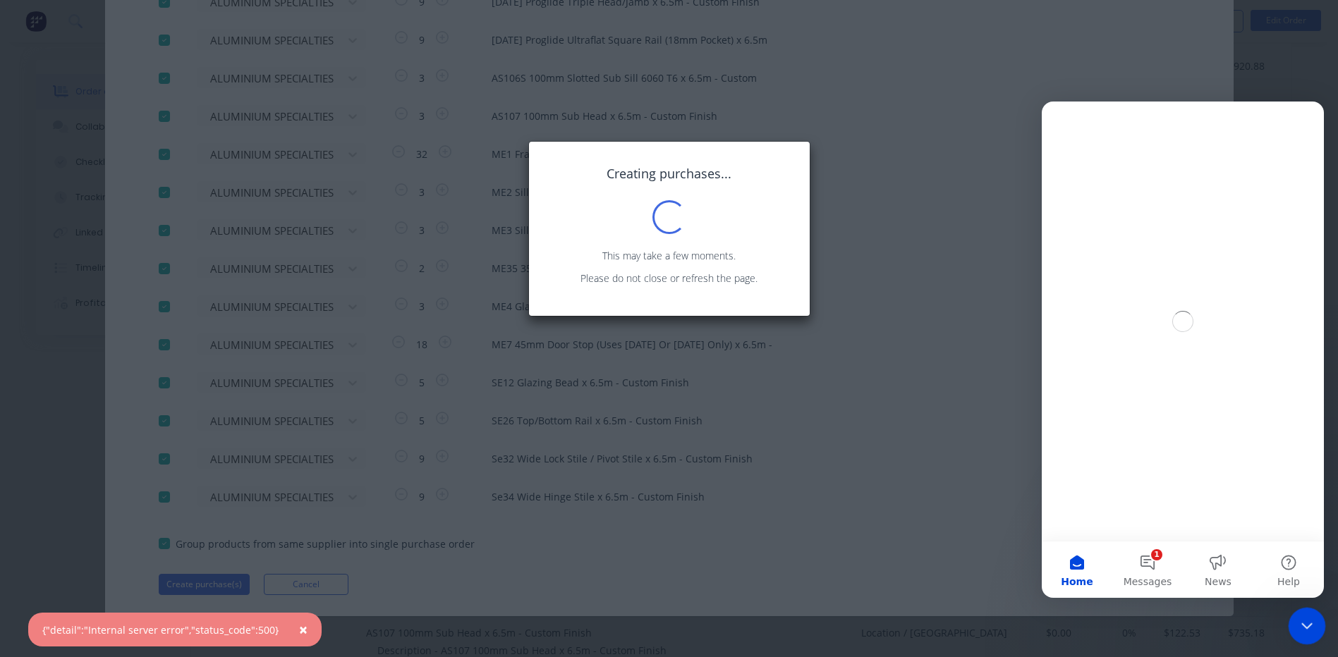
scroll to position [0, 0]
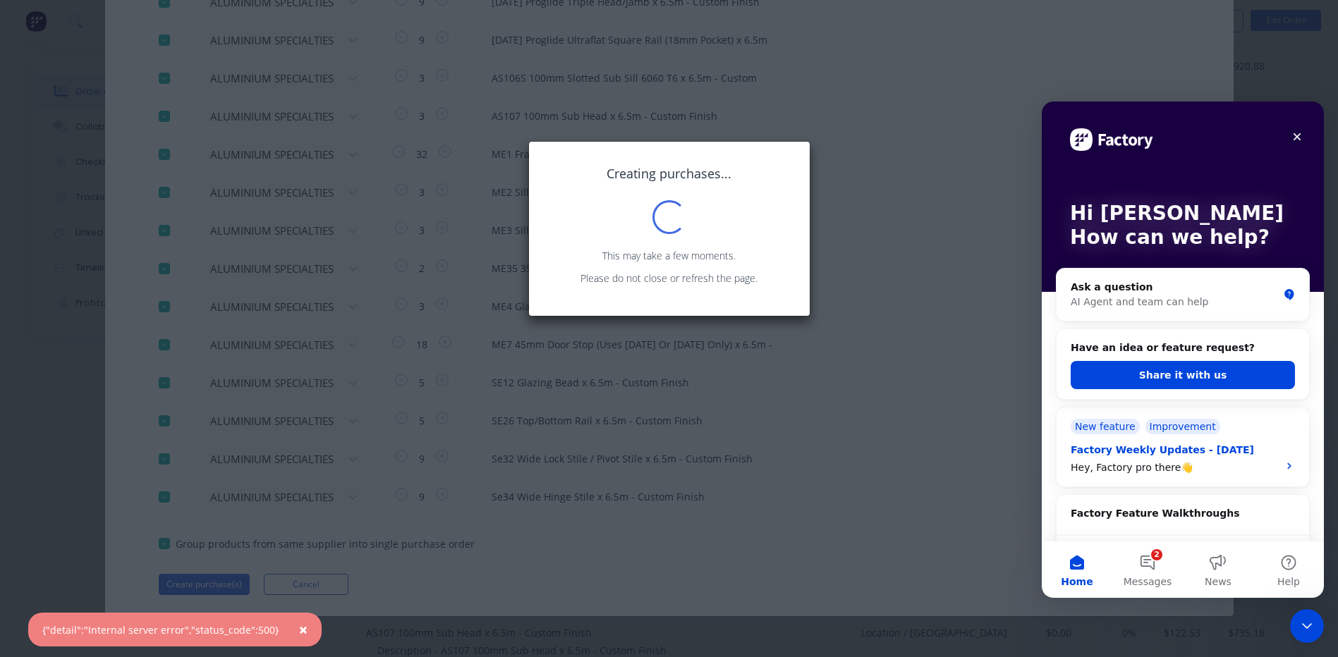
click at [1158, 450] on div "Factory Weekly Updates - 25/07/2025" at bounding box center [1169, 450] width 199 height 15
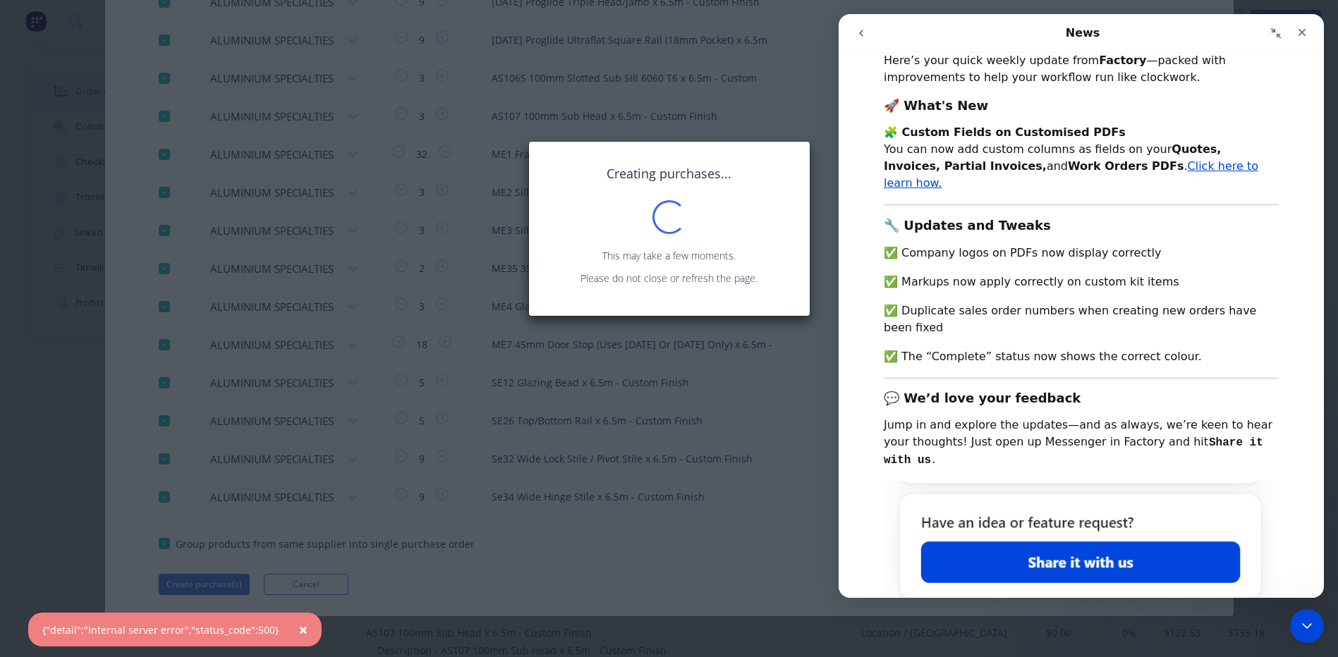
scroll to position [281, 0]
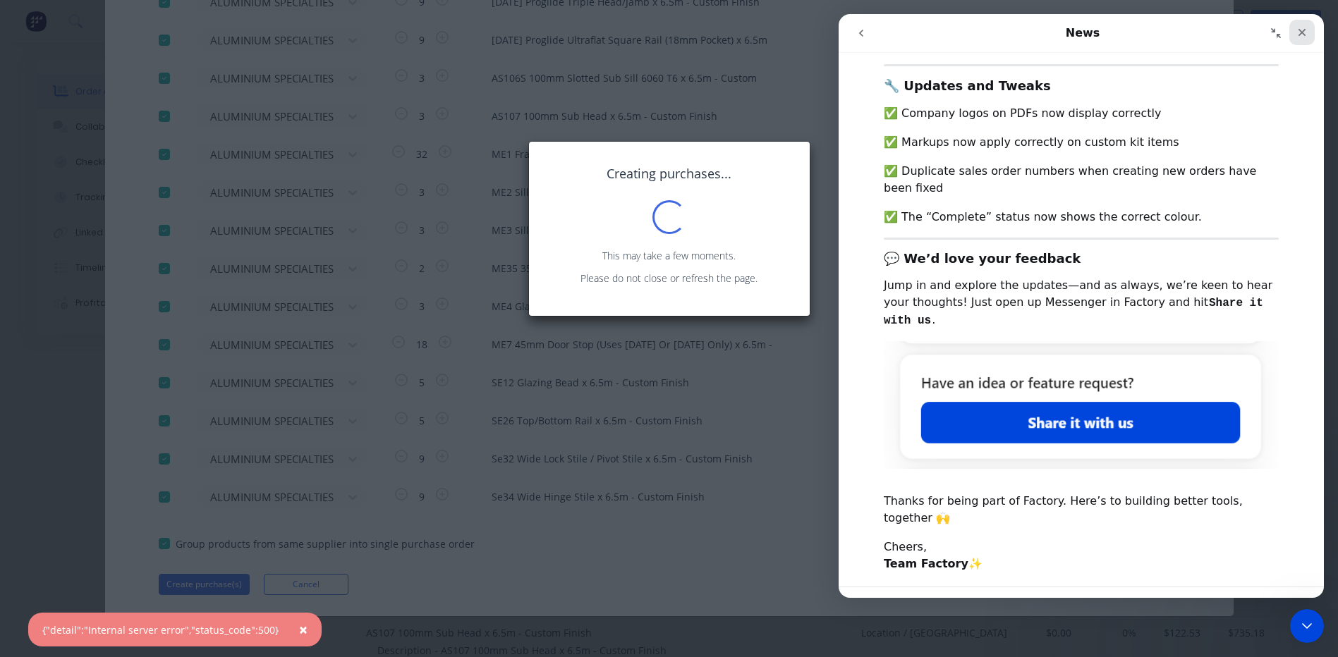
click at [1300, 32] on icon "Close" at bounding box center [1301, 32] width 11 height 11
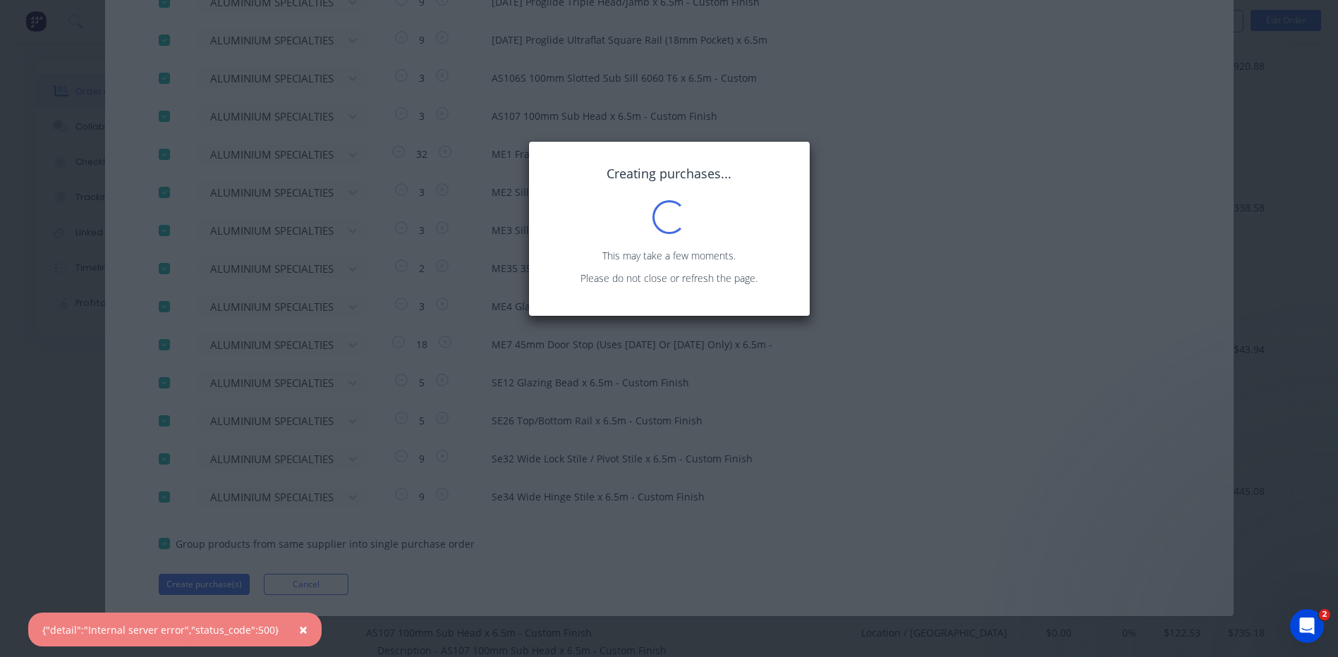
scroll to position [0, 0]
click at [1307, 618] on icon "Open Intercom Messenger" at bounding box center [1304, 624] width 23 height 23
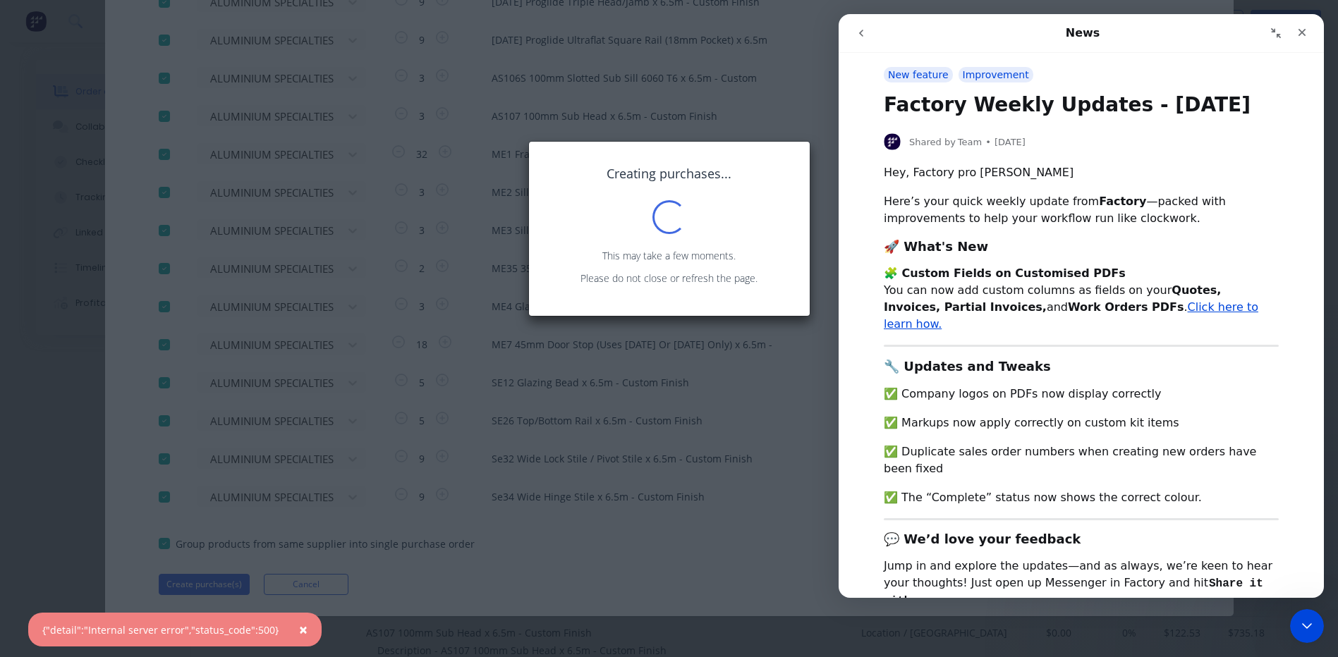
click at [860, 35] on icon "go back" at bounding box center [861, 33] width 4 height 7
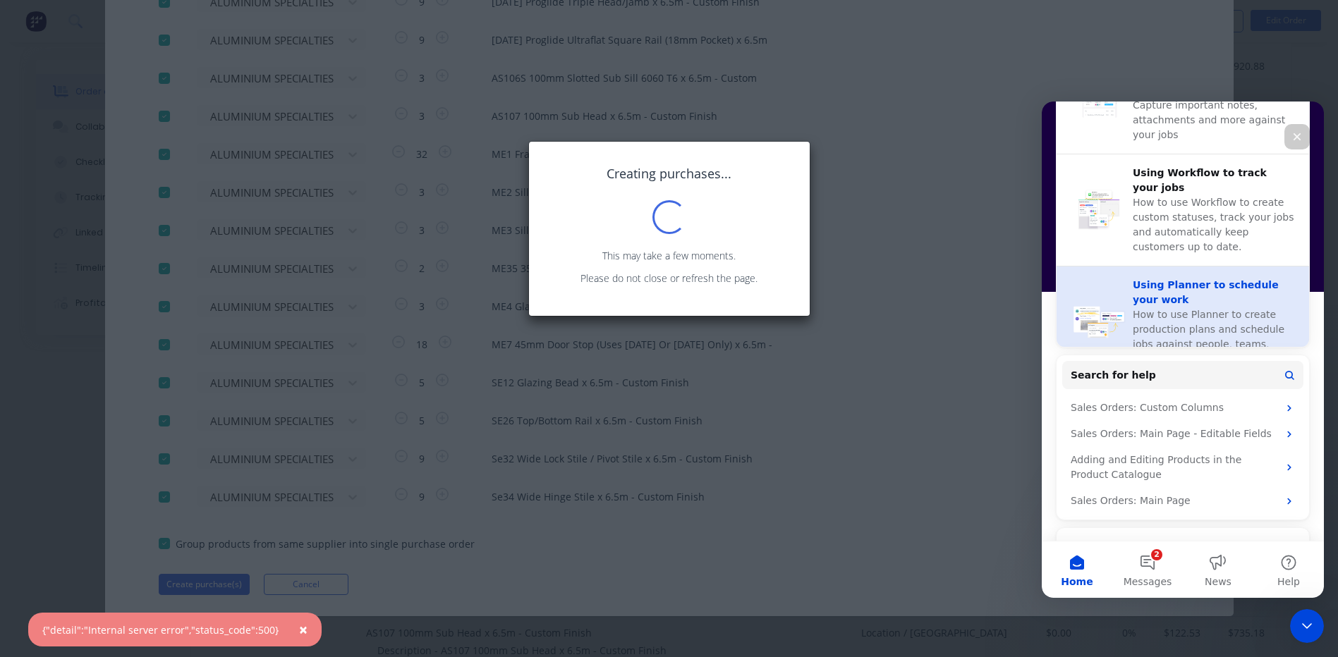
scroll to position [541, 0]
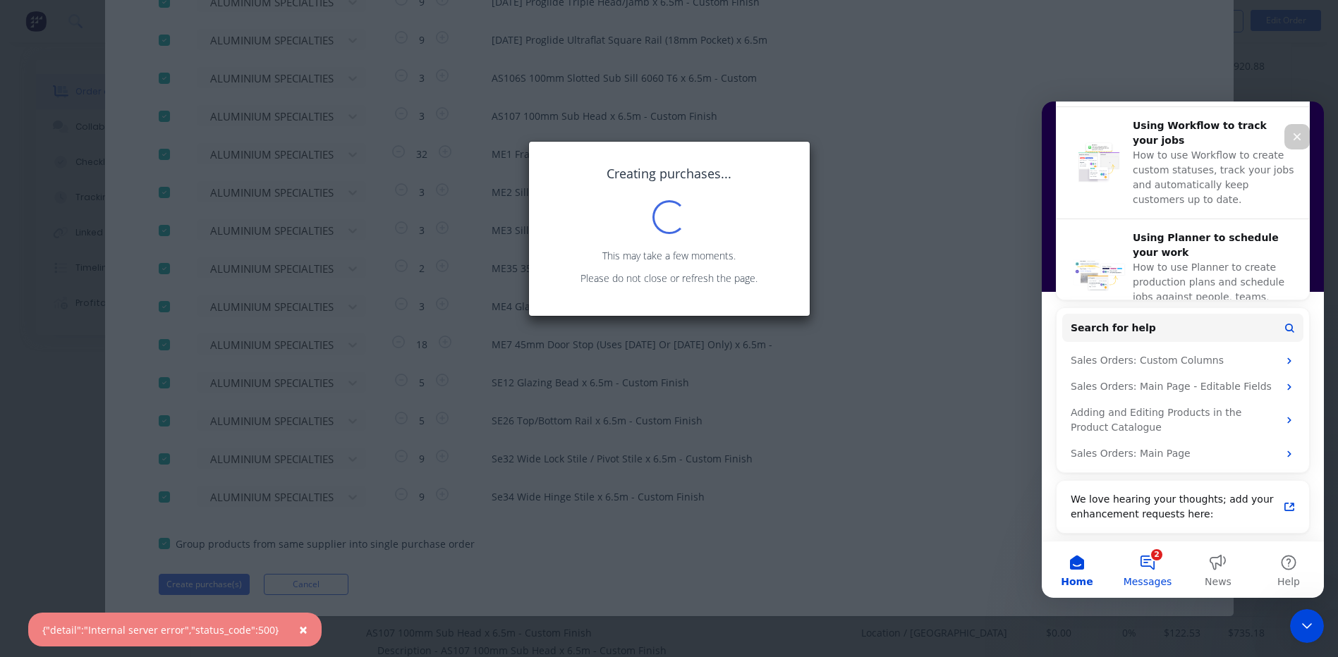
click at [1152, 570] on button "2 Messages" at bounding box center [1147, 570] width 71 height 56
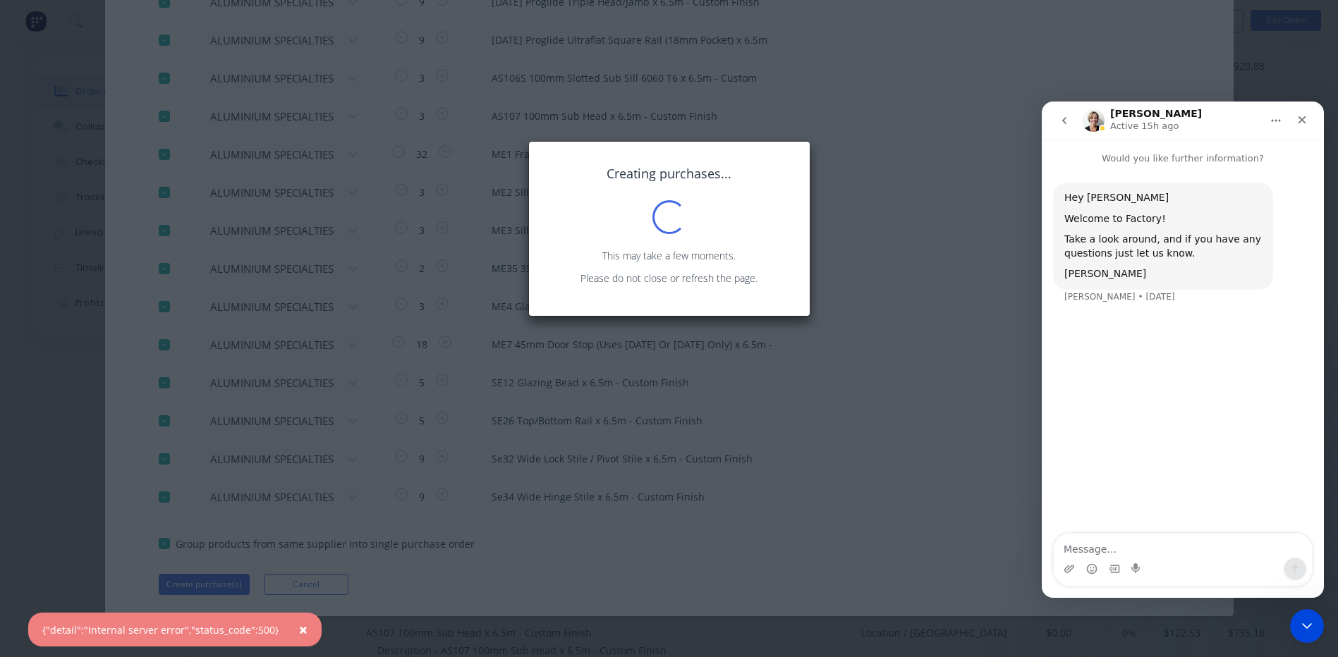
click at [1061, 119] on icon "go back" at bounding box center [1063, 120] width 11 height 11
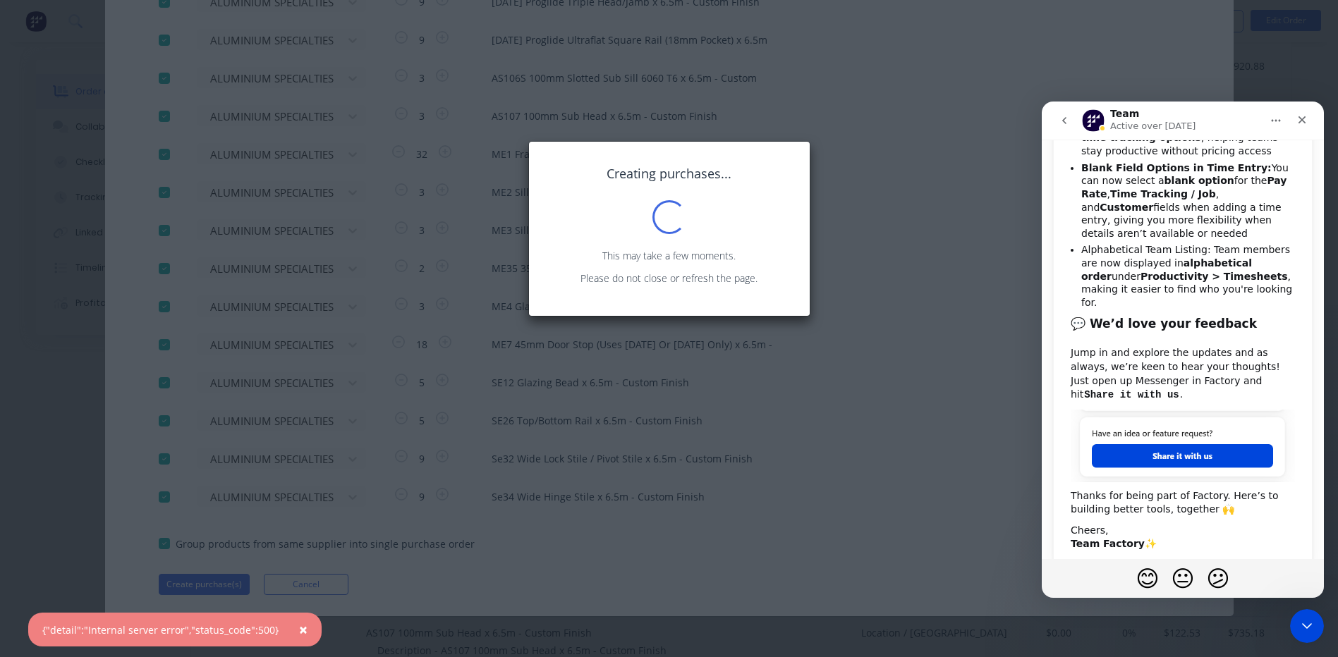
scroll to position [0, 0]
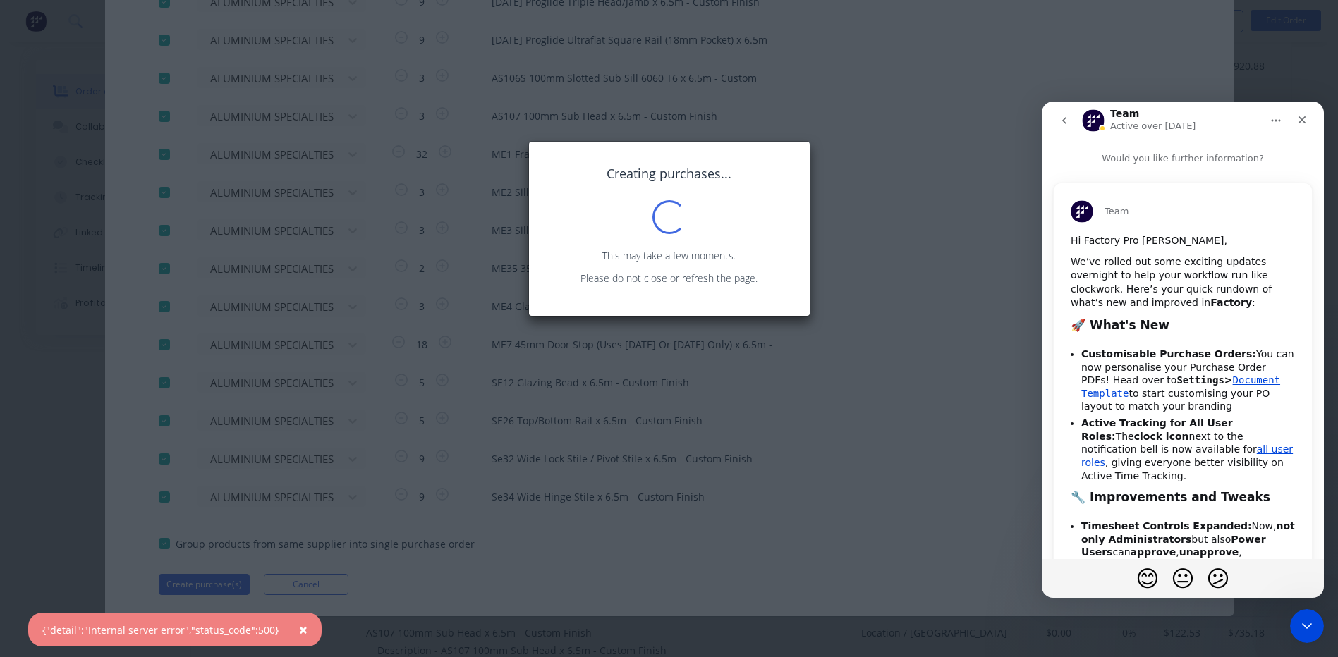
click at [1064, 119] on icon "go back" at bounding box center [1064, 120] width 4 height 7
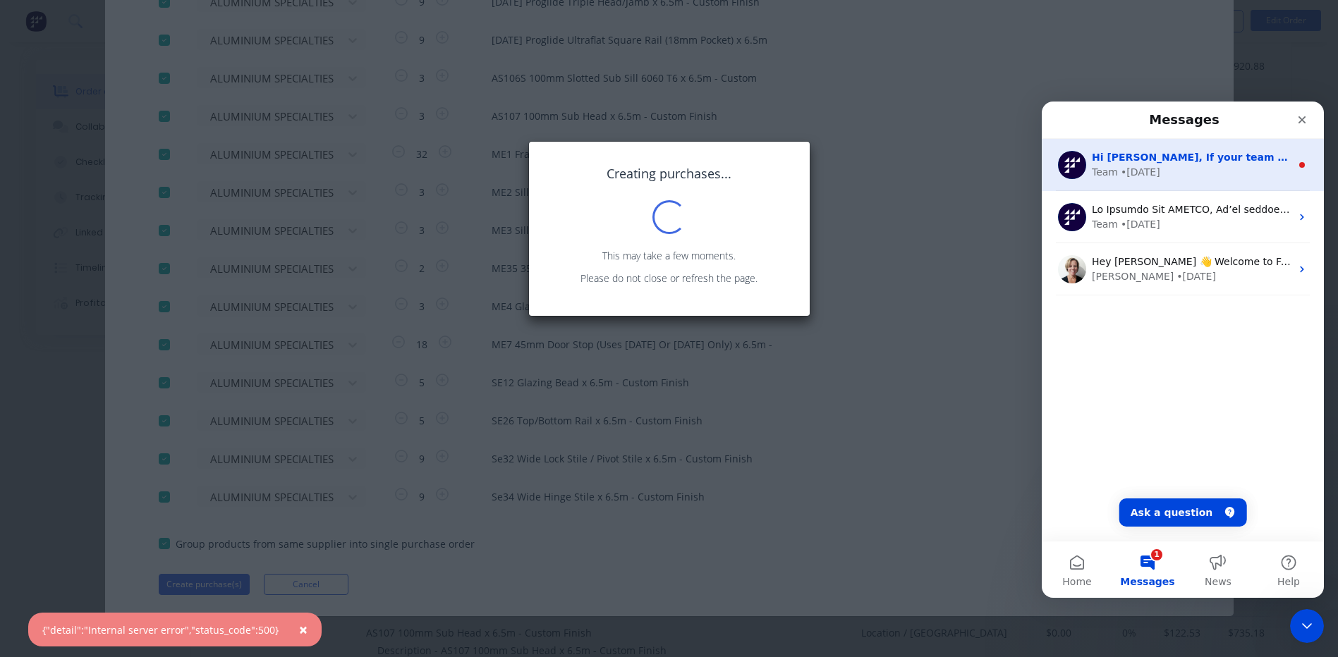
click at [1130, 167] on div "• 2w ago" at bounding box center [1139, 172] width 39 height 15
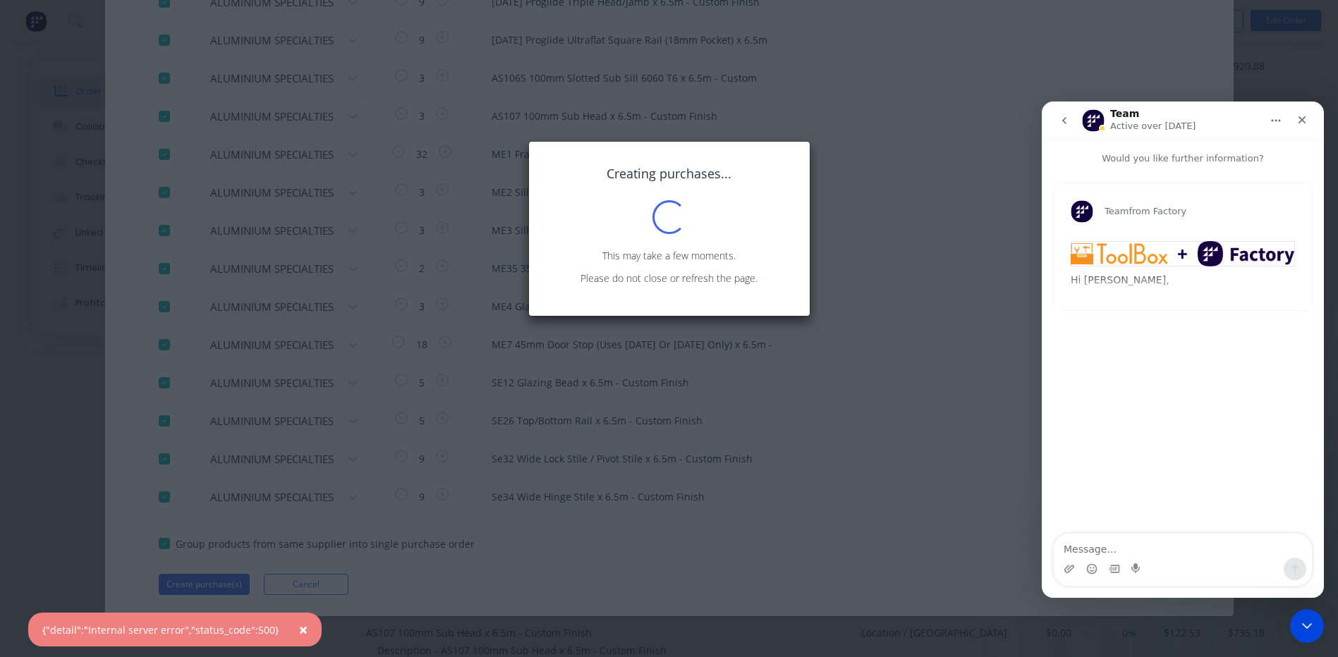
click at [1110, 251] on img "Team says…" at bounding box center [1182, 253] width 224 height 25
click at [1297, 120] on icon "Close" at bounding box center [1301, 119] width 11 height 11
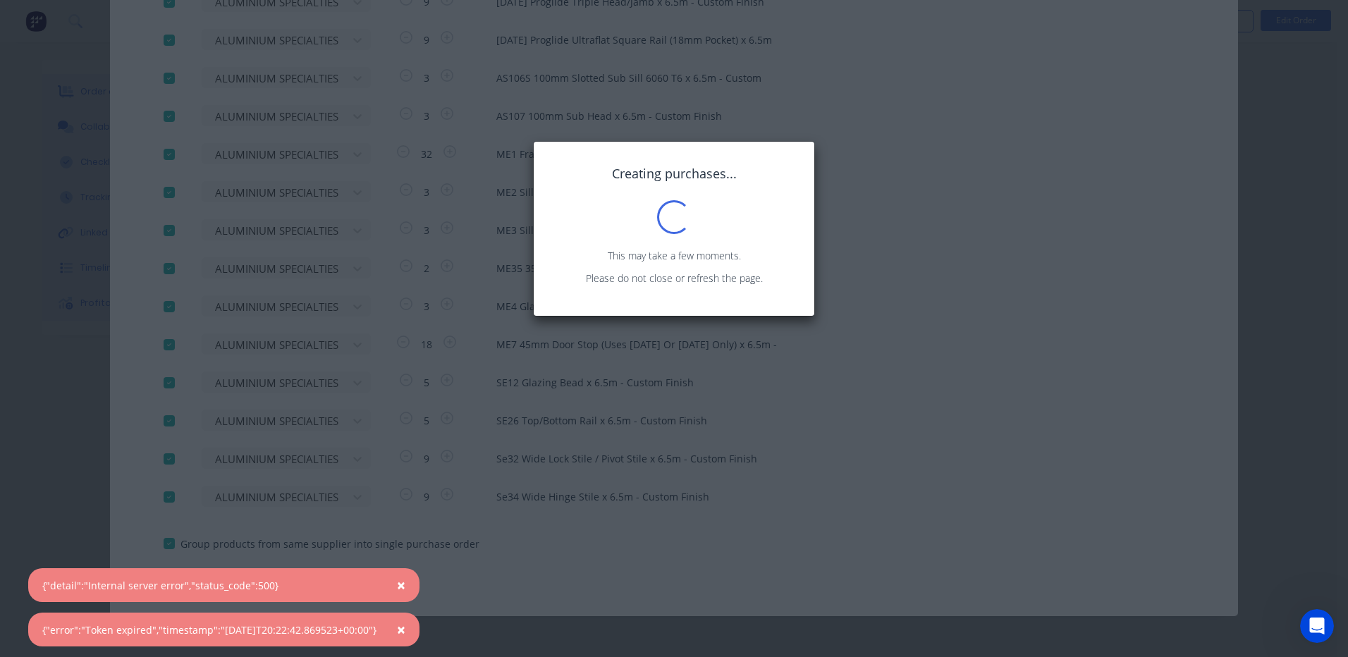
drag, startPoint x: 910, startPoint y: 173, endPoint x: 414, endPoint y: 18, distance: 519.6
click at [910, 173] on div "Creating purchases... Loading... This may take a few moments. Please do not clo…" at bounding box center [674, 328] width 1348 height 657
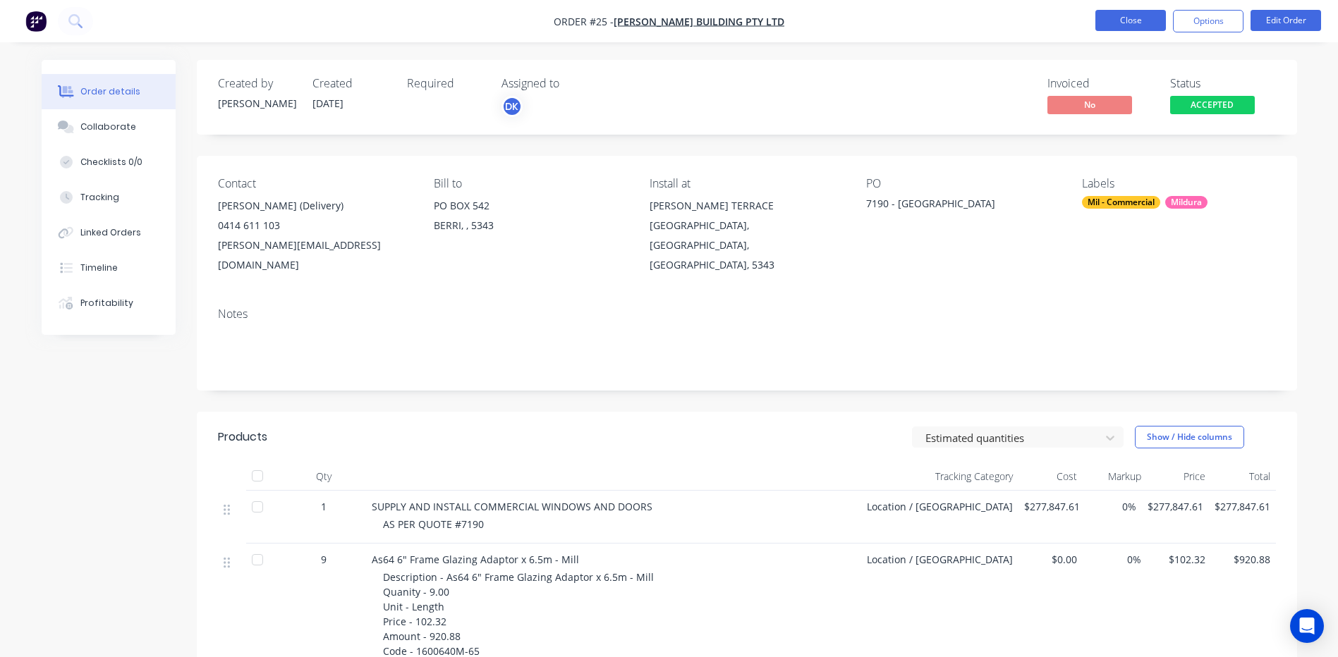
click at [1128, 21] on button "Close" at bounding box center [1130, 20] width 71 height 21
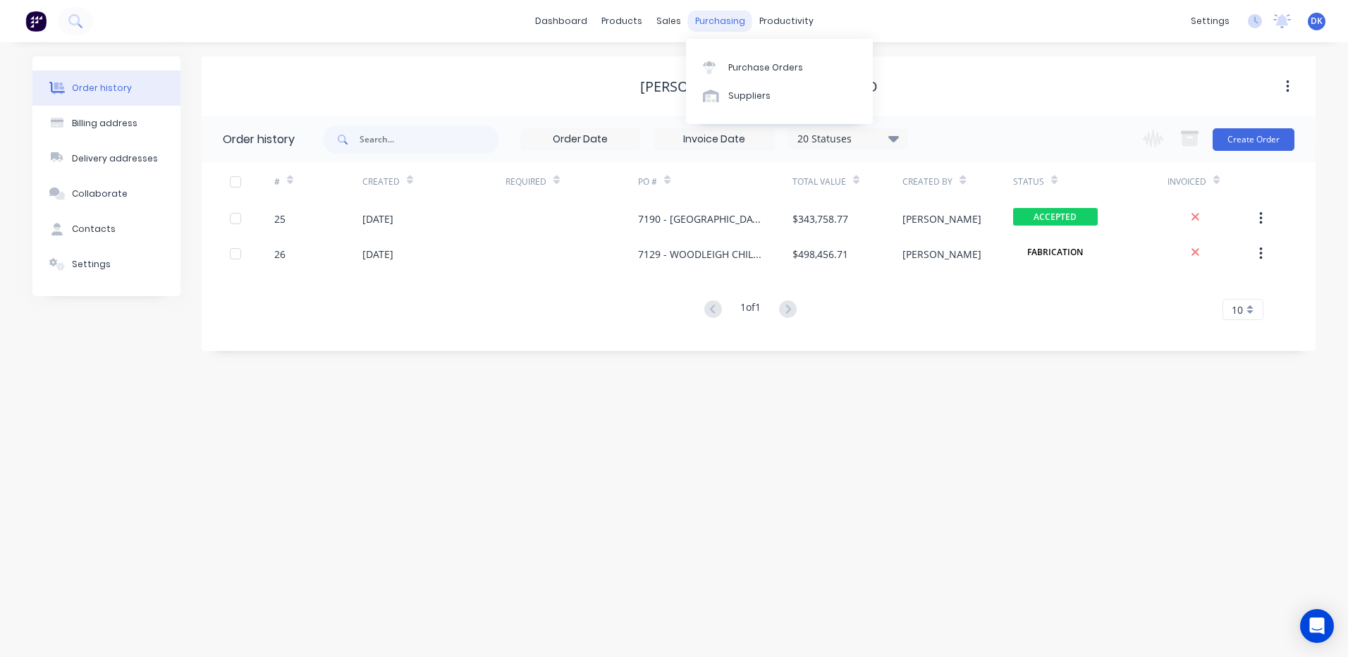
click at [714, 17] on div "purchasing" at bounding box center [720, 21] width 64 height 21
click at [743, 68] on div "Purchase Orders" at bounding box center [765, 67] width 75 height 13
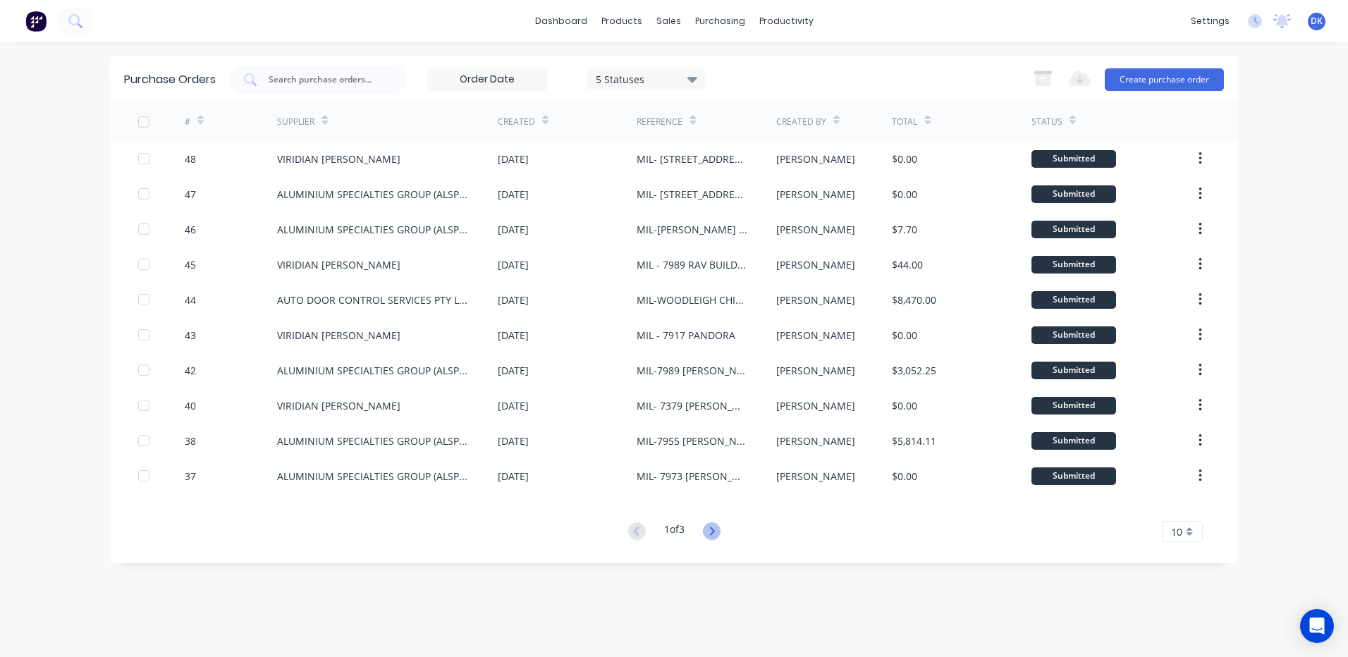
click at [716, 528] on icon at bounding box center [712, 531] width 18 height 18
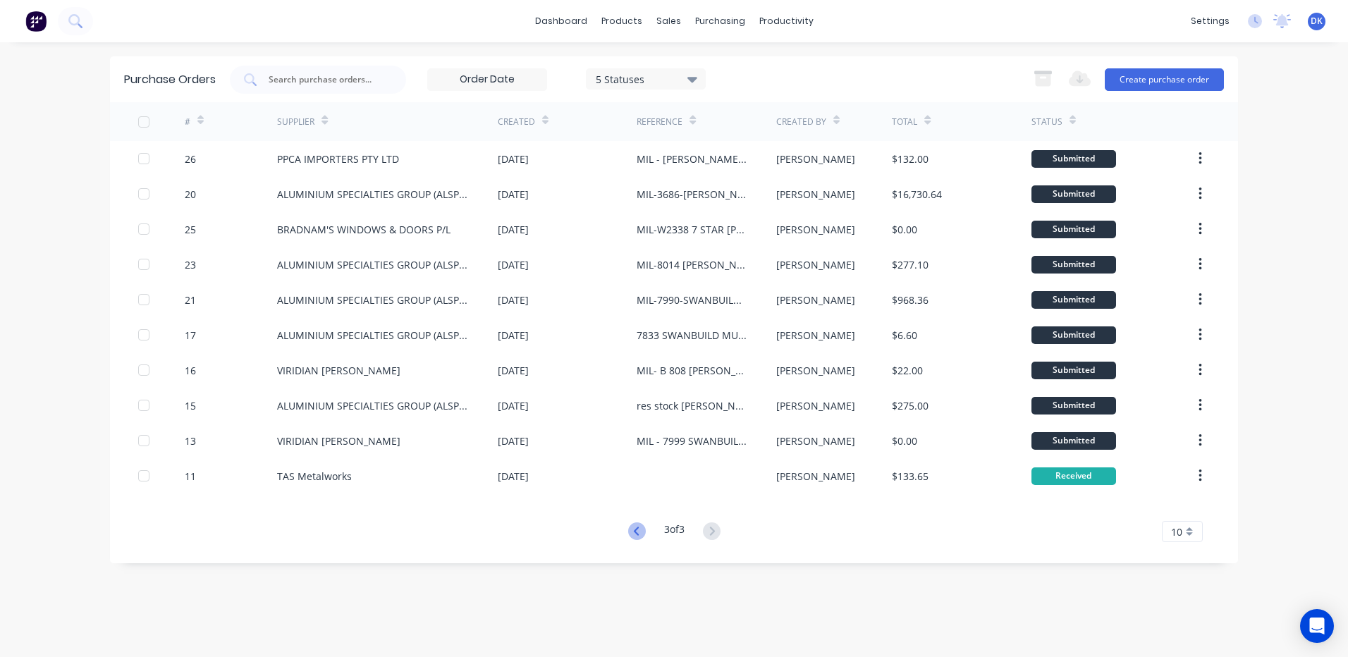
click at [629, 529] on icon at bounding box center [637, 531] width 18 height 18
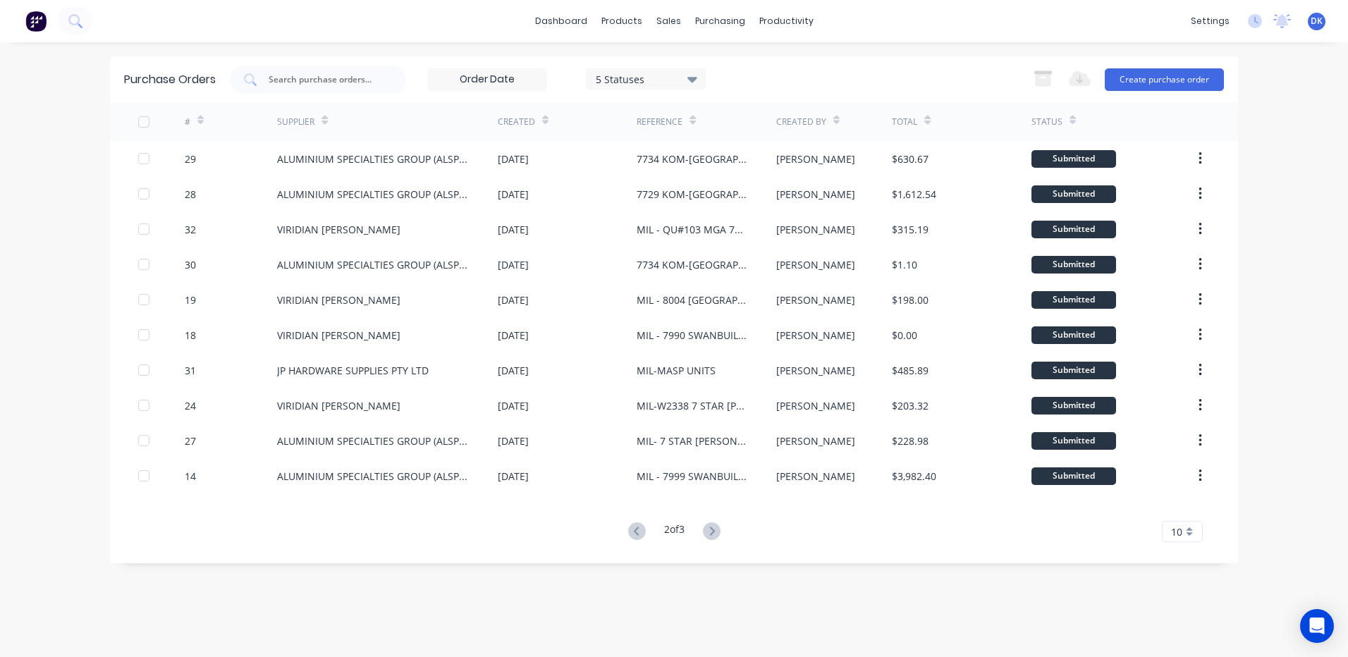
click at [629, 529] on icon at bounding box center [637, 531] width 18 height 18
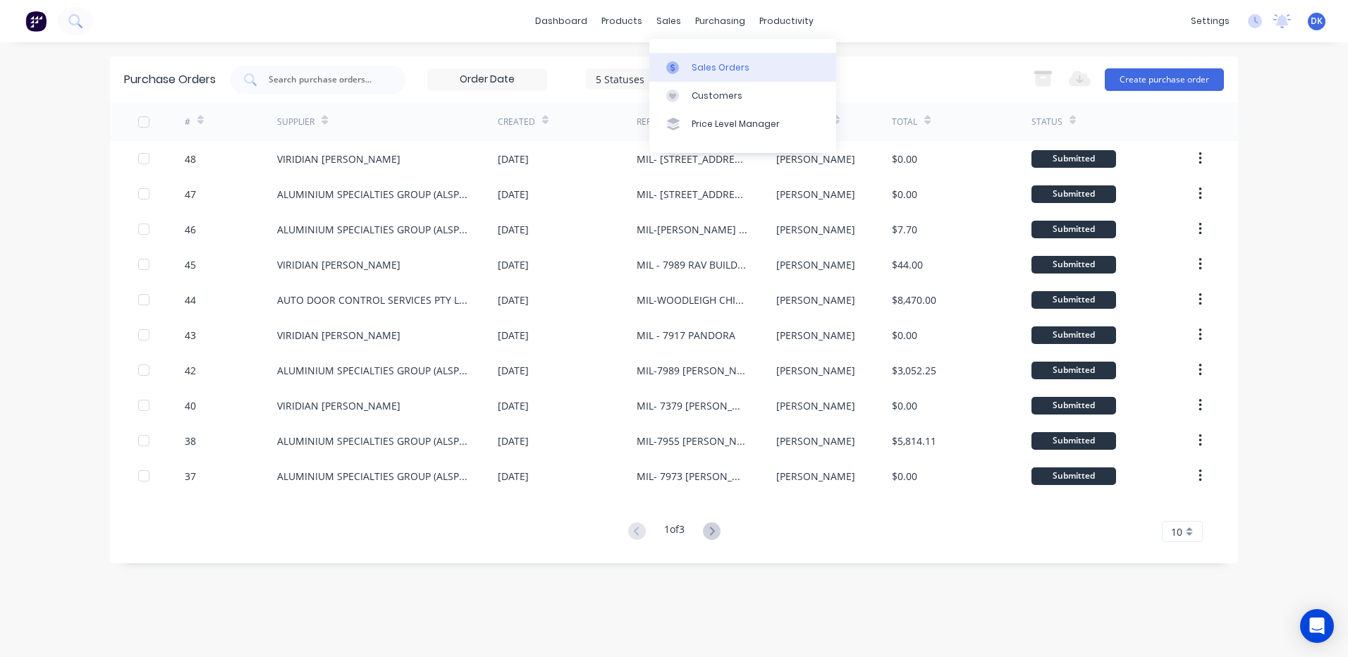
click at [703, 61] on div "Sales Orders" at bounding box center [721, 67] width 58 height 13
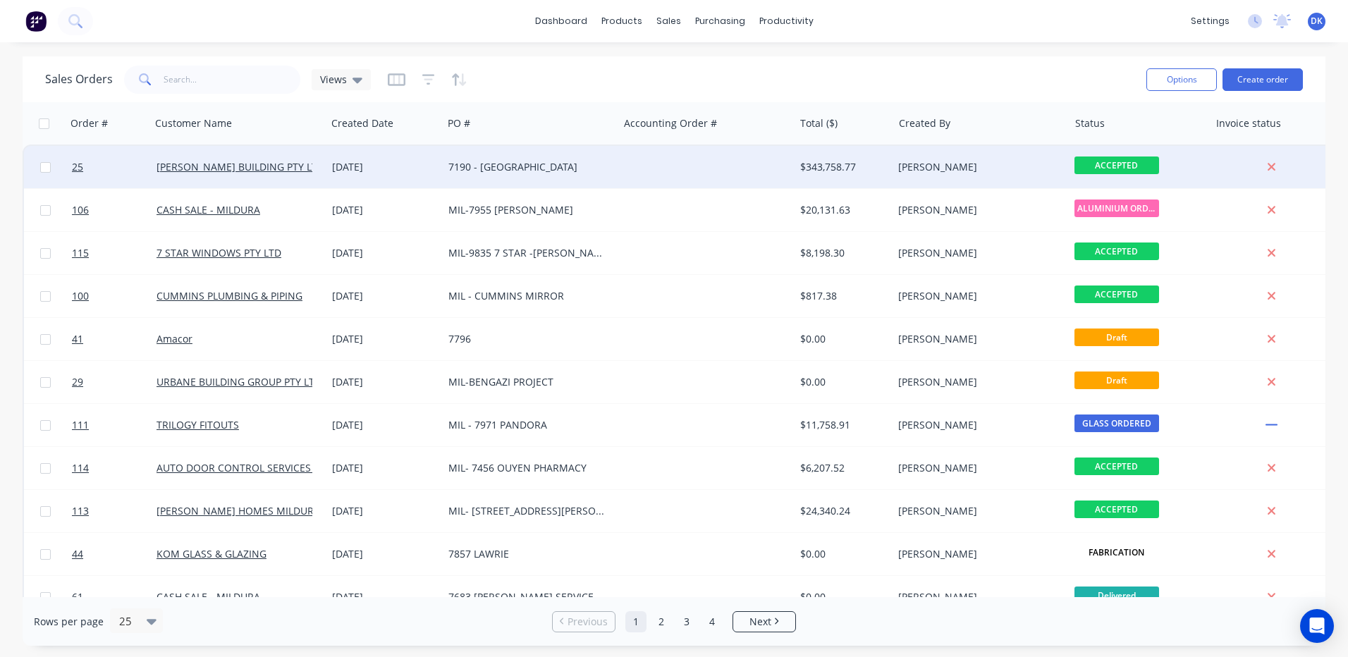
click at [521, 170] on div "7190 - [GEOGRAPHIC_DATA]" at bounding box center [526, 167] width 157 height 14
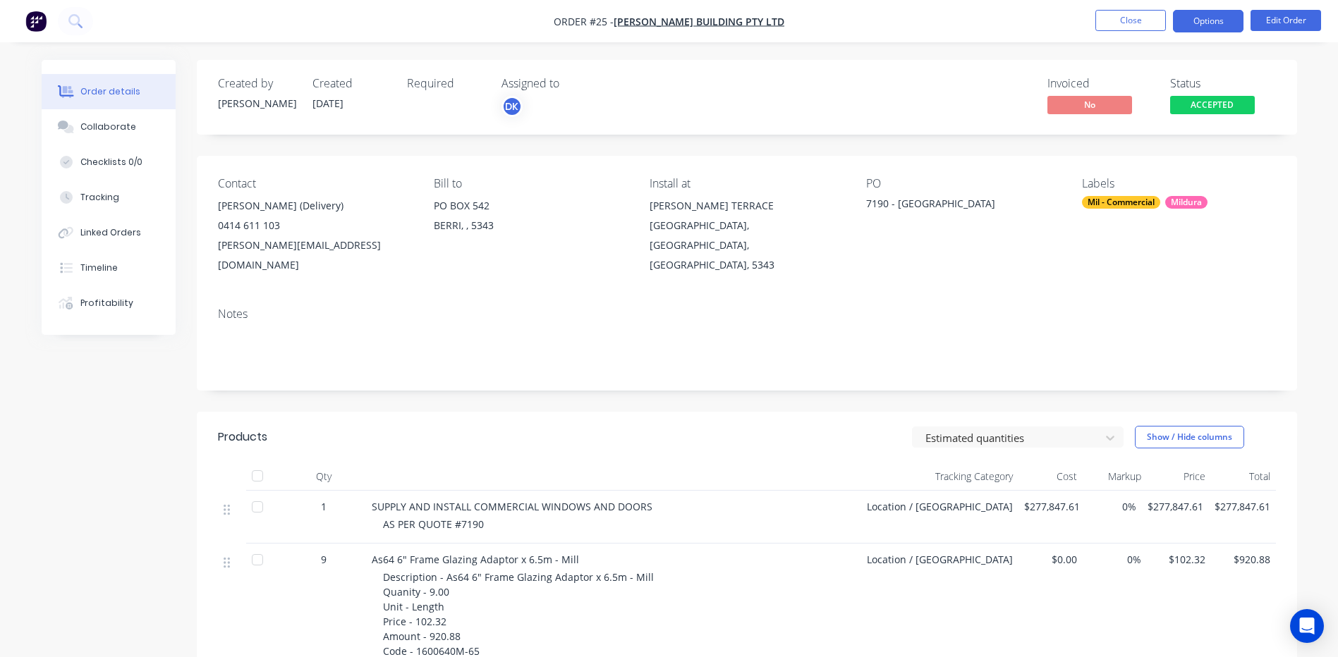
click at [1213, 18] on button "Options" at bounding box center [1208, 21] width 71 height 23
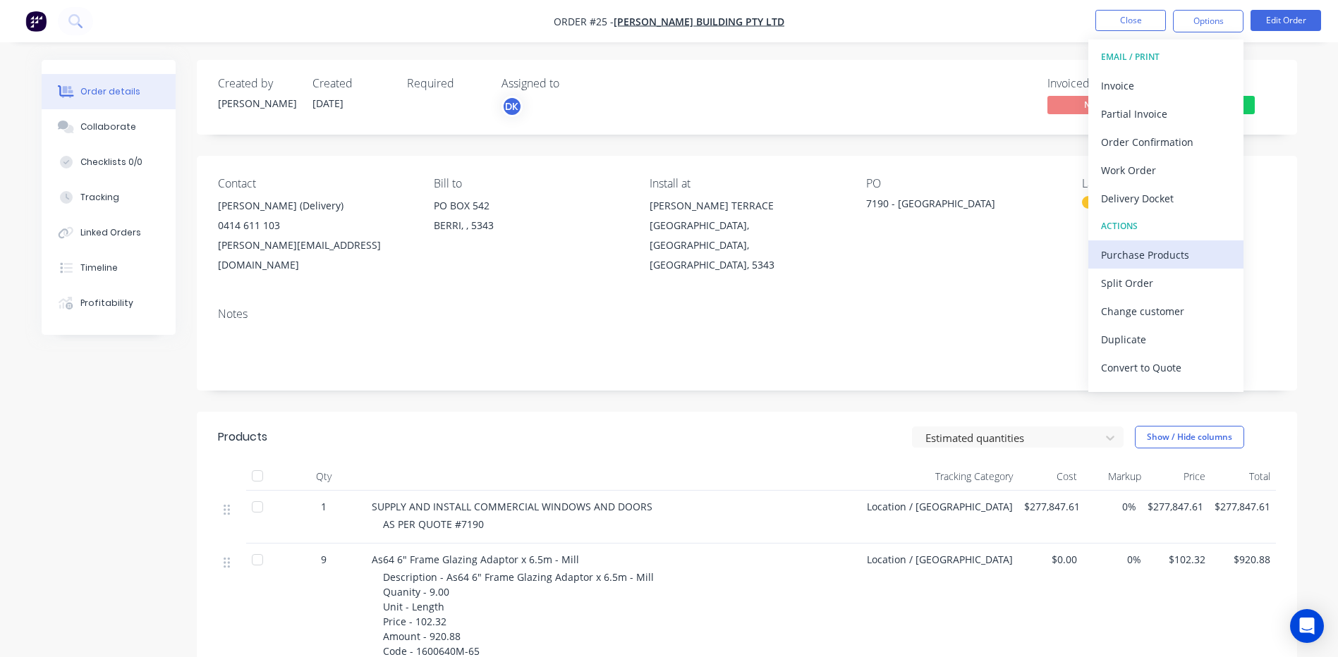
click at [1133, 255] on div "Purchase Products" at bounding box center [1166, 255] width 130 height 20
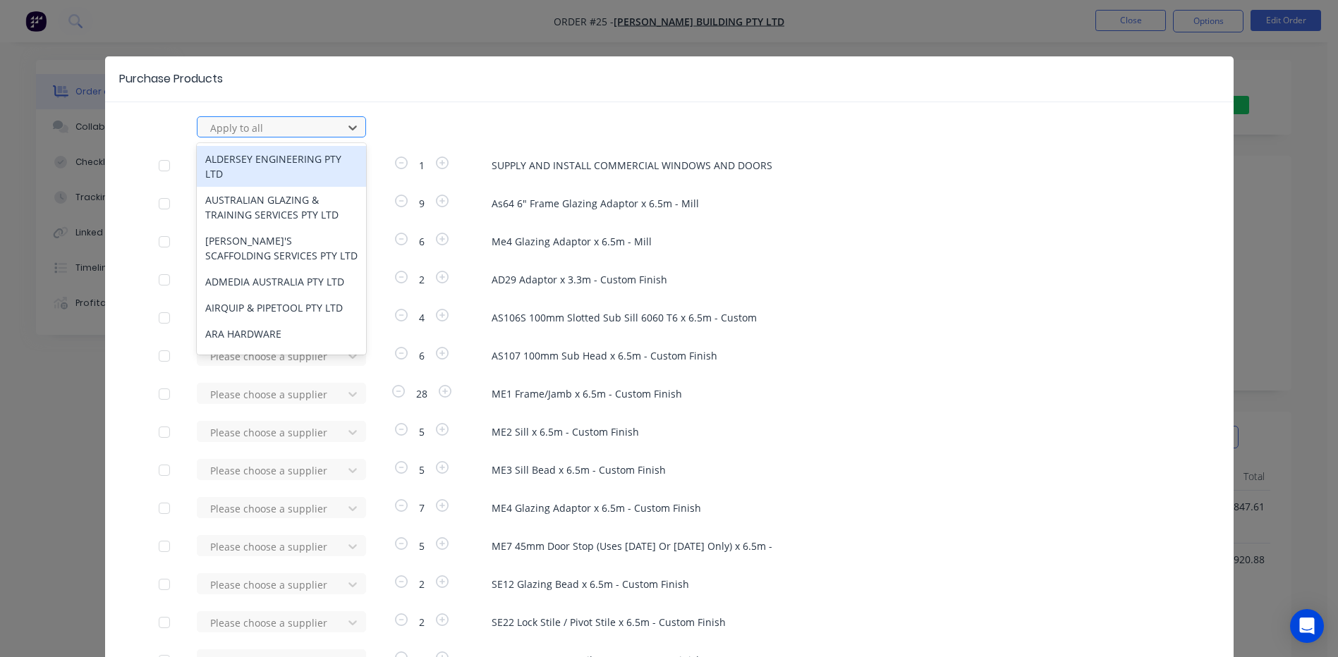
click at [297, 122] on div at bounding box center [272, 128] width 127 height 18
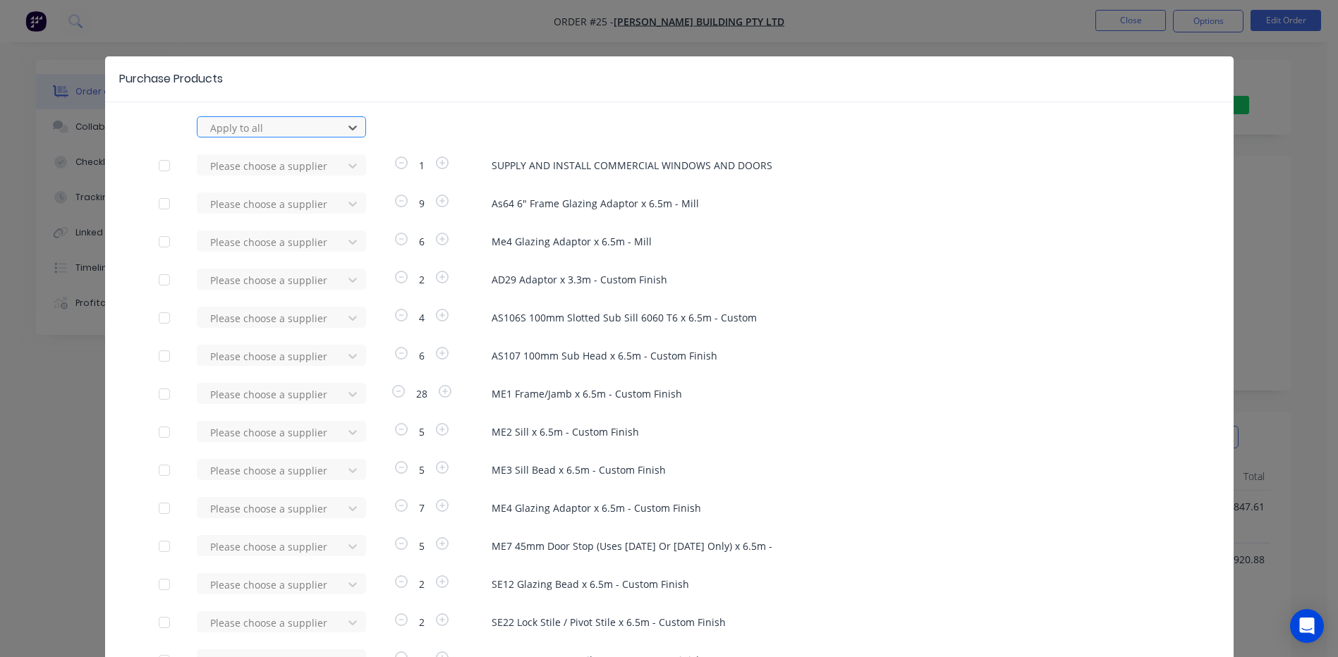
click at [239, 126] on div at bounding box center [272, 128] width 127 height 18
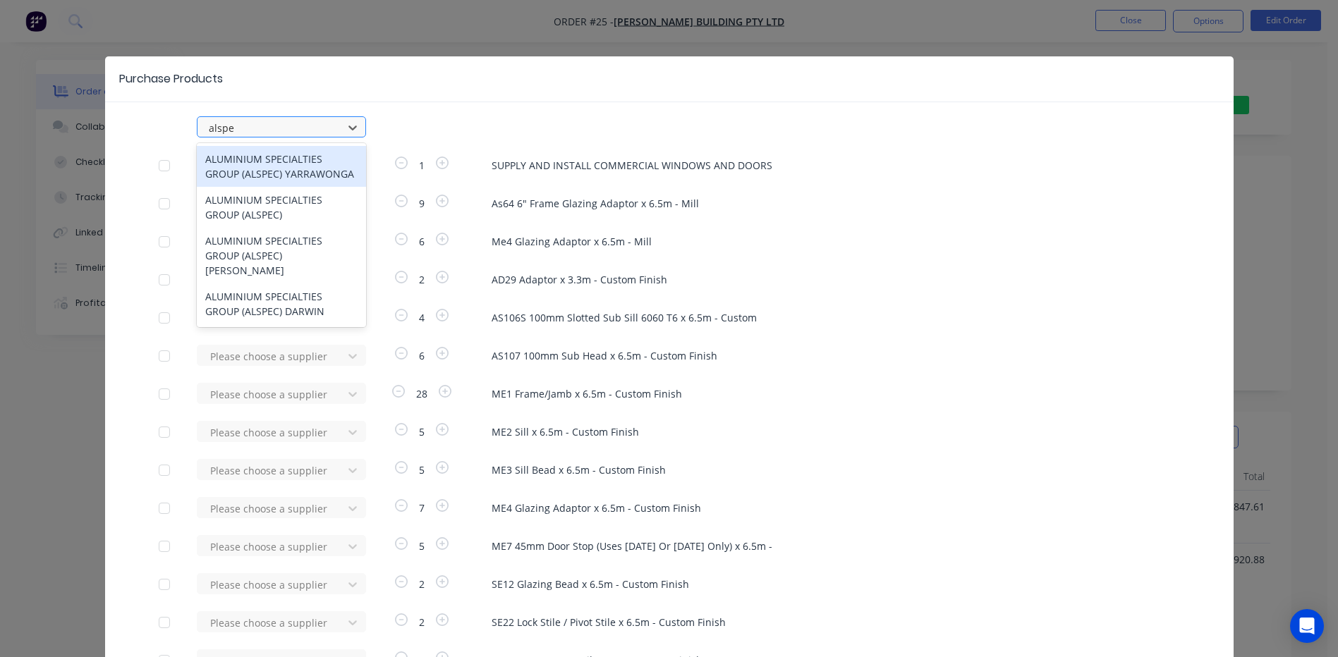
type input "alspec"
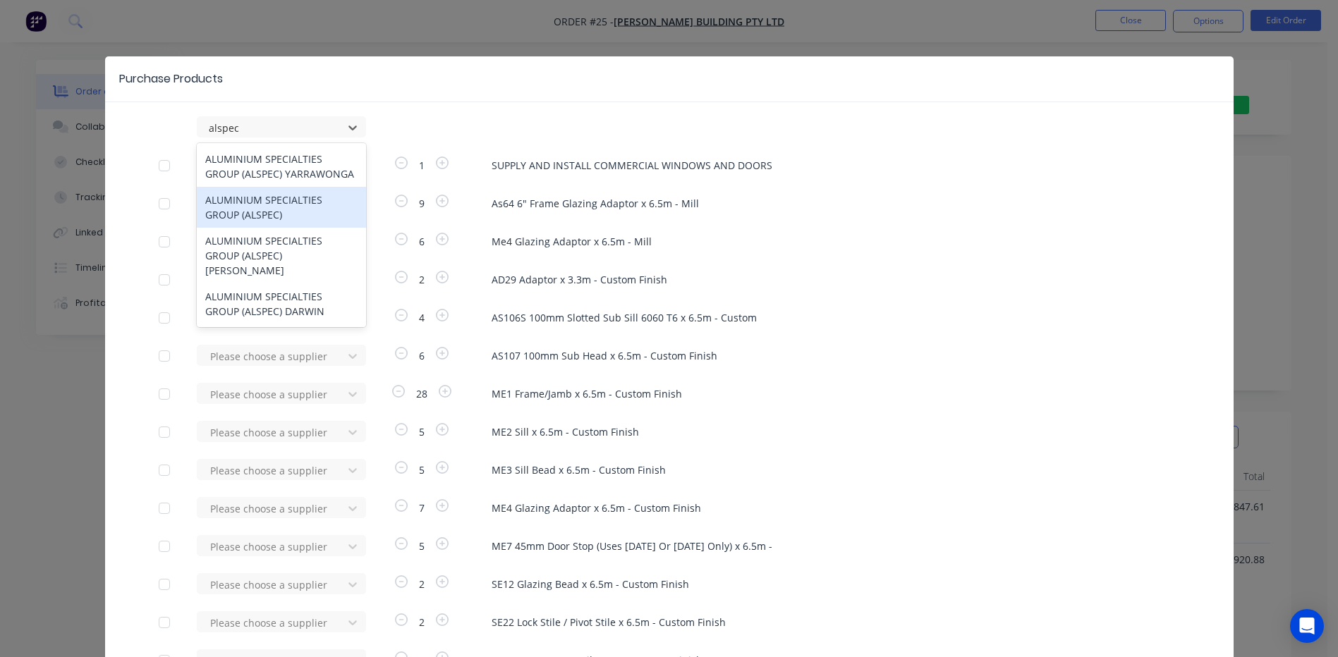
click at [236, 210] on div "ALUMINIUM SPECIALTIES GROUP (ALSPEC)" at bounding box center [281, 207] width 169 height 41
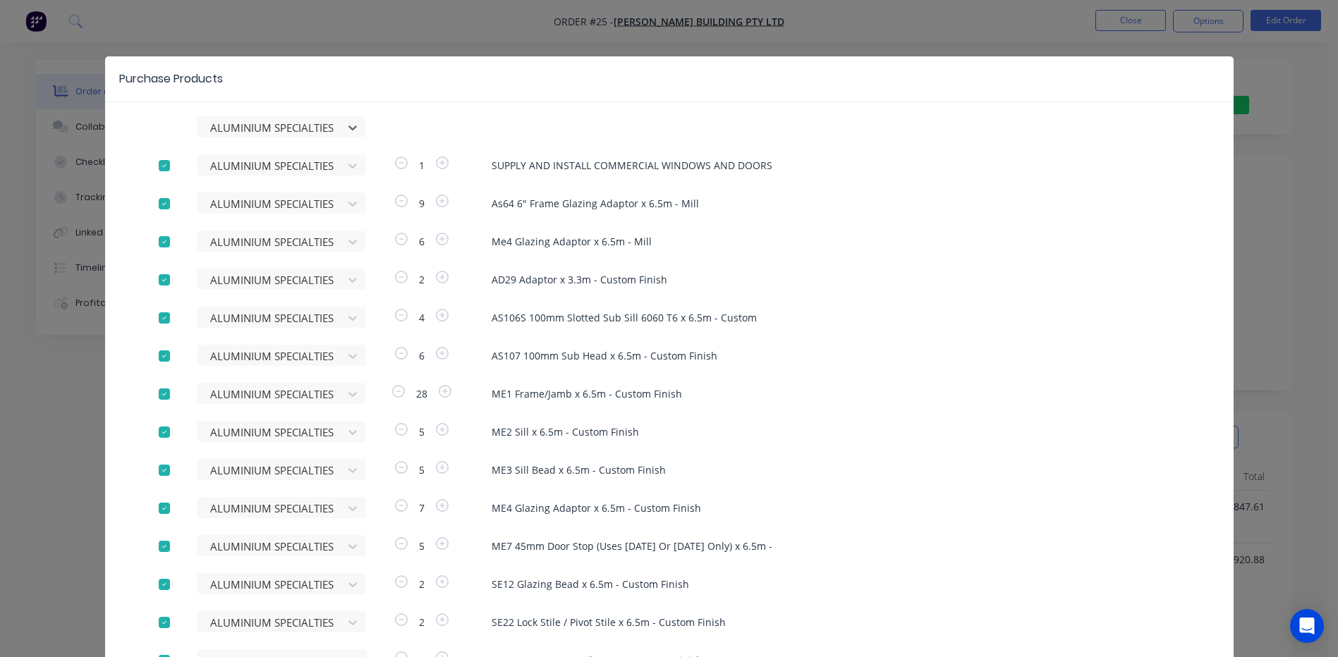
click at [159, 162] on div at bounding box center [164, 166] width 28 height 28
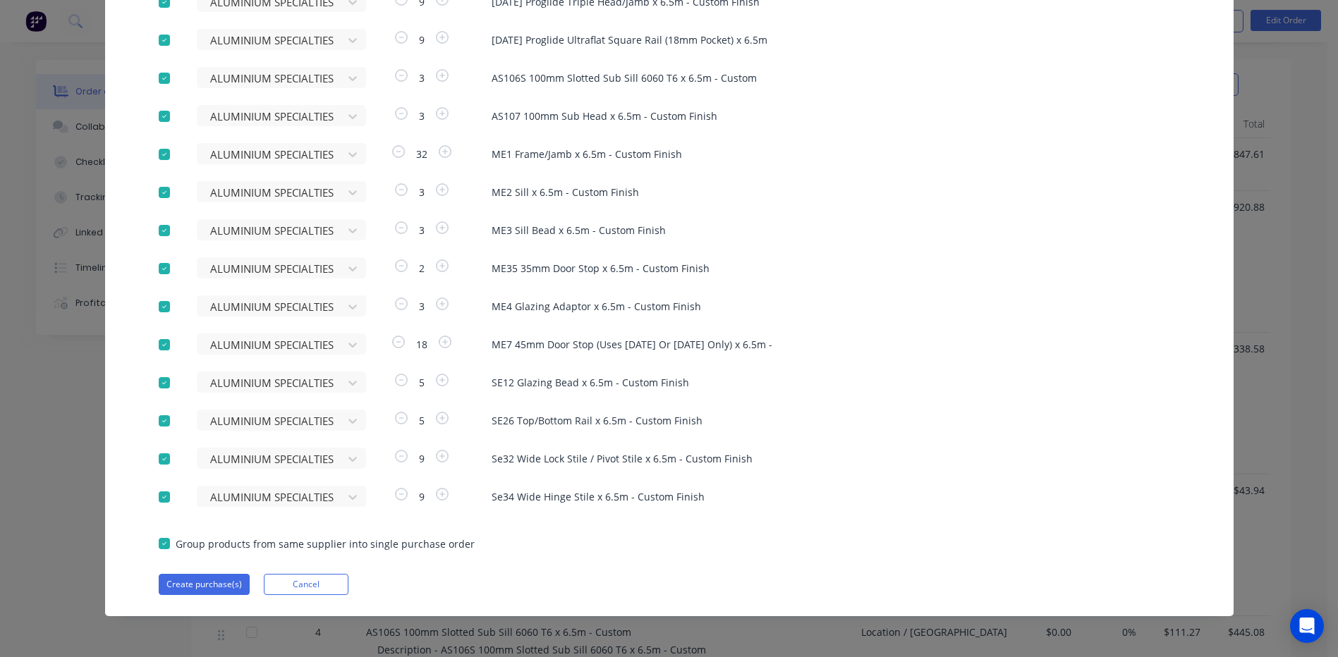
scroll to position [423, 0]
click at [196, 583] on button "Create purchase(s)" at bounding box center [204, 584] width 91 height 21
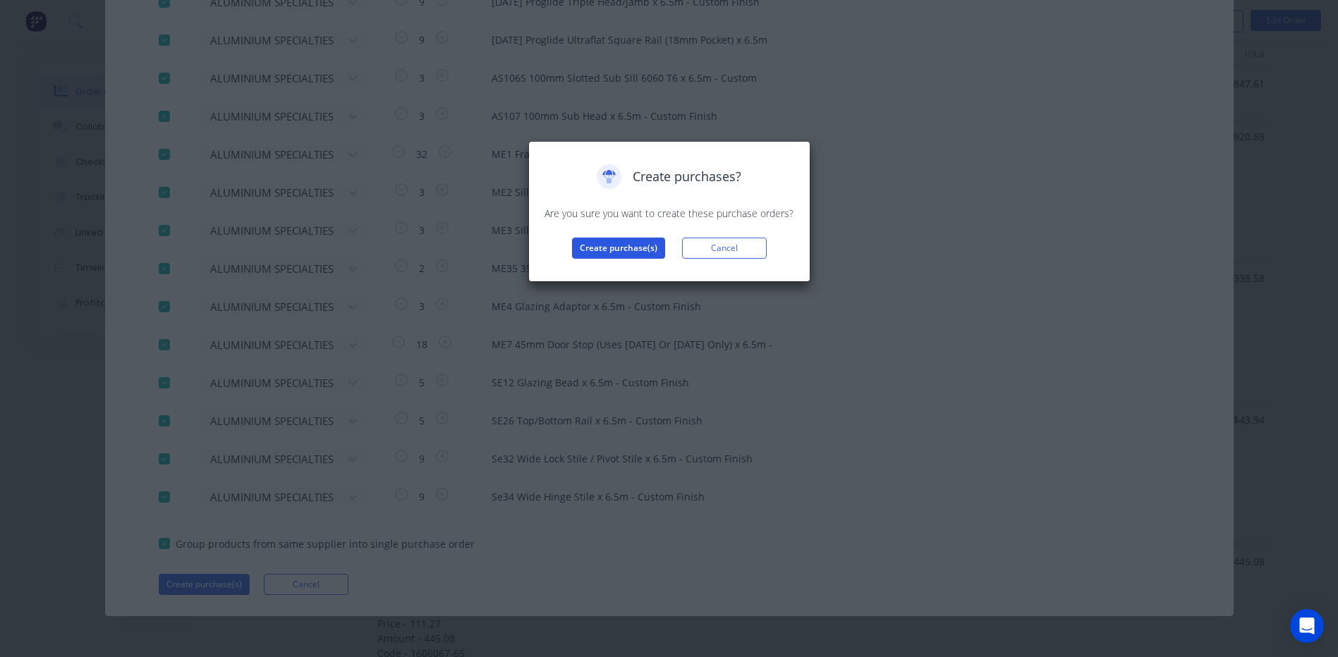
click at [617, 244] on button "Create purchase(s)" at bounding box center [618, 248] width 93 height 21
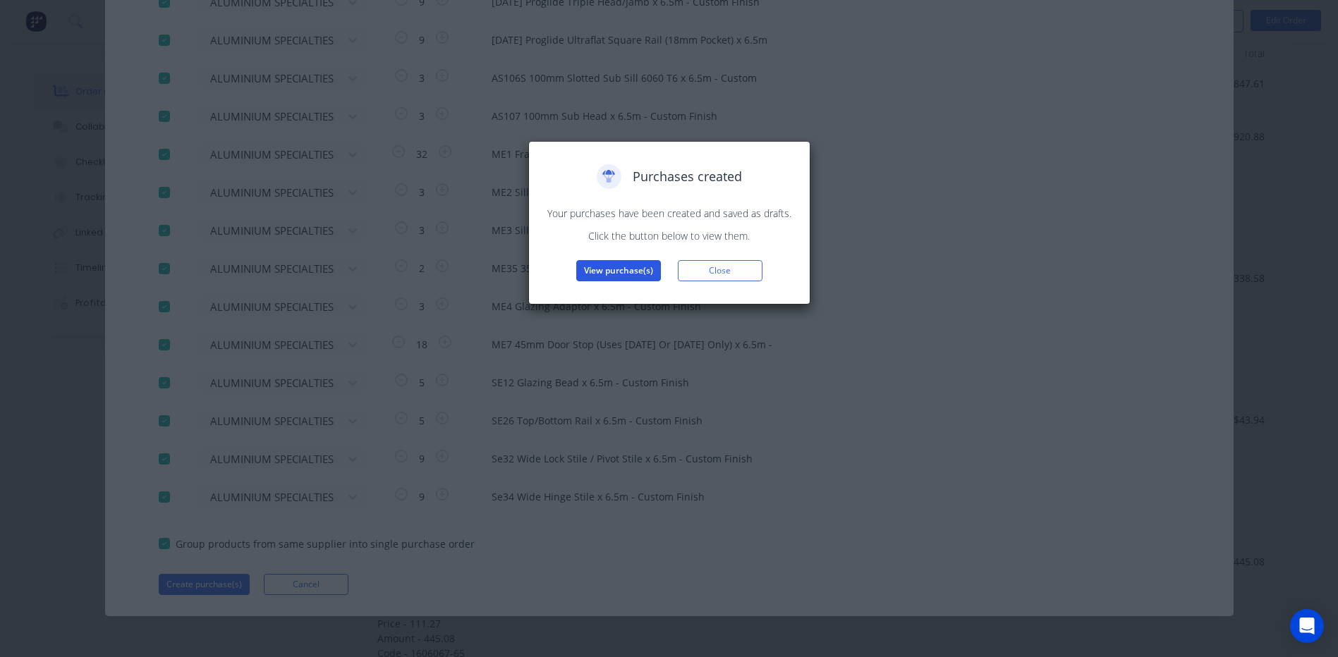
click at [613, 269] on button "View purchase(s)" at bounding box center [618, 270] width 85 height 21
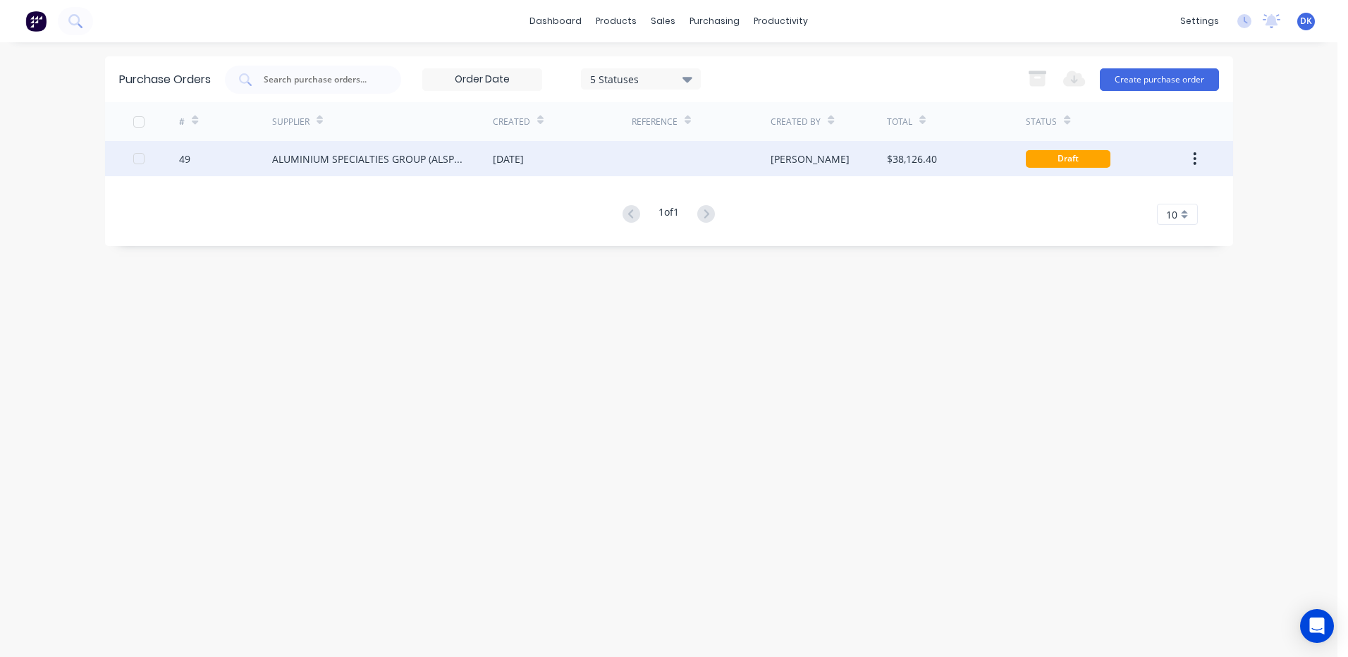
click at [502, 154] on div "10 Oct 2025" at bounding box center [508, 159] width 31 height 15
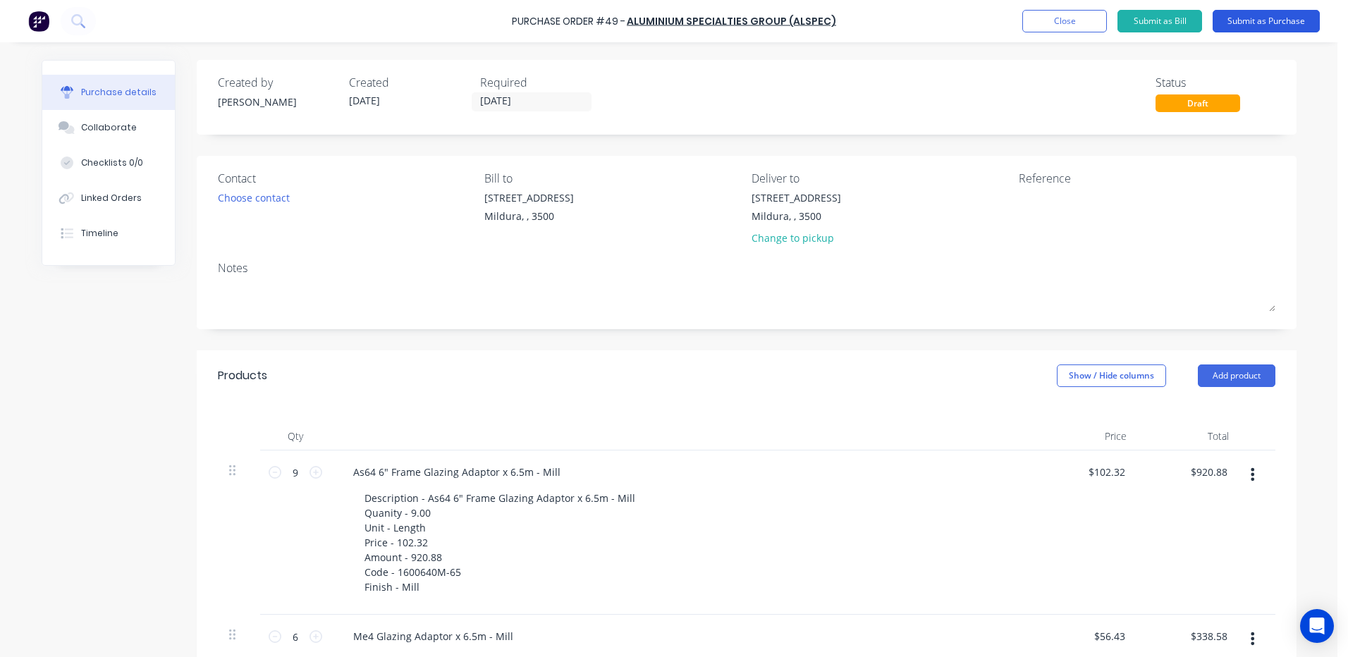
click at [1267, 19] on button "Submit as Purchase" at bounding box center [1266, 21] width 107 height 23
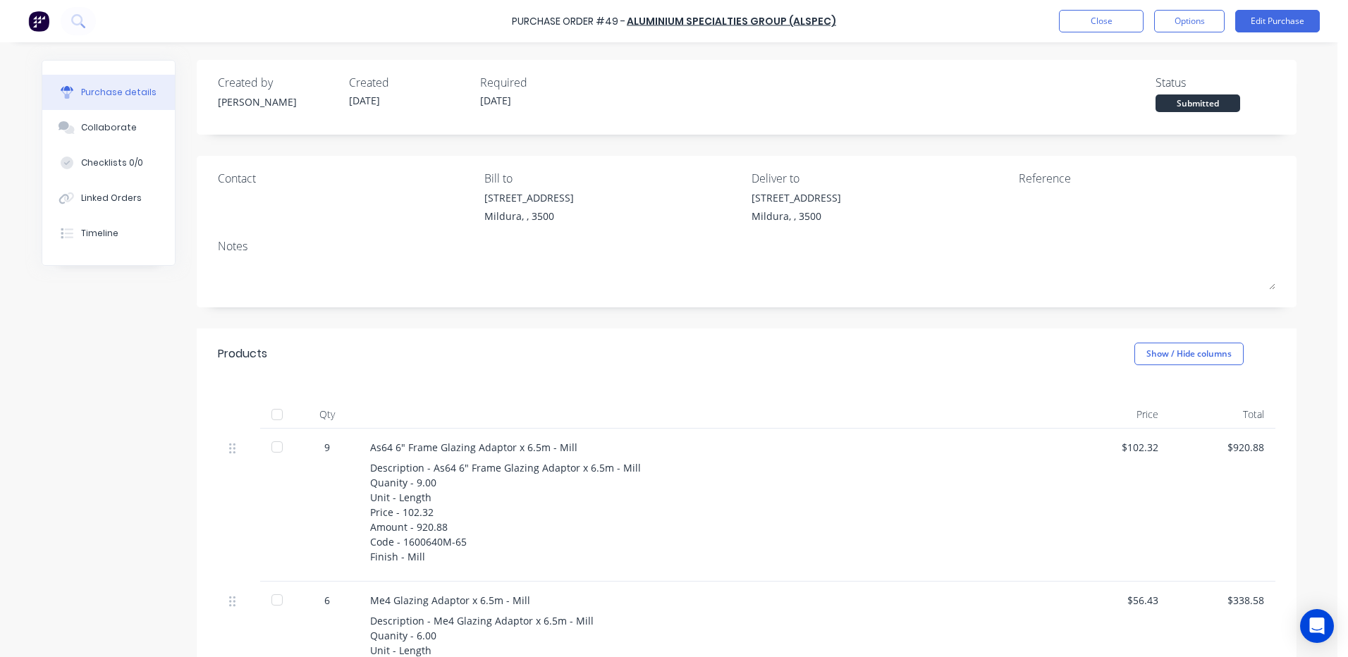
click at [233, 180] on div "Contact" at bounding box center [346, 178] width 257 height 17
click at [231, 197] on div at bounding box center [346, 193] width 257 height 7
click at [243, 197] on div at bounding box center [346, 193] width 257 height 7
click at [487, 84] on div "Required" at bounding box center [540, 82] width 120 height 17
click at [1256, 16] on button "Edit Purchase" at bounding box center [1277, 21] width 85 height 23
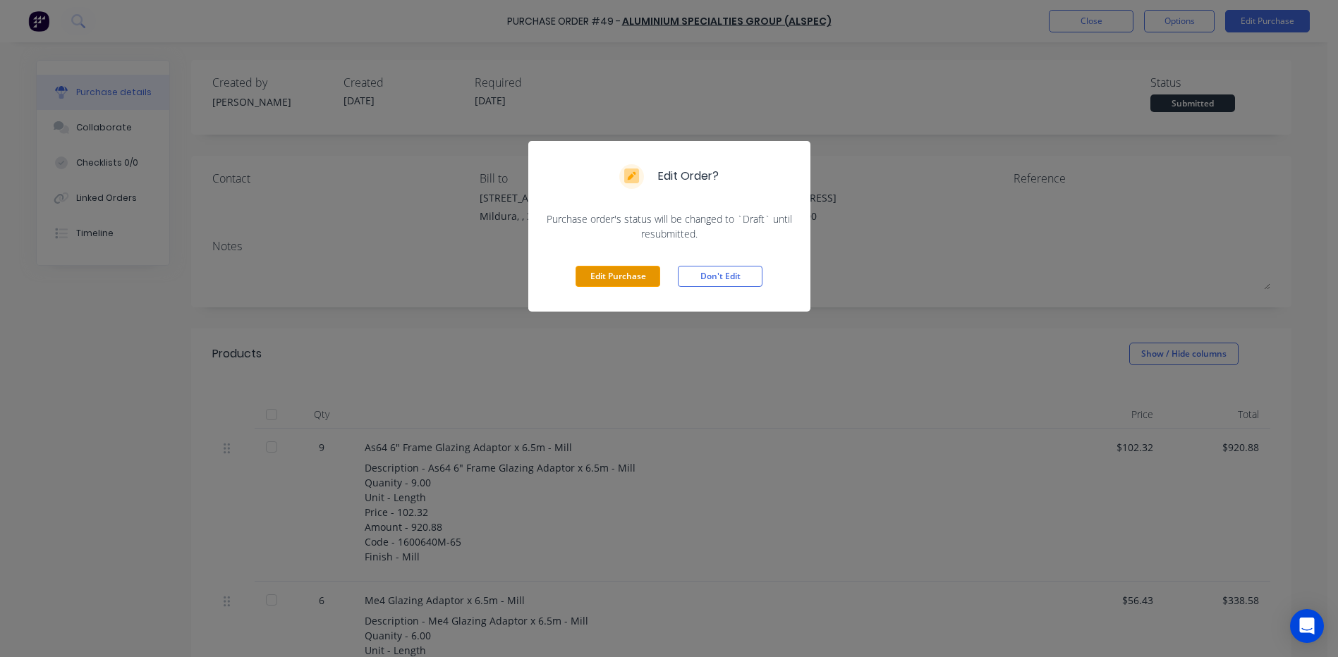
click at [618, 275] on button "Edit Purchase" at bounding box center [617, 276] width 85 height 21
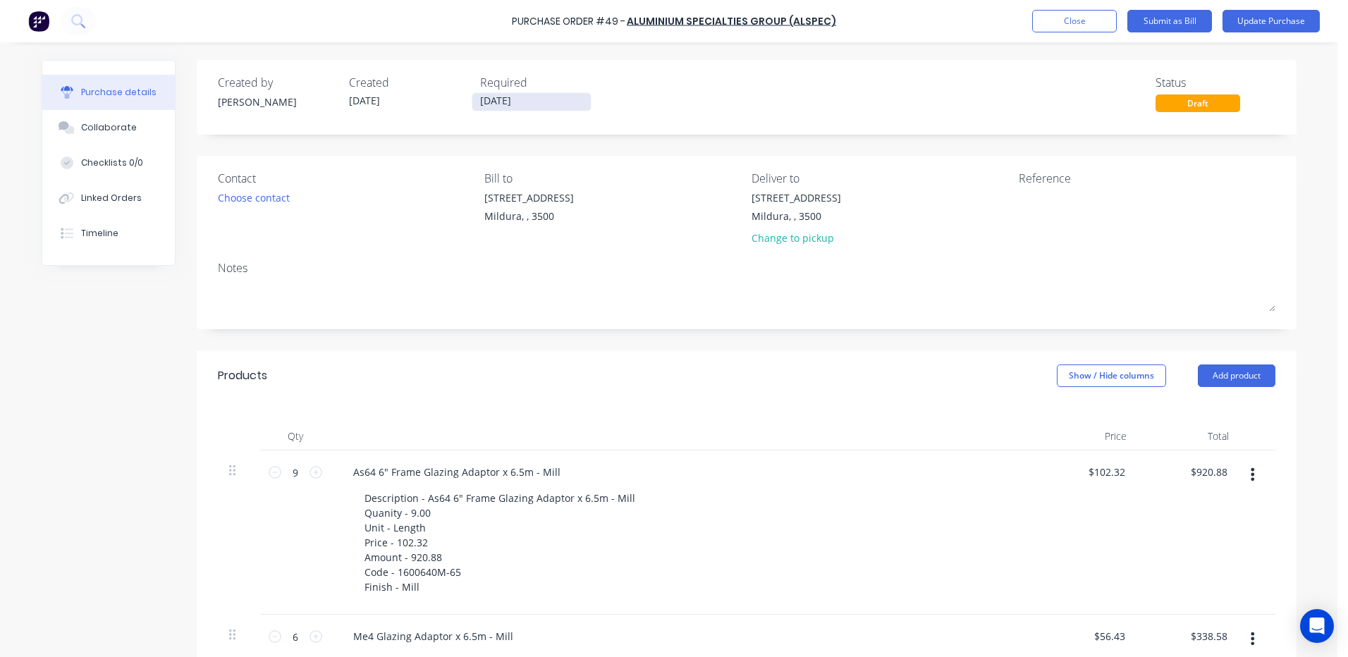
click at [508, 107] on input "09/10/25" at bounding box center [531, 102] width 118 height 18
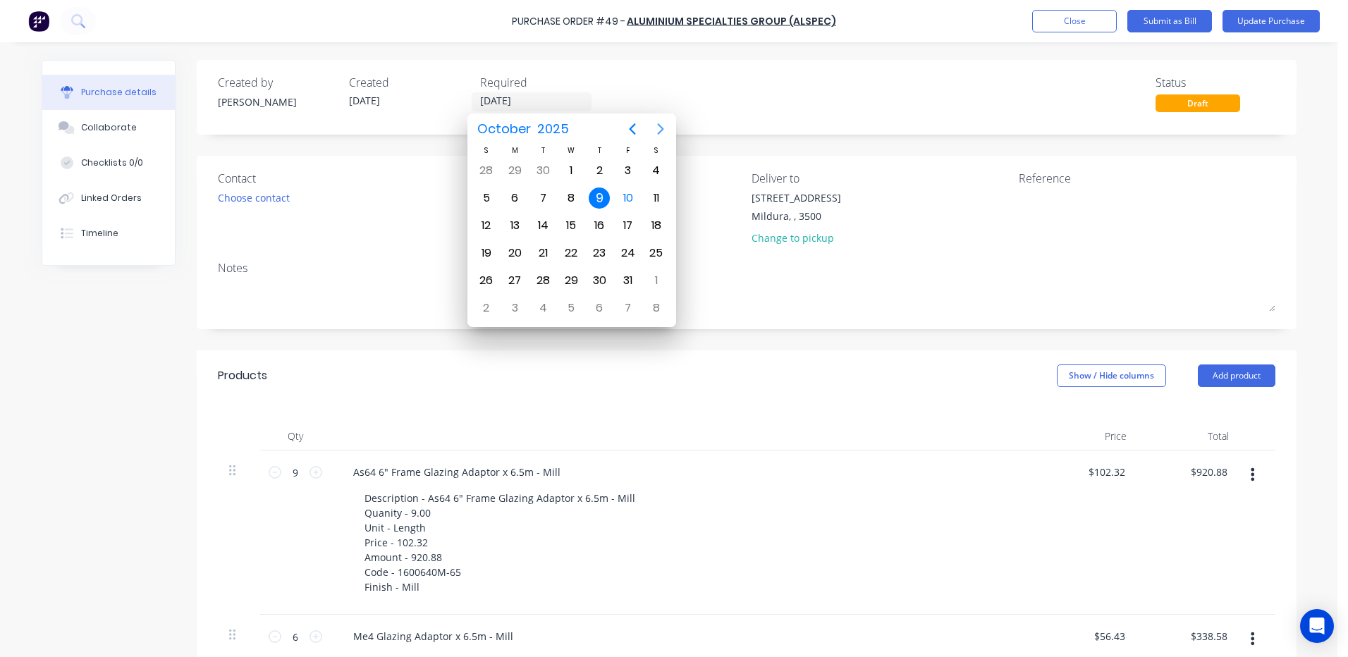
click at [661, 127] on icon "Next page" at bounding box center [660, 128] width 6 height 11
click at [572, 250] on div "19" at bounding box center [571, 253] width 21 height 21
type input "19/11/25"
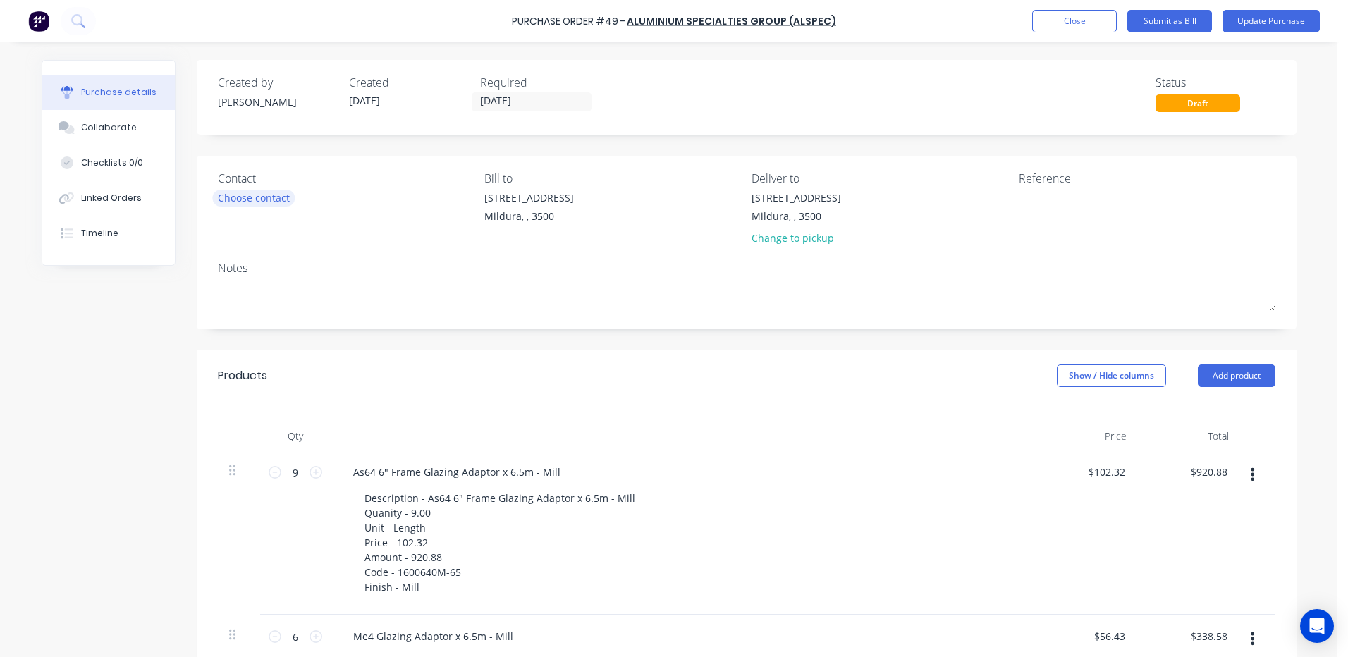
click at [236, 201] on div "Choose contact" at bounding box center [254, 197] width 72 height 15
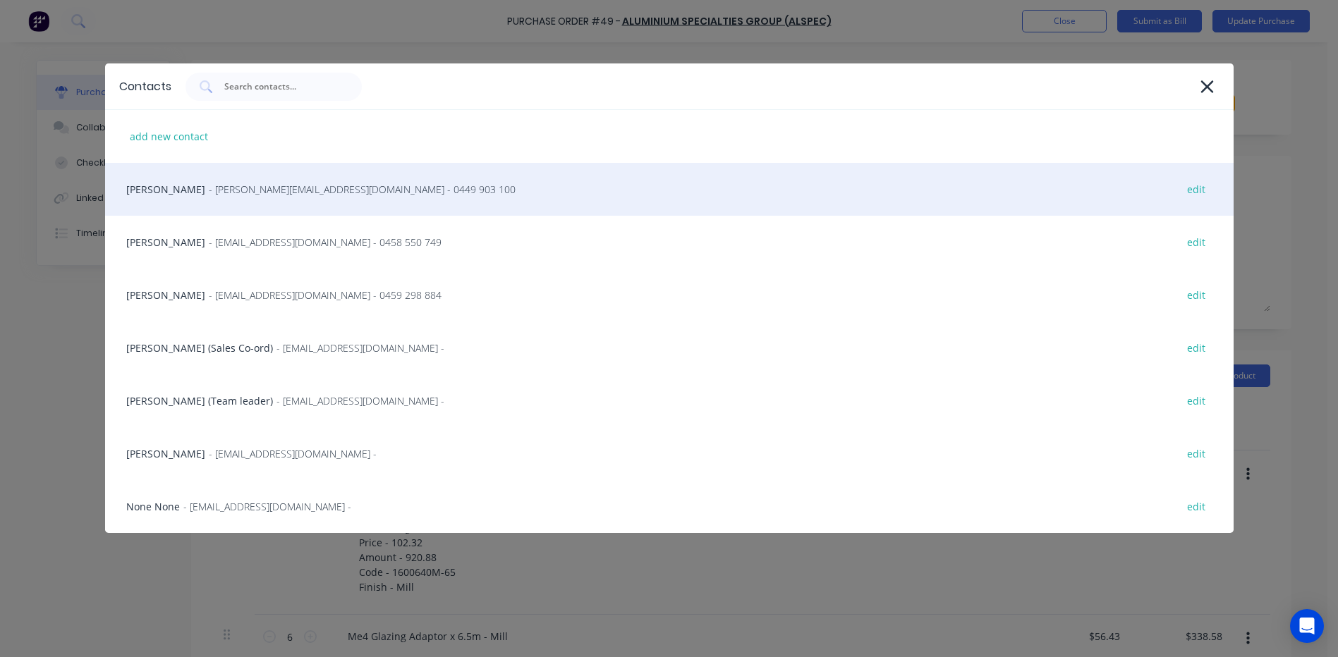
click at [209, 194] on span "- bjamieson@alspec.com.au - 0449 903 100" at bounding box center [362, 189] width 307 height 15
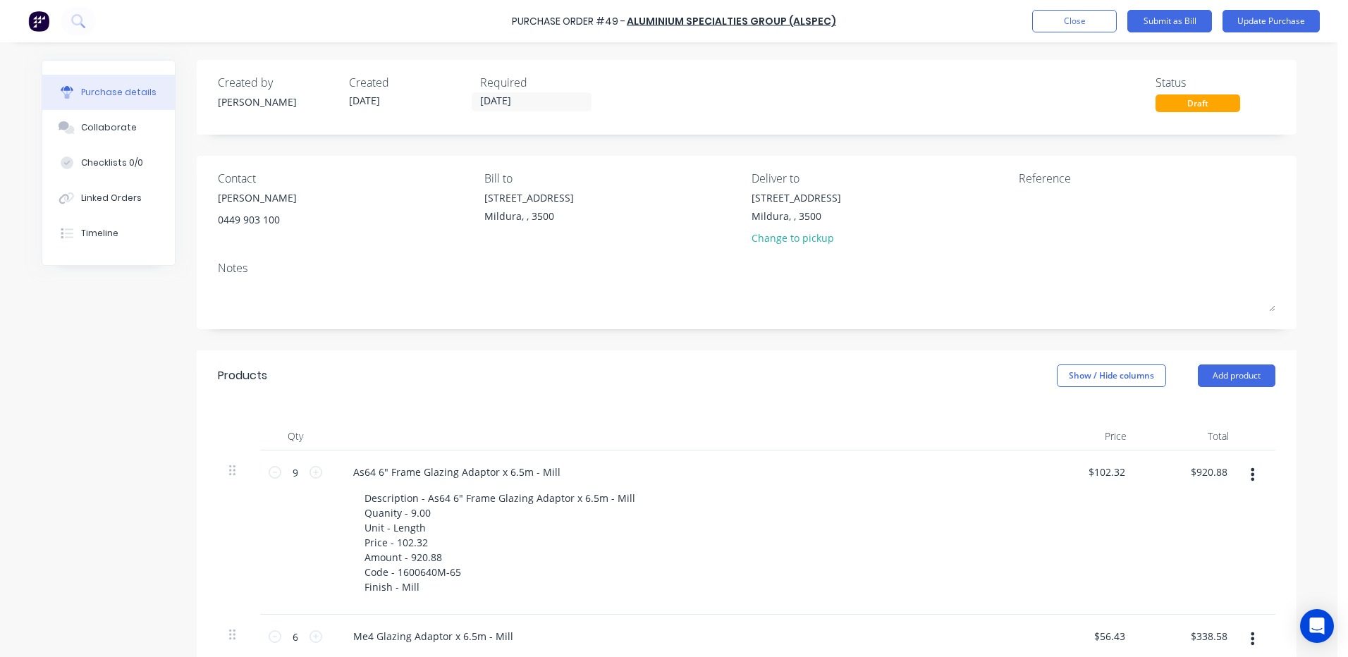
click at [290, 215] on div "Brad jamieson 0449 903 100" at bounding box center [346, 208] width 257 height 37
click at [1036, 206] on textarea at bounding box center [1107, 206] width 176 height 32
type textarea "m"
type textarea "MIL-OLSR PROJECT BERRI"
click at [1273, 19] on button "Update Purchase" at bounding box center [1271, 21] width 97 height 23
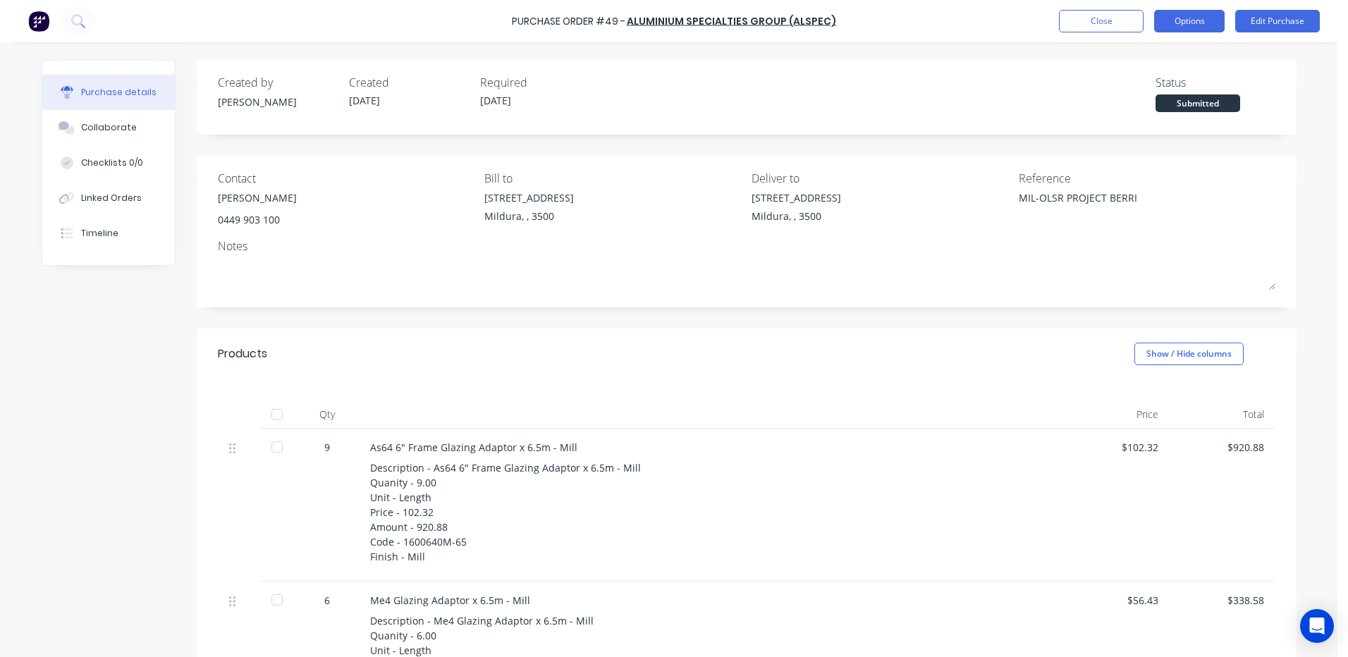
click at [1194, 19] on button "Options" at bounding box center [1189, 21] width 71 height 23
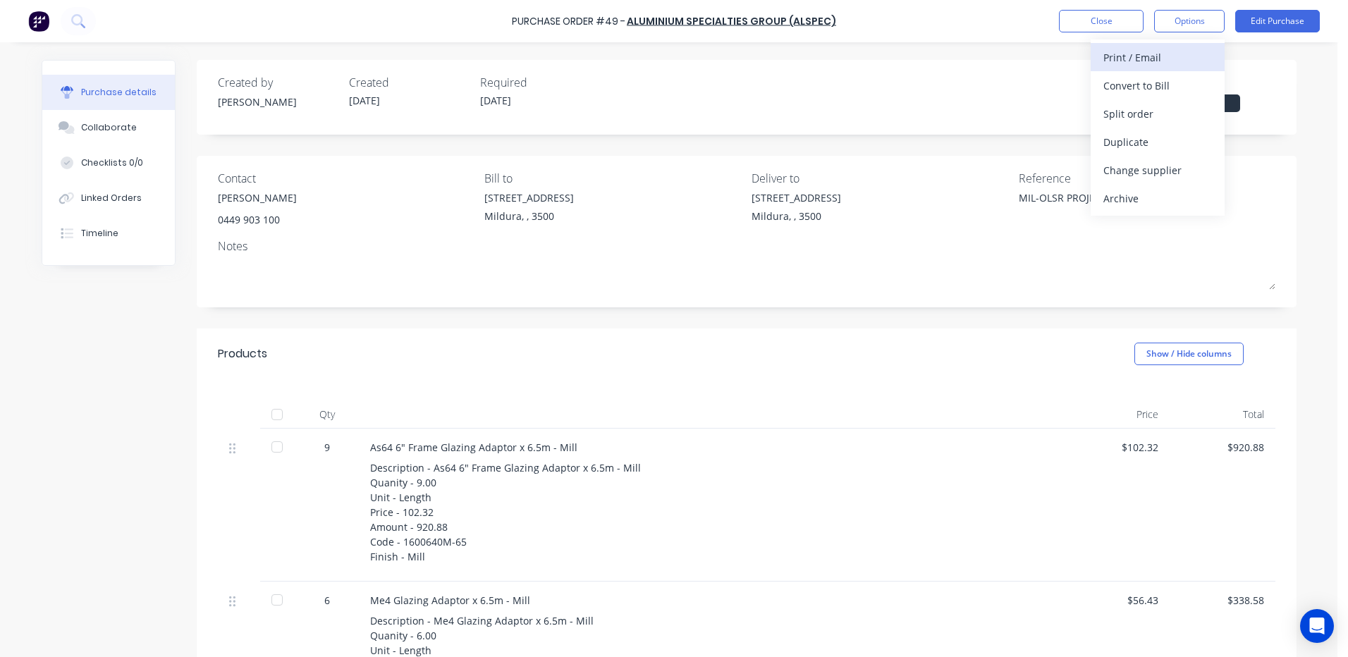
click at [1138, 56] on div "Print / Email" at bounding box center [1157, 57] width 109 height 20
click at [1127, 91] on div "With pricing" at bounding box center [1157, 85] width 109 height 20
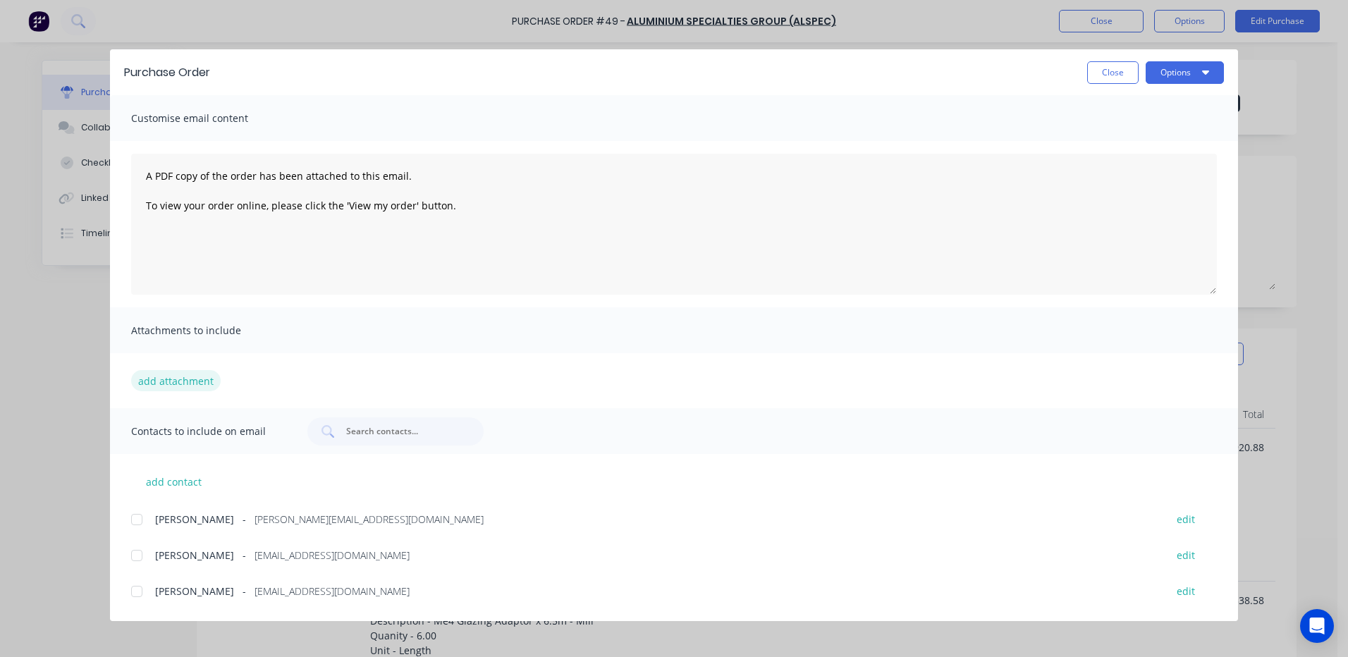
click at [166, 378] on button "add attachment" at bounding box center [176, 380] width 90 height 21
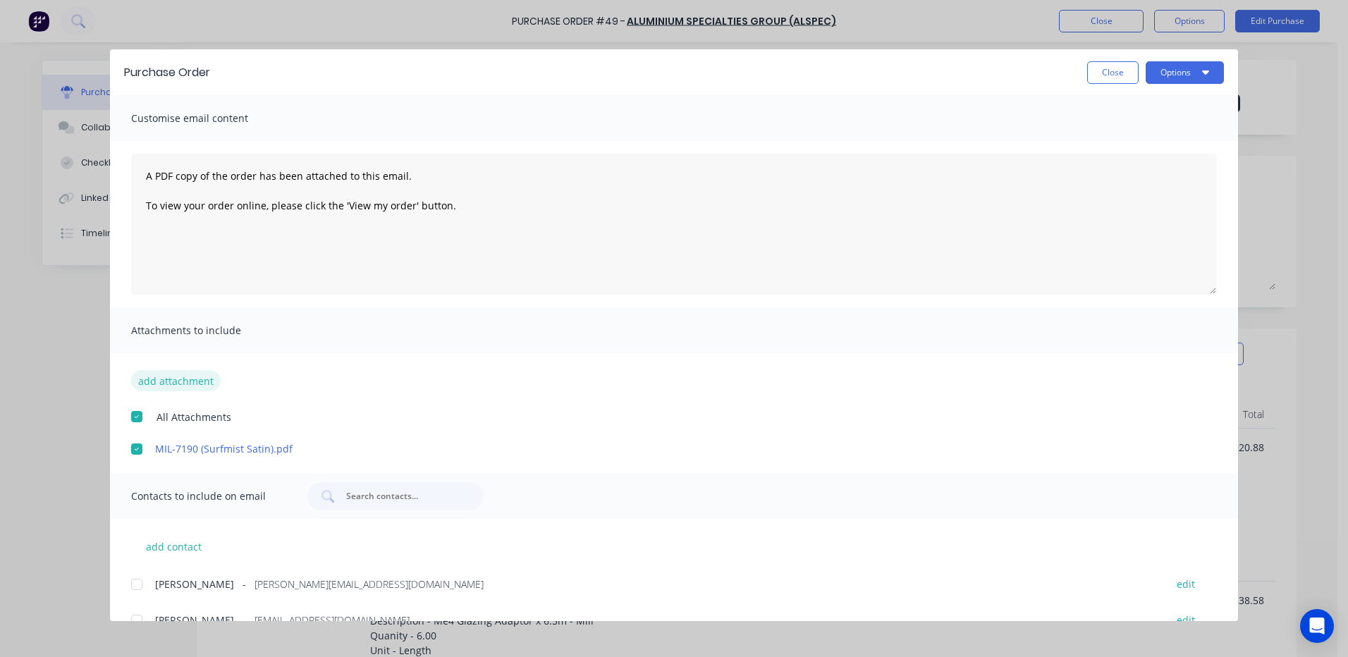
click at [176, 374] on button "add attachment" at bounding box center [176, 380] width 90 height 21
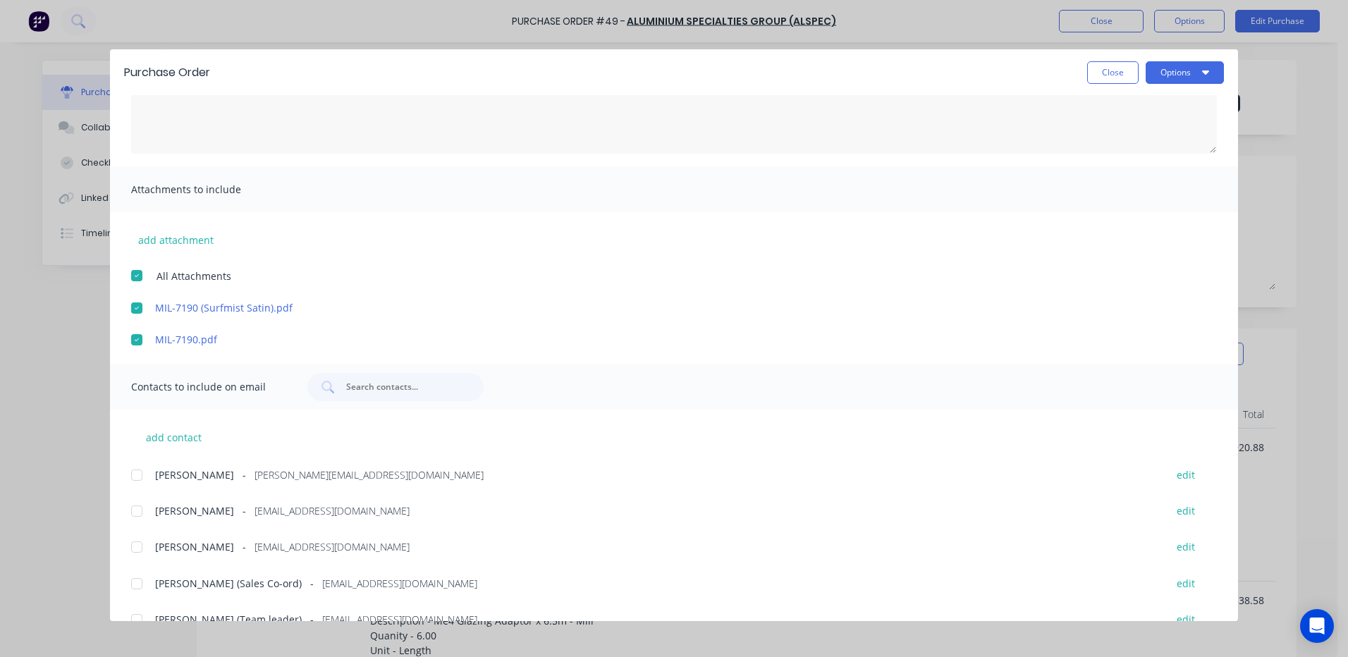
scroll to position [238, 0]
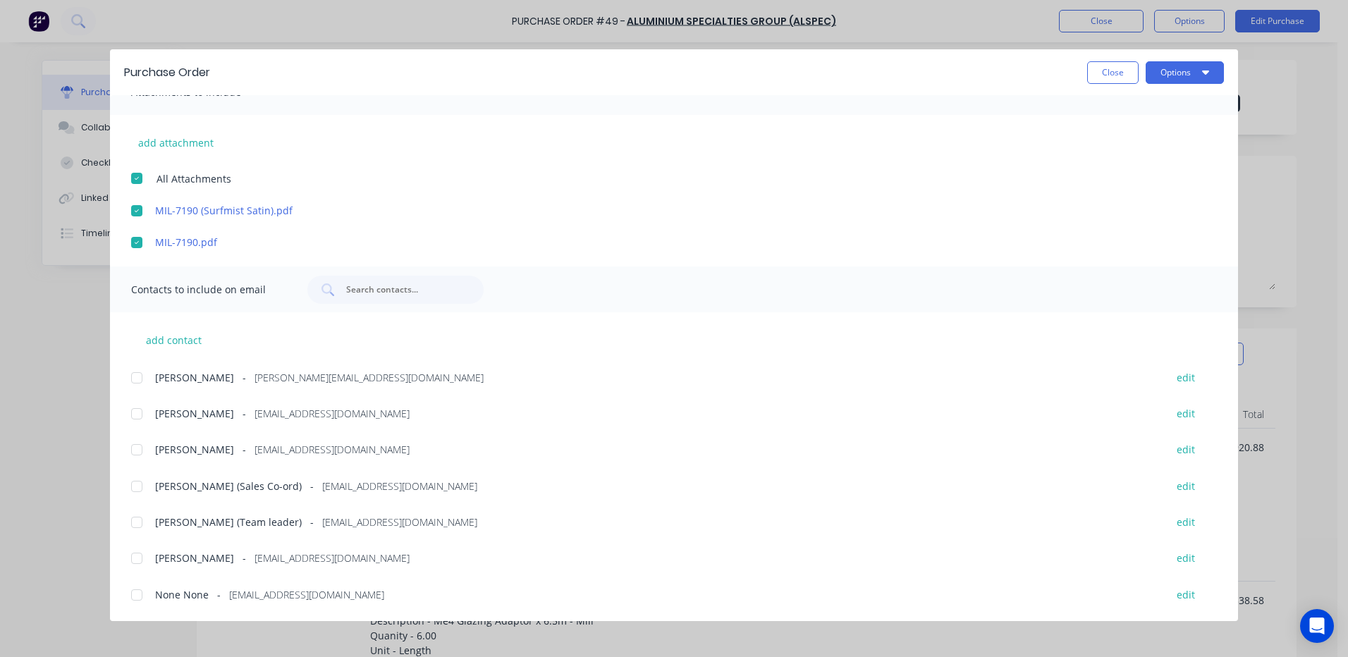
click at [133, 377] on div at bounding box center [137, 378] width 28 height 28
click at [133, 483] on div at bounding box center [137, 486] width 28 height 28
click at [1180, 75] on button "Options" at bounding box center [1185, 72] width 78 height 23
click at [1113, 166] on div "Email" at bounding box center [1157, 164] width 109 height 20
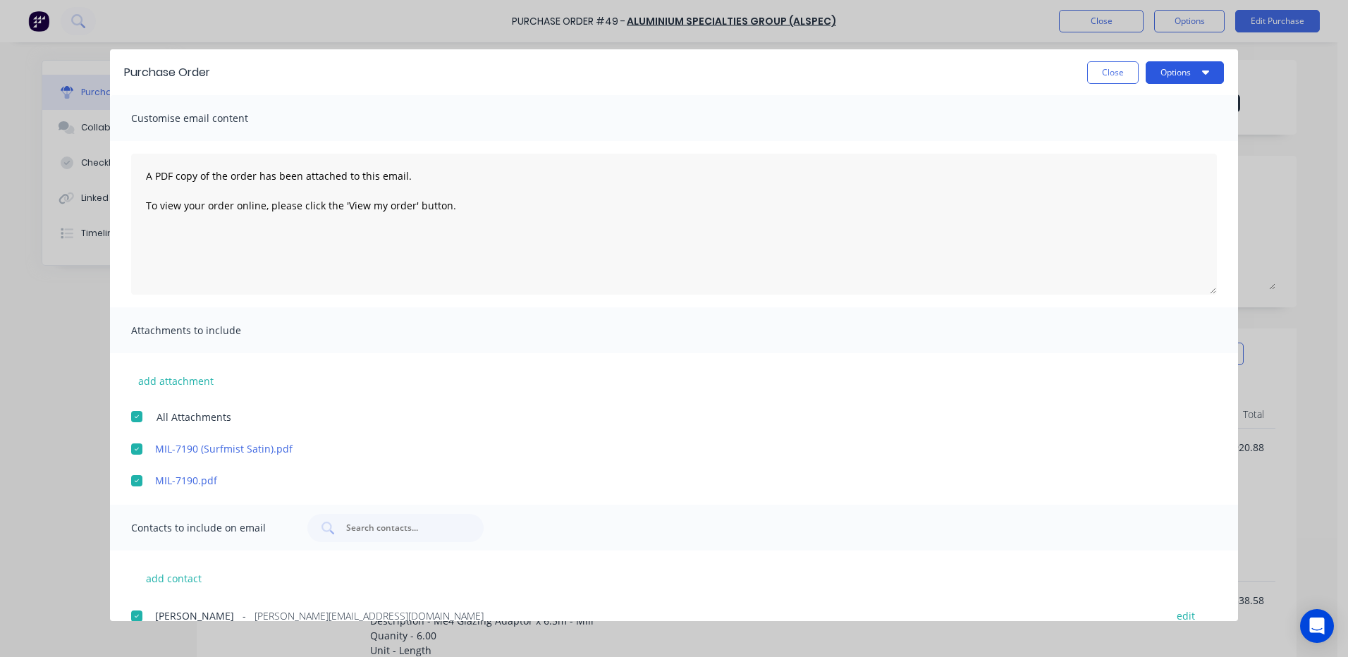
click at [1200, 69] on button "Options" at bounding box center [1185, 72] width 78 height 23
click at [1113, 71] on button "Close" at bounding box center [1112, 72] width 51 height 23
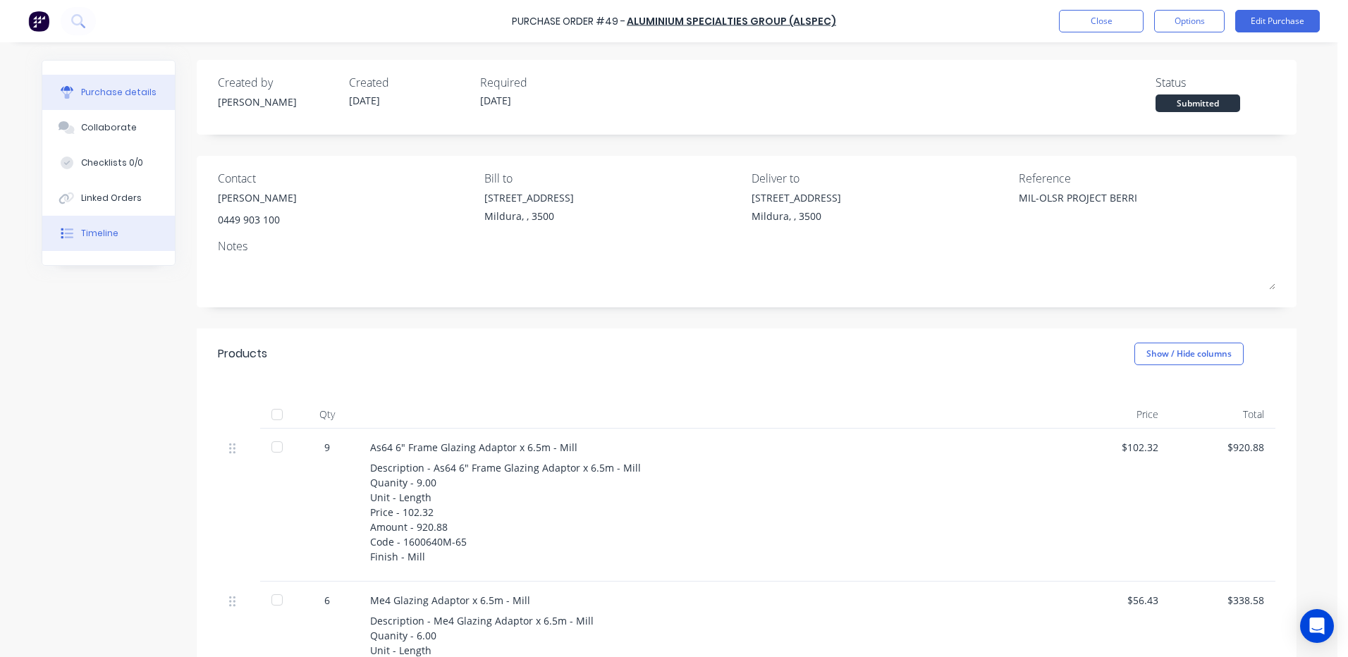
click at [81, 236] on div "Timeline" at bounding box center [99, 233] width 37 height 13
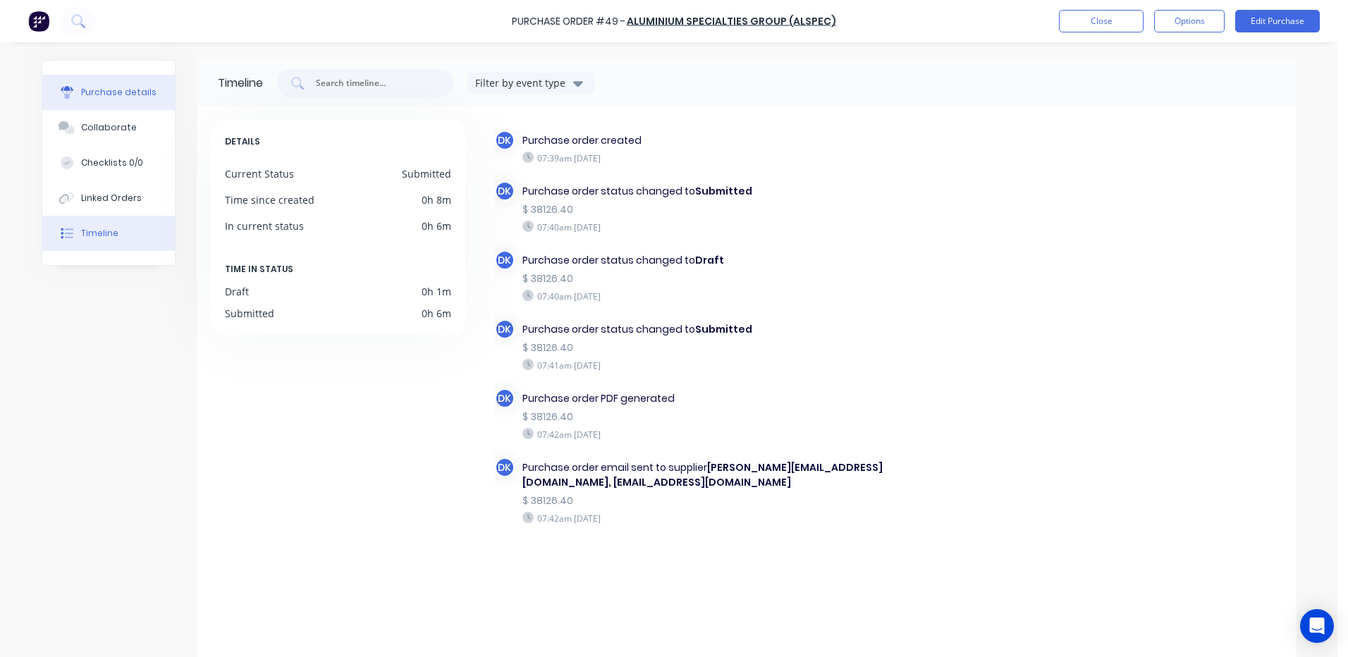
click at [106, 90] on div "Purchase details" at bounding box center [118, 92] width 75 height 13
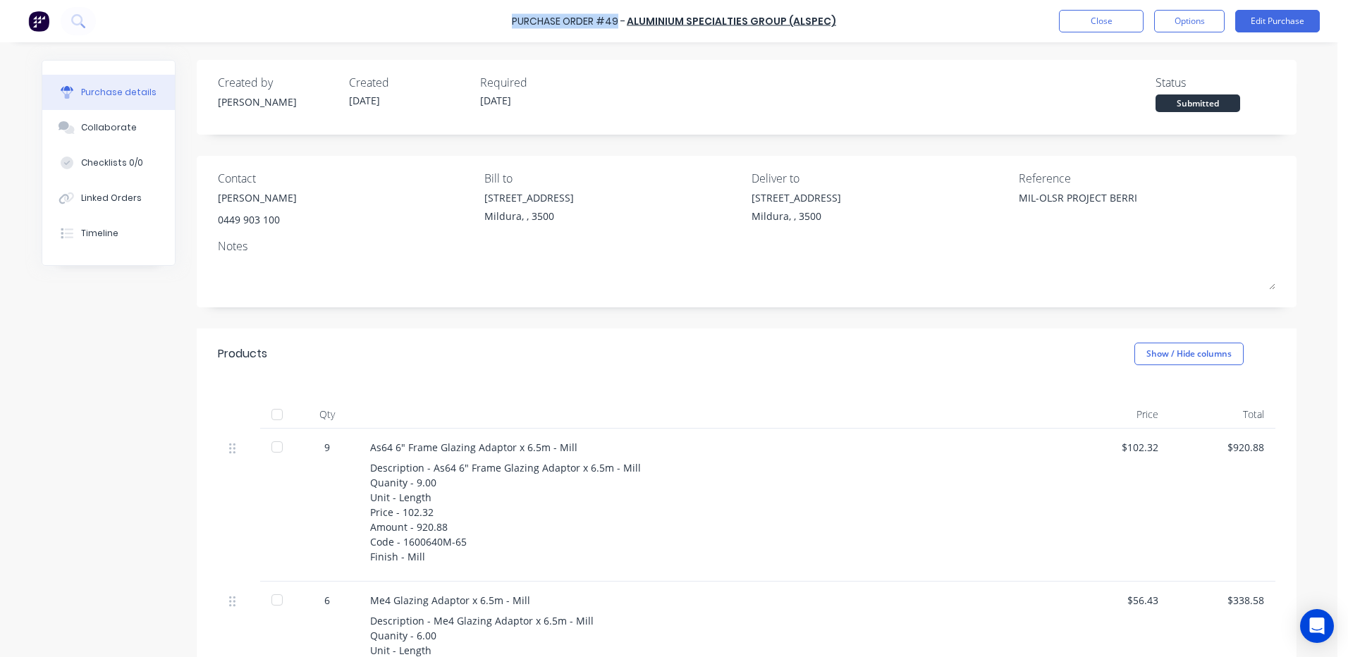
drag, startPoint x: 625, startPoint y: 23, endPoint x: 516, endPoint y: 20, distance: 108.6
click at [516, 20] on div "Purchase Order #49 - ALUMINIUM SPECIALTIES GROUP (ALSPEC) Close Options Edit Pu…" at bounding box center [674, 21] width 1348 height 42
copy div "Purchase Order #49"
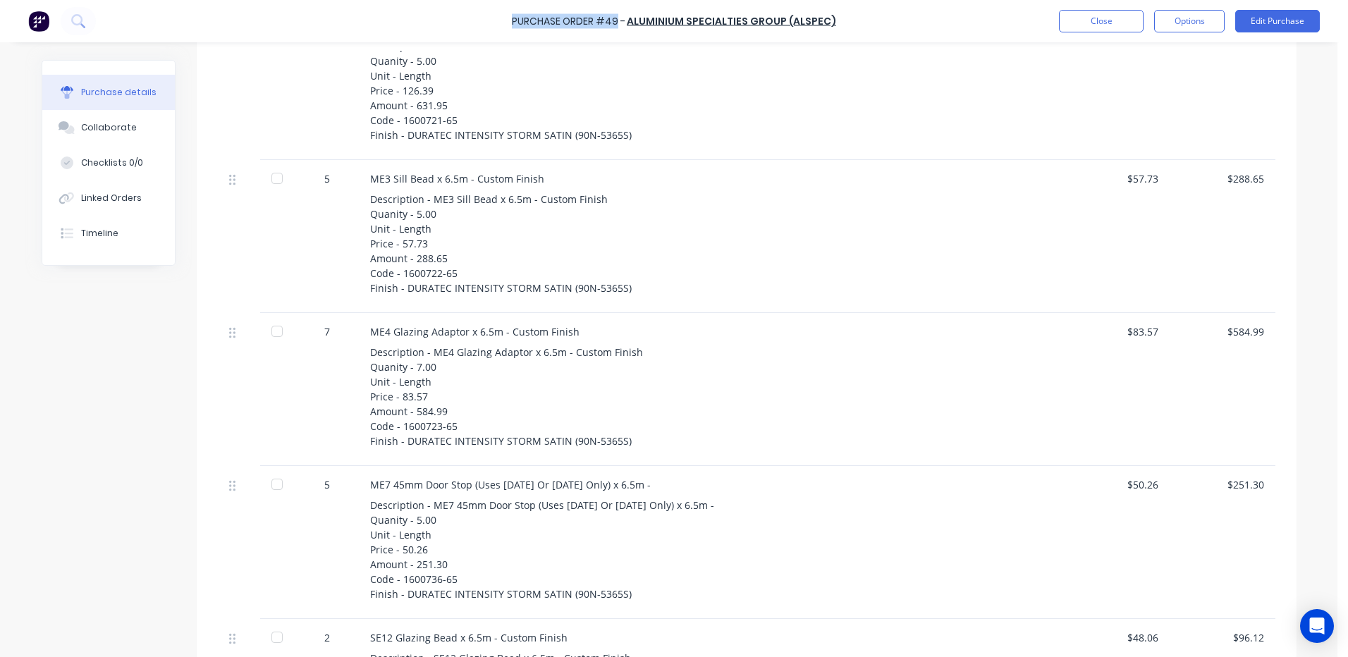
scroll to position [1410, 0]
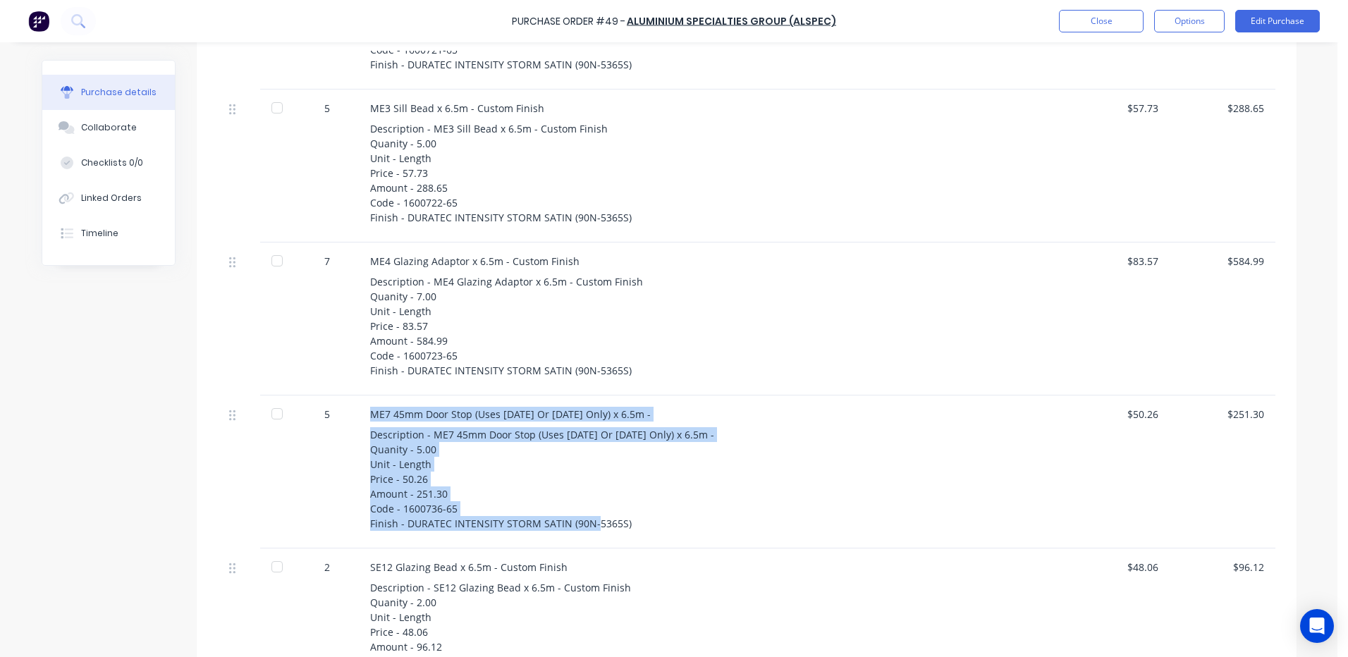
drag, startPoint x: 621, startPoint y: 523, endPoint x: 357, endPoint y: 415, distance: 285.2
click at [359, 415] on div "ME7 45mm Door Stop (Uses CE8 Or CE9 Only) x 6.5m - Description - ME7 45mm Door …" at bounding box center [711, 472] width 705 height 153
drag, startPoint x: 357, startPoint y: 415, endPoint x: 396, endPoint y: 420, distance: 38.4
copy div "ME7 45mm Door Stop (Uses CE8 Or CE9 Only) x 6.5m - Description - ME7 45mm Door …"
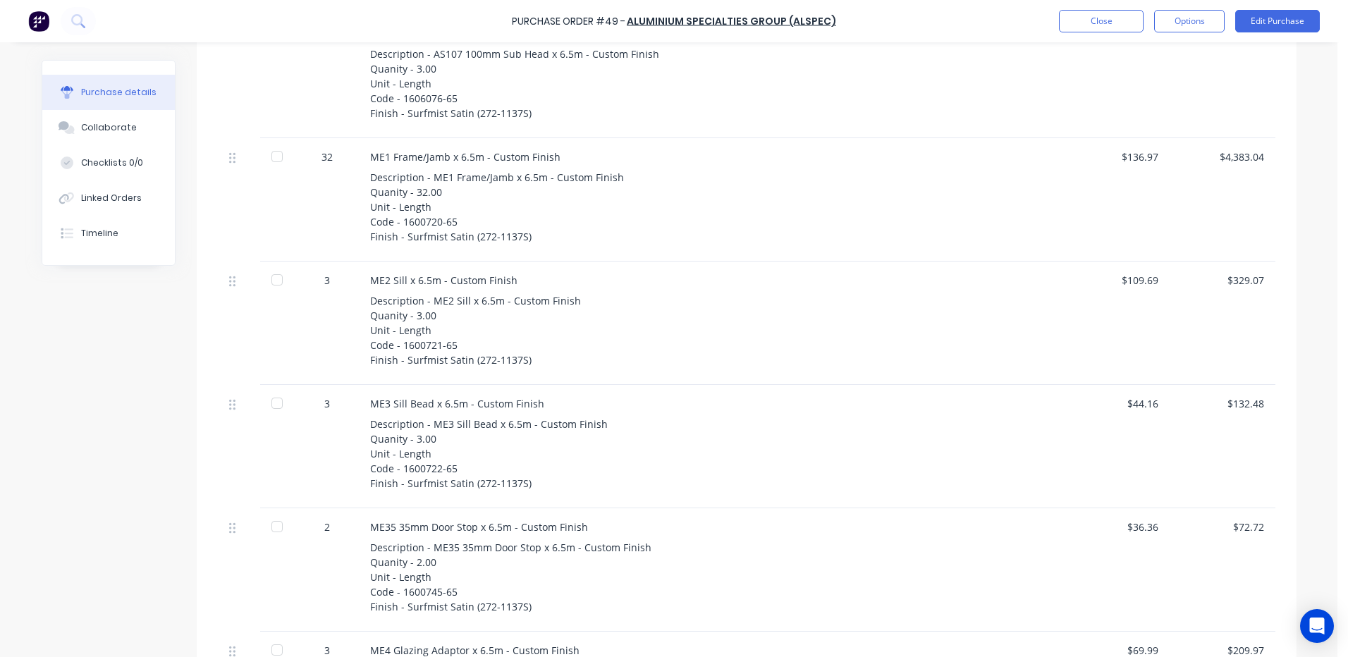
scroll to position [5782, 0]
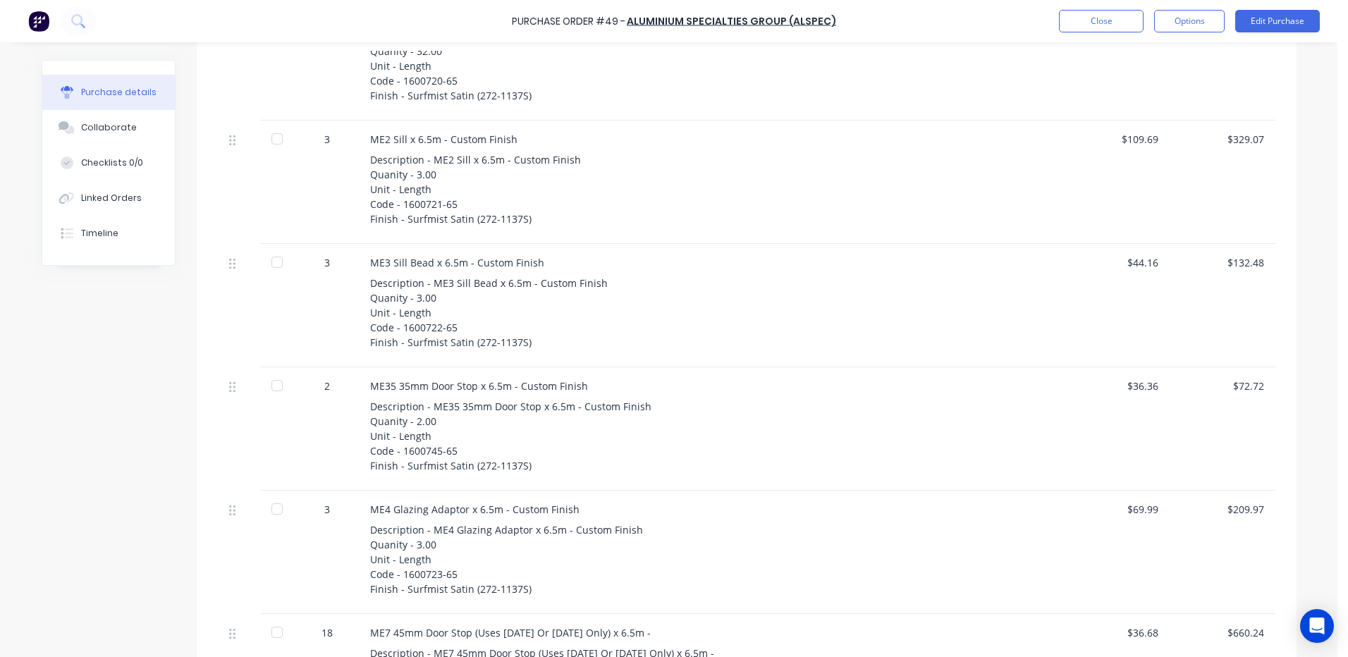
click at [524, 466] on div "Description - ME35 35mm Door Stop x 6.5m - Custom Finish Quanity - 2.00 Unit - …" at bounding box center [711, 436] width 683 height 74
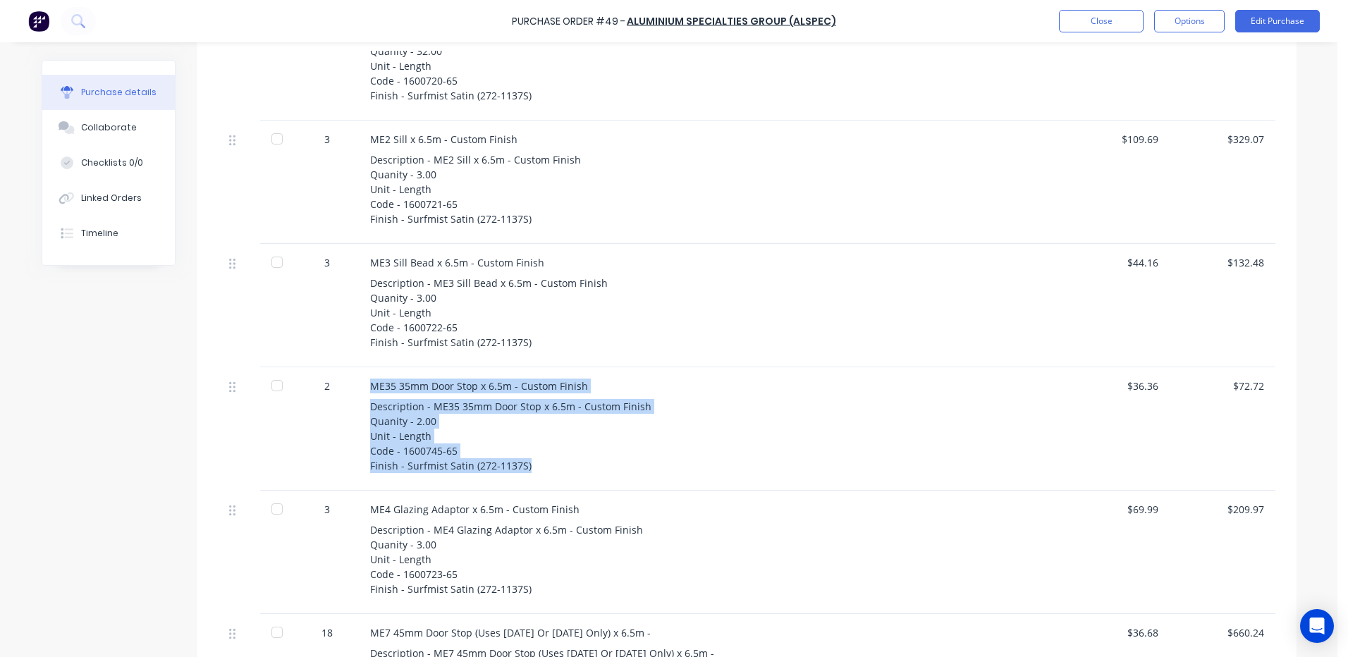
drag, startPoint x: 529, startPoint y: 467, endPoint x: 343, endPoint y: 382, distance: 204.8
click at [343, 382] on div "2 ME35 35mm Door Stop x 6.5m - Custom Finish Description - ME35 35mm Door Stop …" at bounding box center [747, 428] width 1058 height 123
drag, startPoint x: 343, startPoint y: 382, endPoint x: 399, endPoint y: 433, distance: 75.9
copy div "ME35 35mm Door Stop x 6.5m - Custom Finish Description - ME35 35mm Door Stop x …"
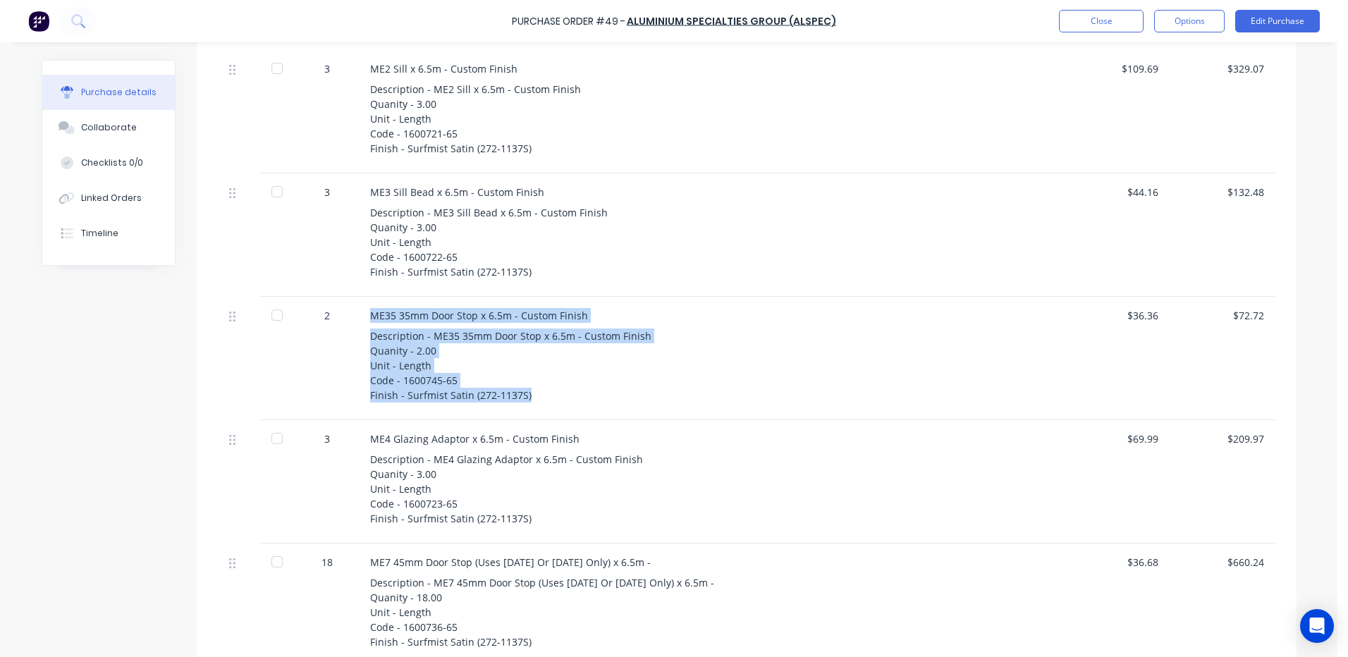
scroll to position [5923, 0]
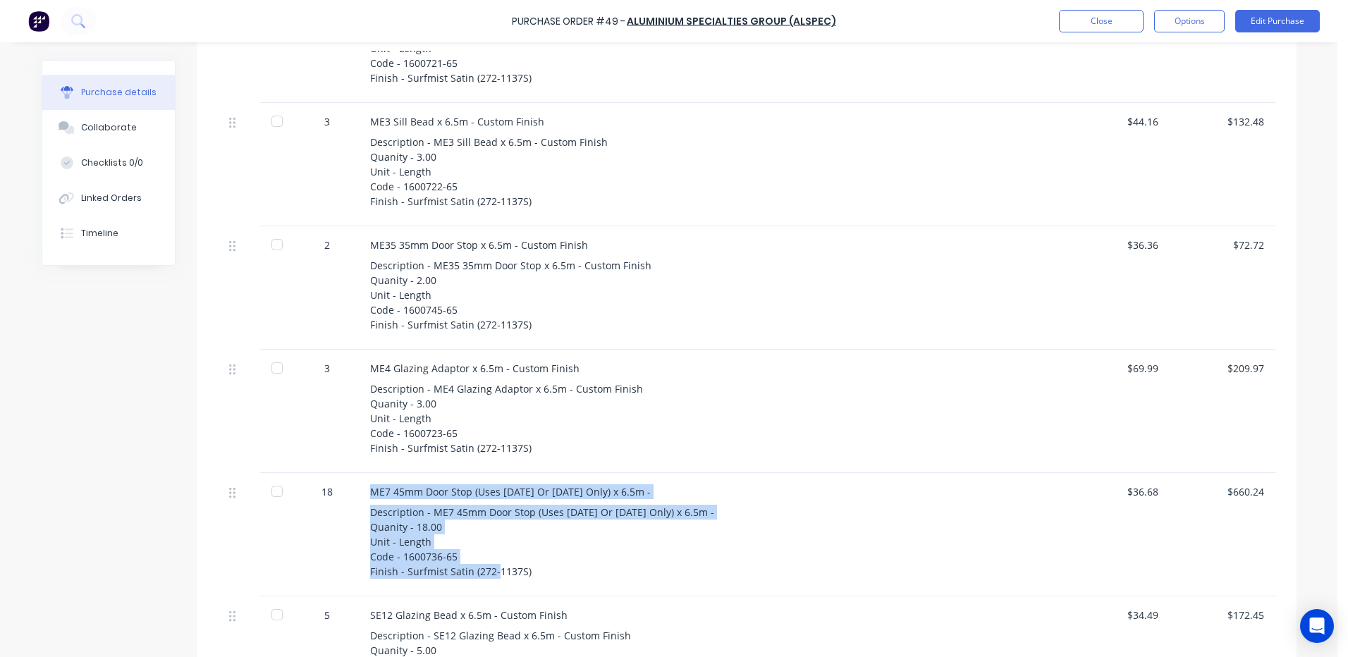
drag, startPoint x: 525, startPoint y: 573, endPoint x: 341, endPoint y: 495, distance: 199.1
click at [341, 495] on div "18 ME7 45mm Door Stop (Uses CE8 Or CE9 Only) x 6.5m - Description - ME7 45mm Do…" at bounding box center [747, 534] width 1058 height 123
drag, startPoint x: 341, startPoint y: 495, endPoint x: 391, endPoint y: 514, distance: 53.6
copy div "ME7 45mm Door Stop (Uses CE8 Or CE9 Only) x 6.5m - Description - ME7 45mm Door …"
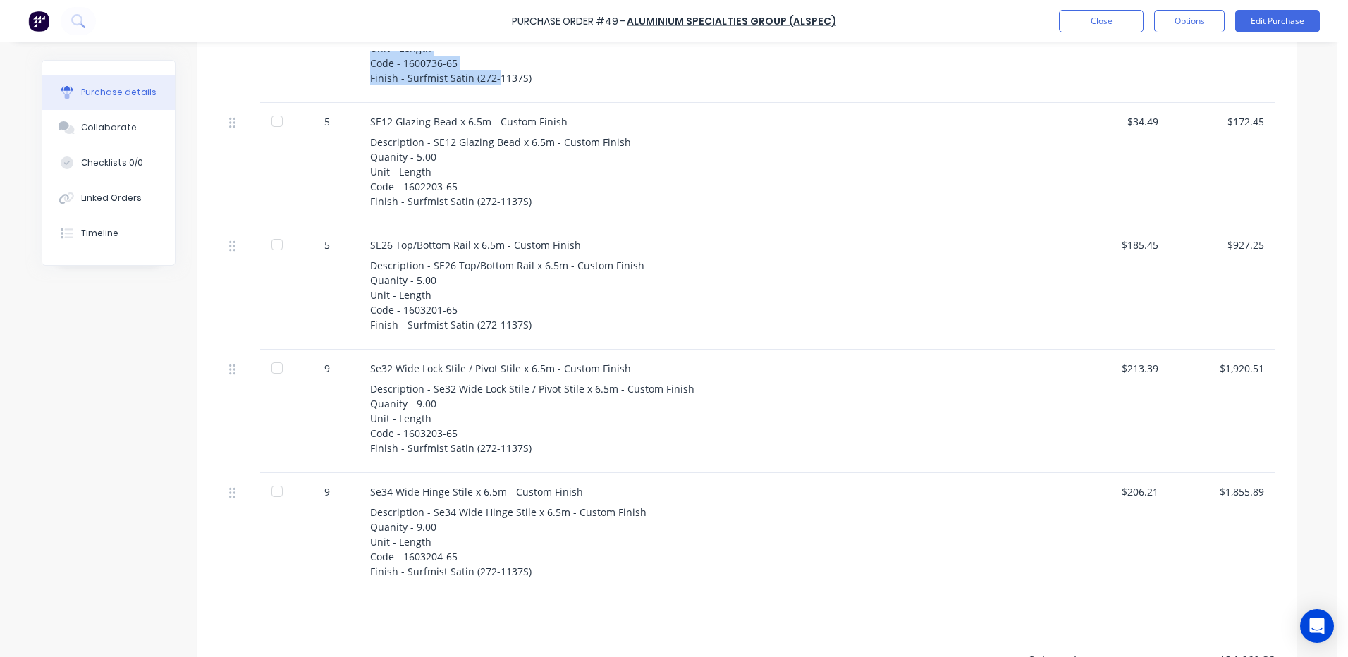
scroll to position [5852, 0]
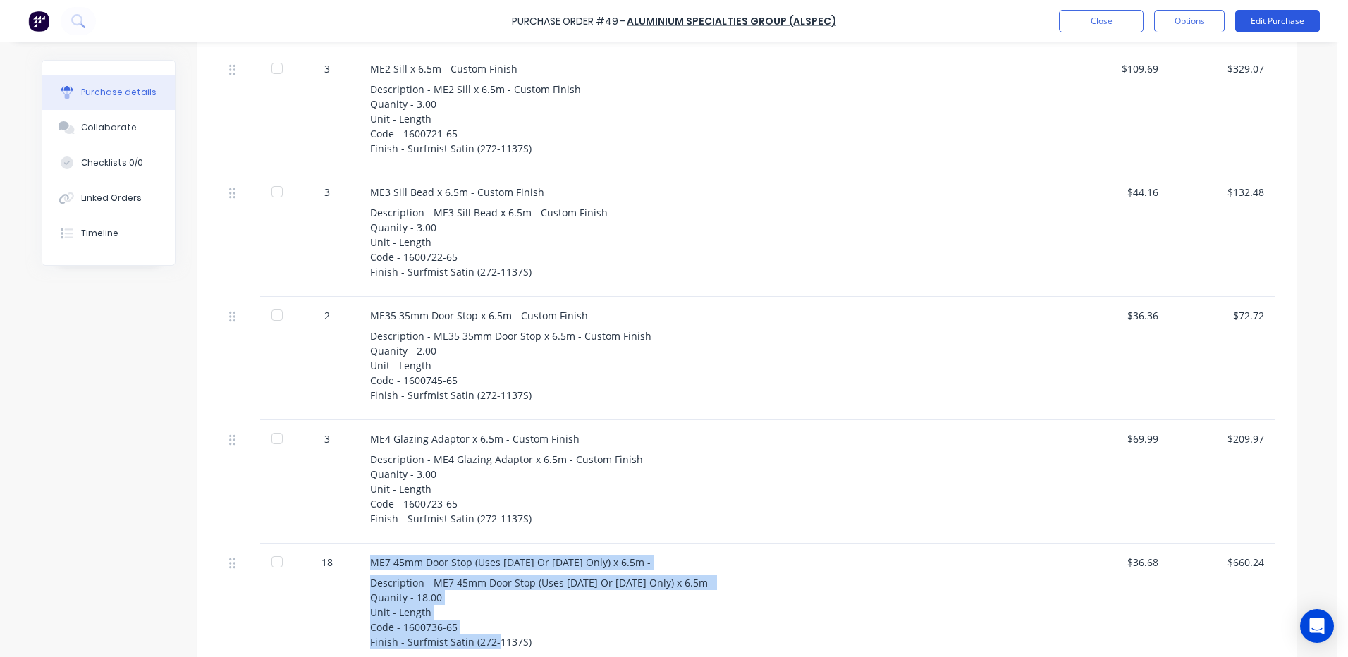
click at [1287, 24] on button "Edit Purchase" at bounding box center [1277, 21] width 85 height 23
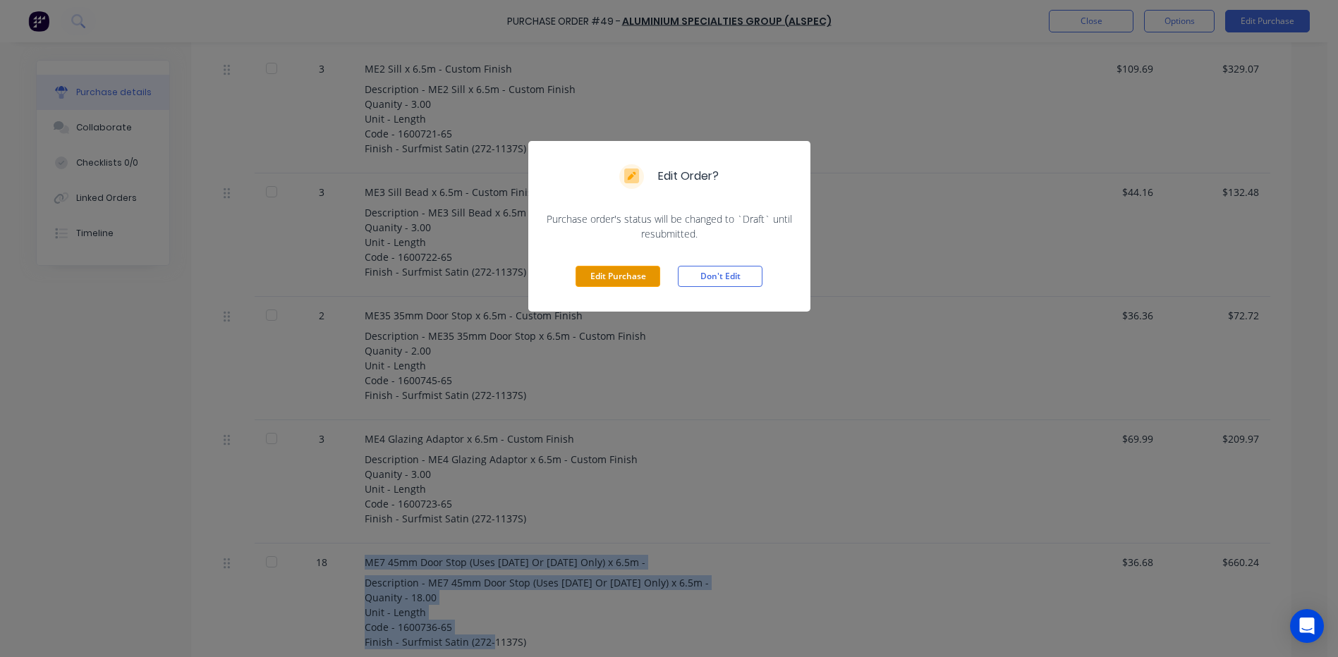
click at [606, 279] on button "Edit Purchase" at bounding box center [617, 276] width 85 height 21
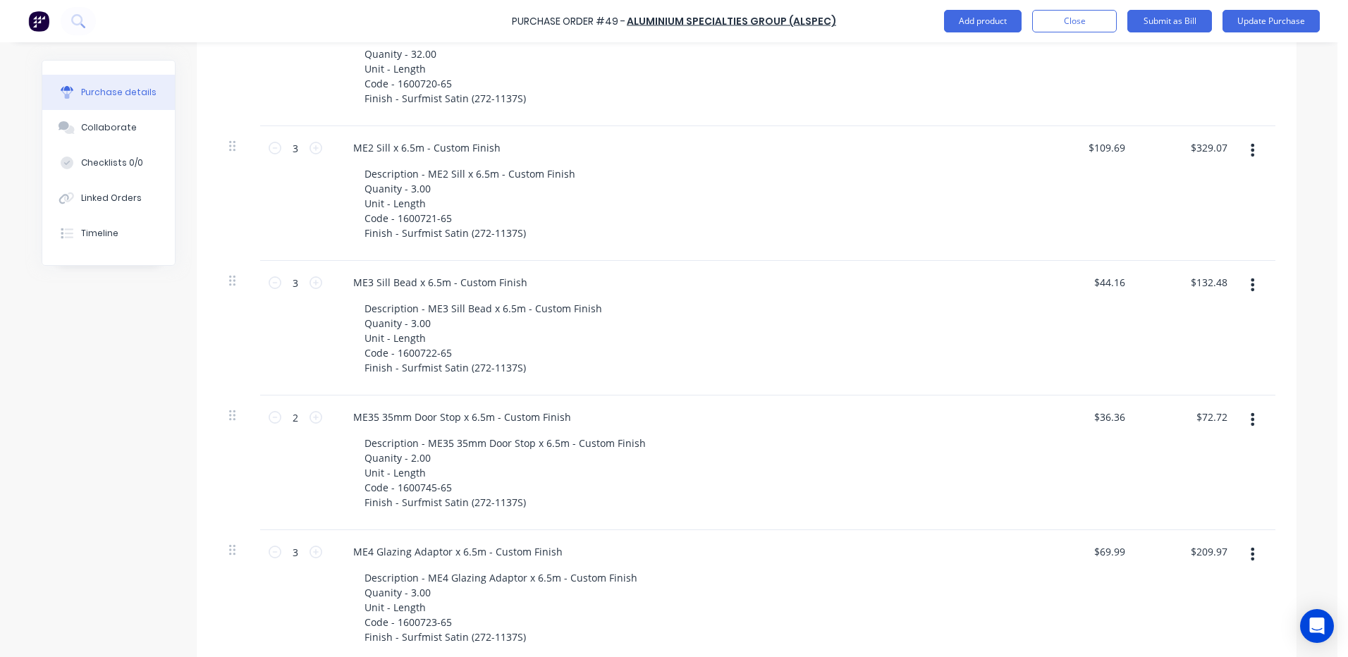
scroll to position [6368, 0]
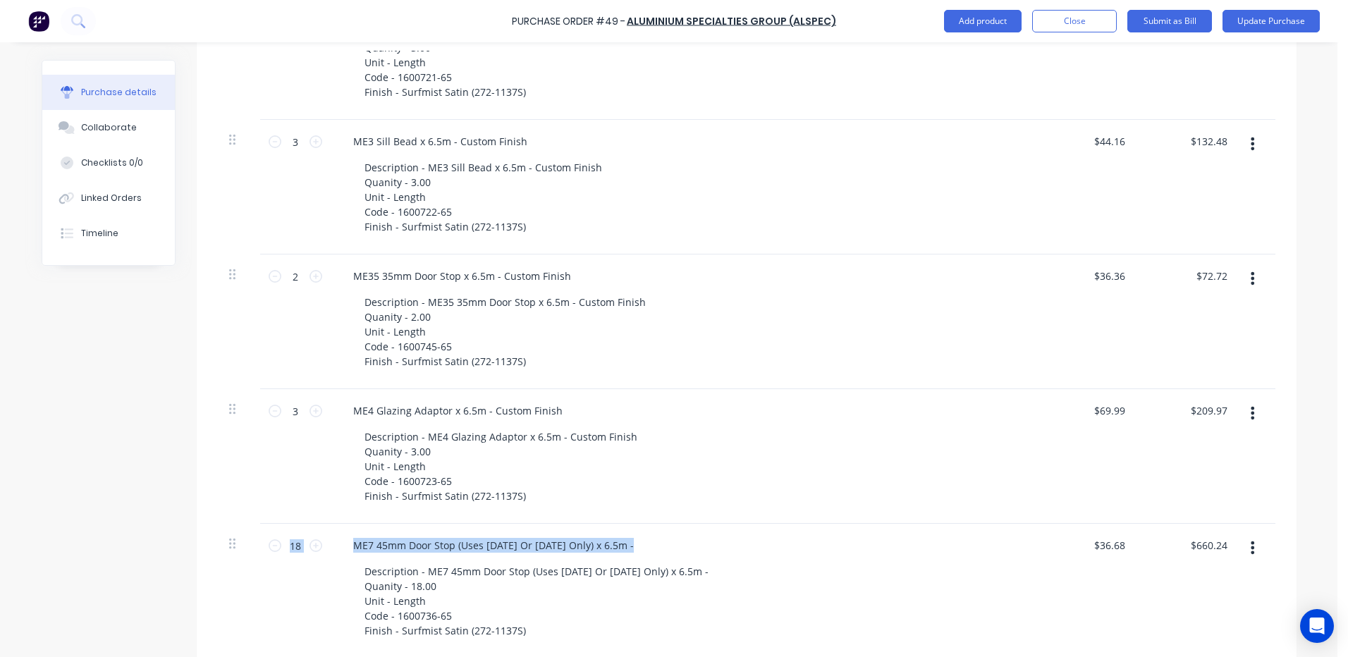
click at [1242, 273] on button "button" at bounding box center [1252, 278] width 33 height 25
click at [1173, 395] on button "Delete" at bounding box center [1210, 400] width 120 height 28
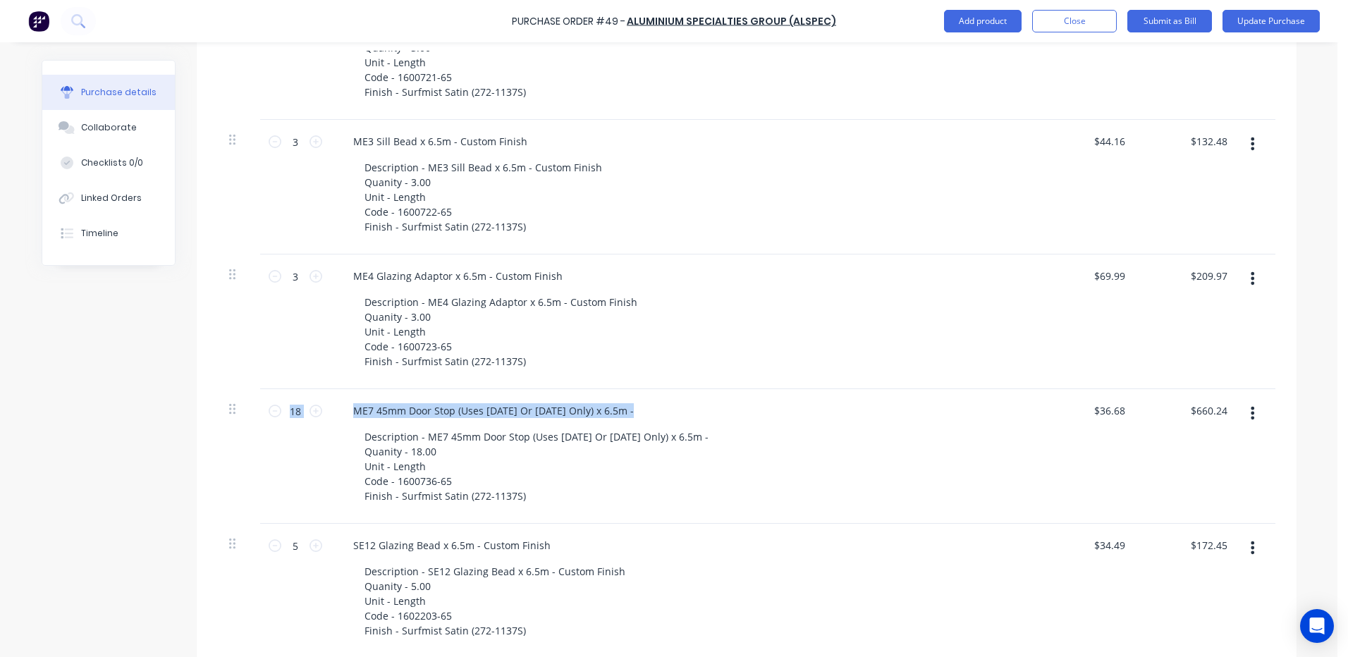
click at [1245, 411] on button "button" at bounding box center [1252, 412] width 33 height 25
click at [1167, 530] on button "Delete" at bounding box center [1210, 535] width 120 height 28
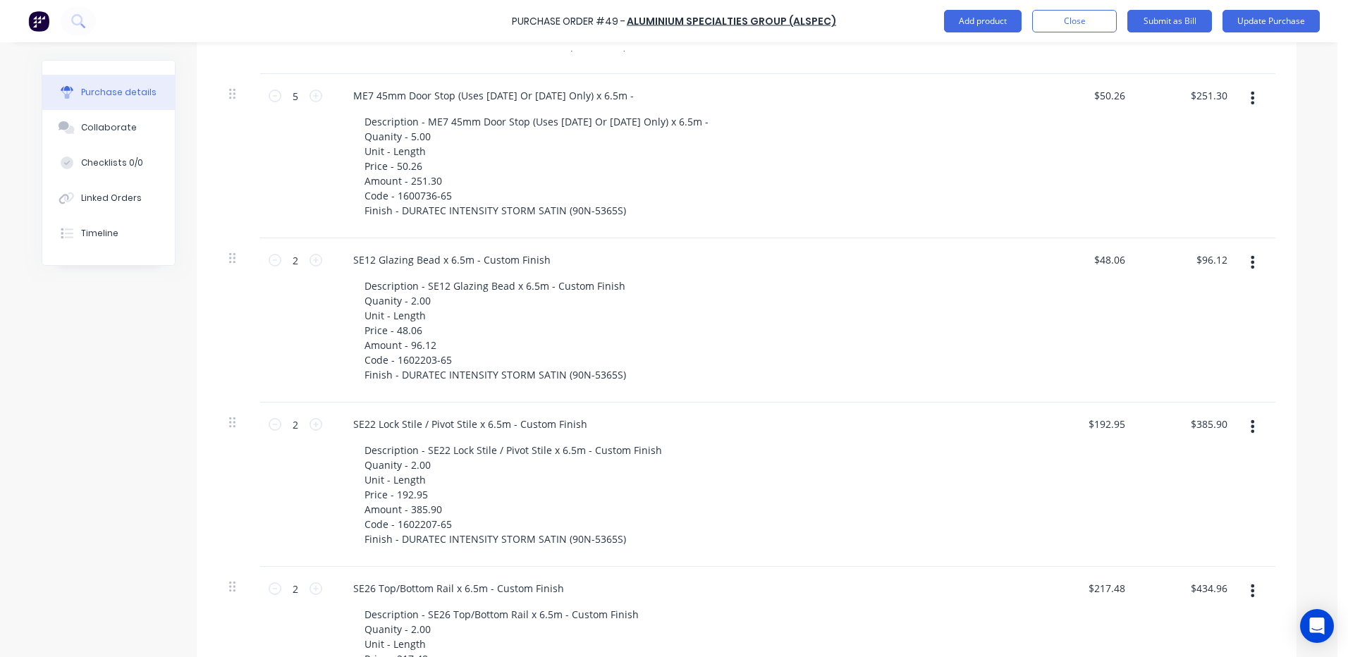
scroll to position [1644, 0]
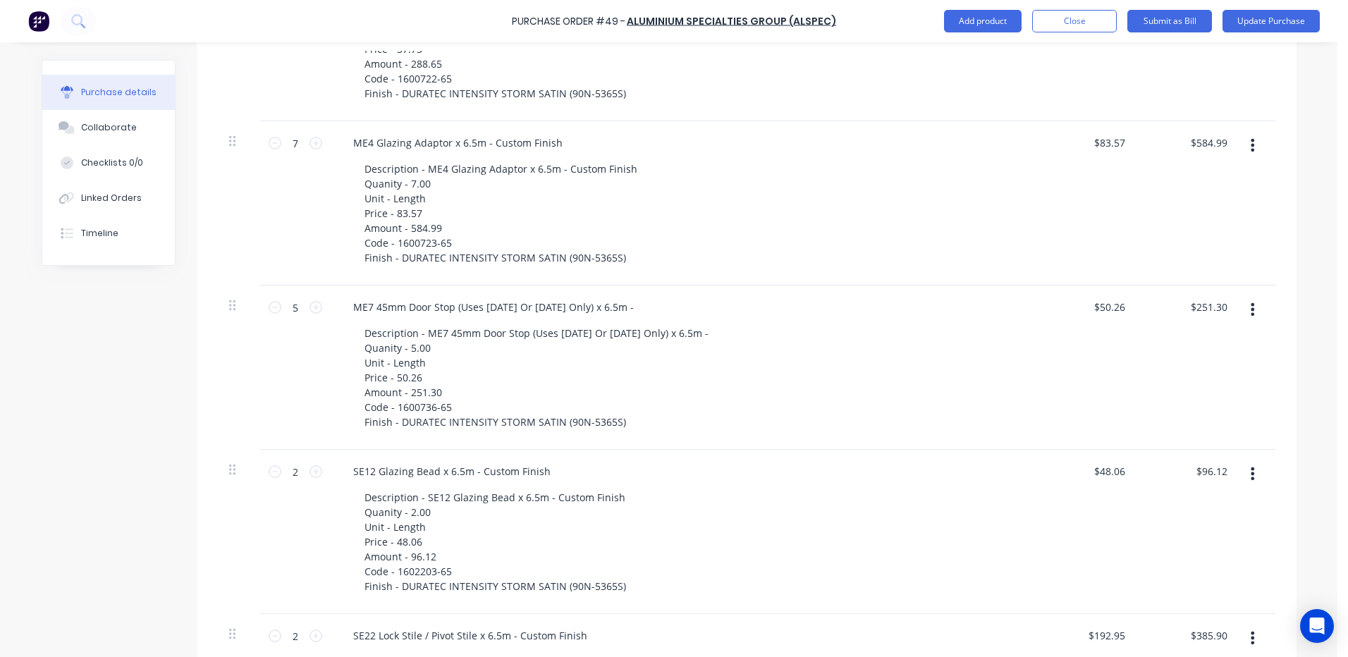
click at [1251, 308] on icon "button" at bounding box center [1253, 310] width 4 height 16
click at [1166, 427] on button "Delete" at bounding box center [1210, 431] width 120 height 28
click at [1271, 17] on button "Update Purchase" at bounding box center [1271, 21] width 97 height 23
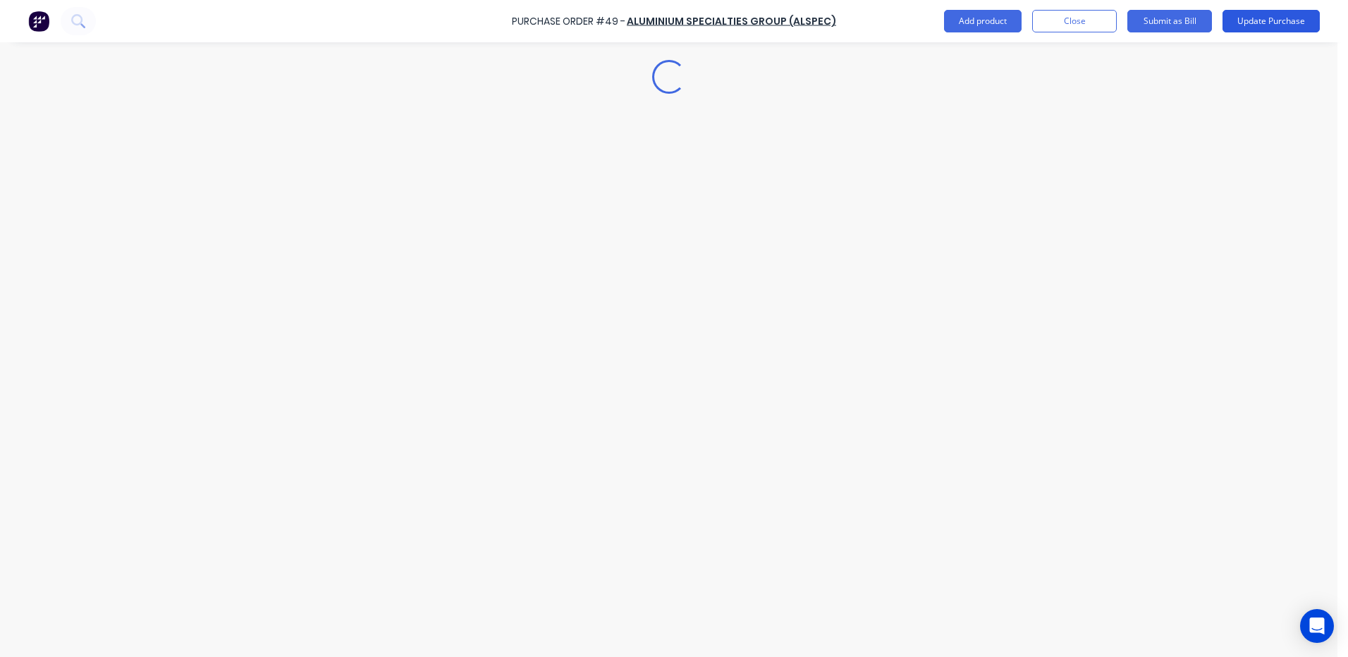
scroll to position [0, 0]
type textarea "x"
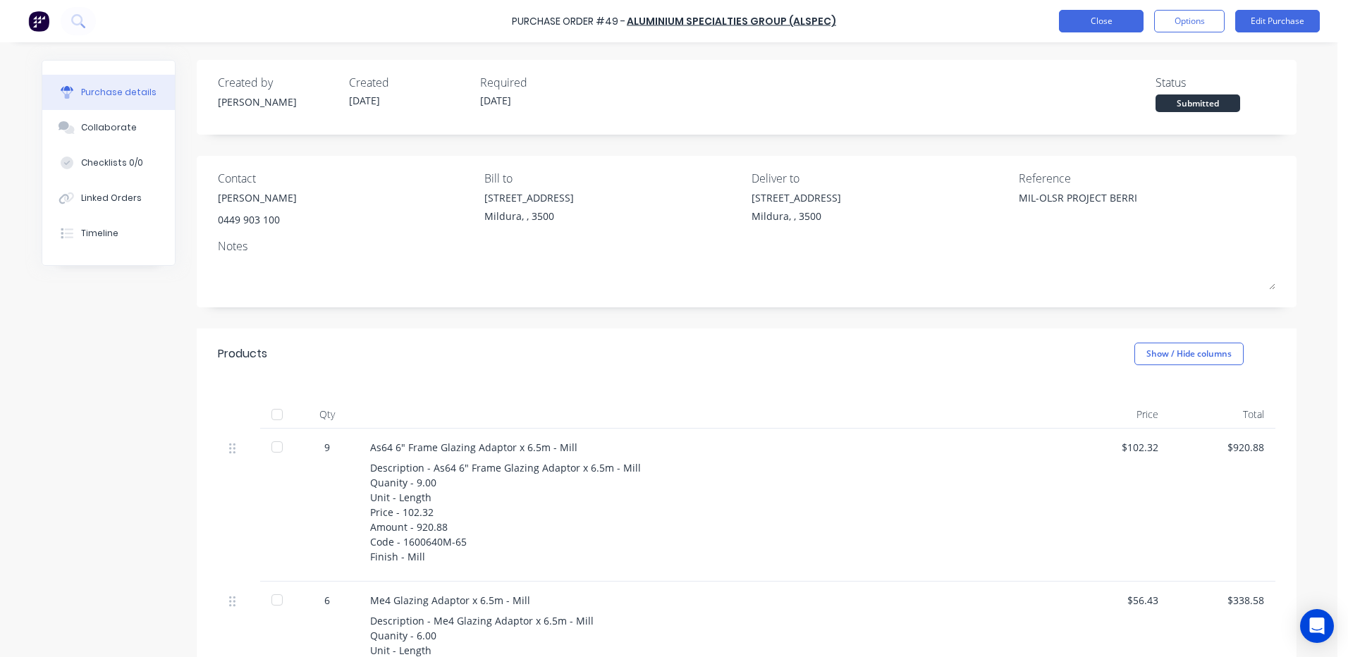
click at [1129, 21] on button "Close" at bounding box center [1101, 21] width 85 height 23
